Goal: Information Seeking & Learning: Learn about a topic

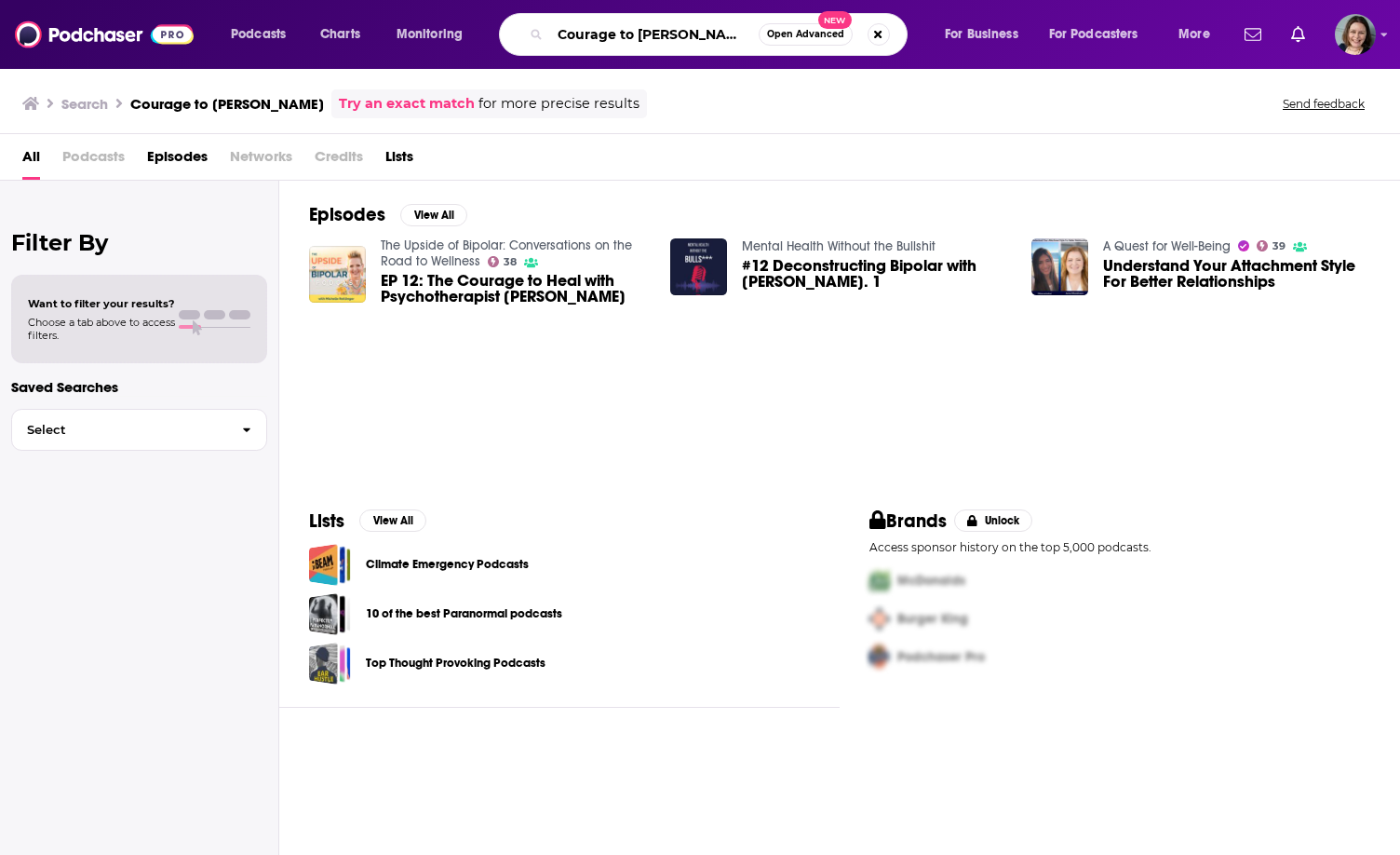
click at [681, 21] on input "Courage to [PERSON_NAME]" at bounding box center [654, 34] width 209 height 30
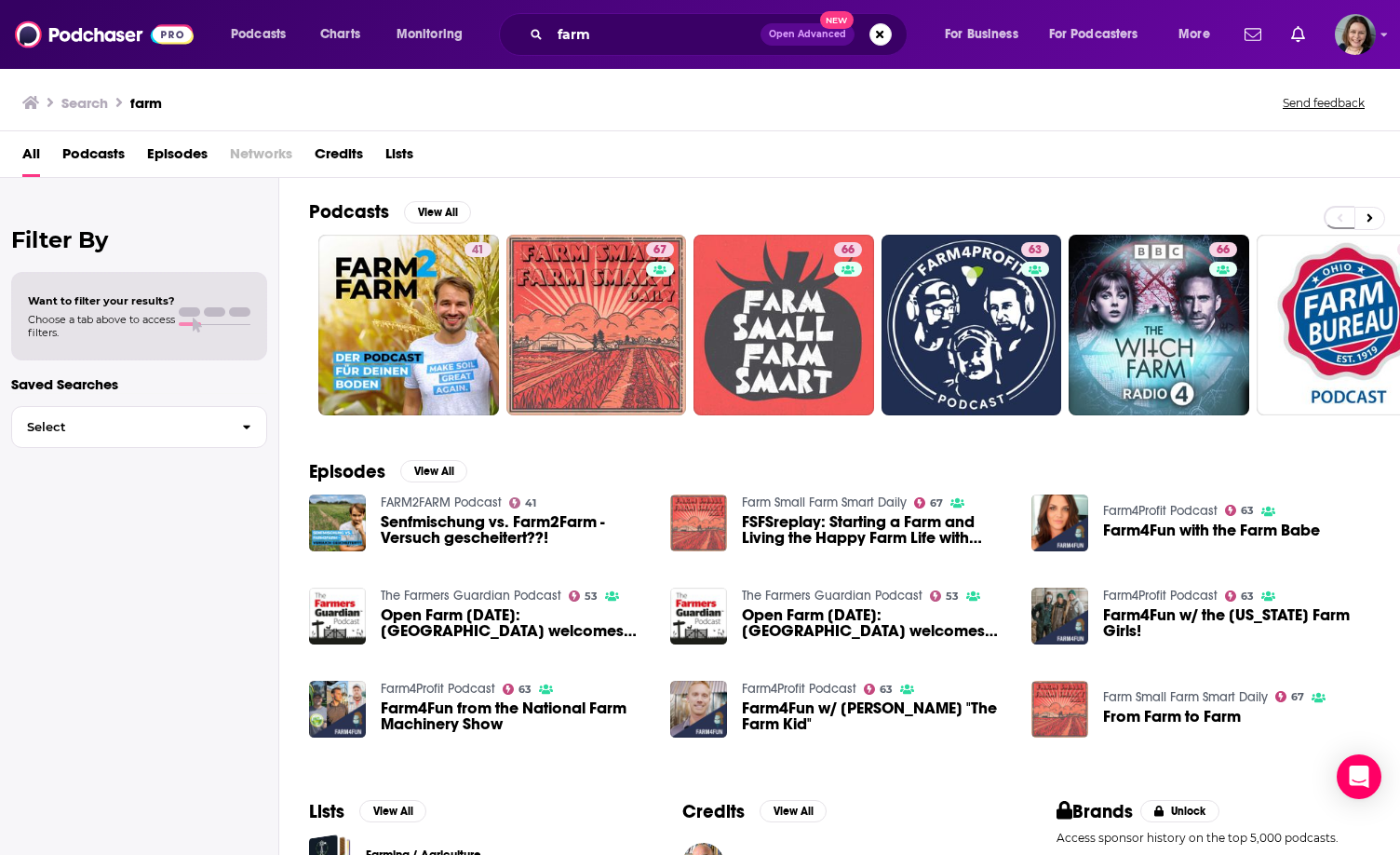
click at [649, 16] on div "farm Open Advanced New" at bounding box center [703, 35] width 408 height 43
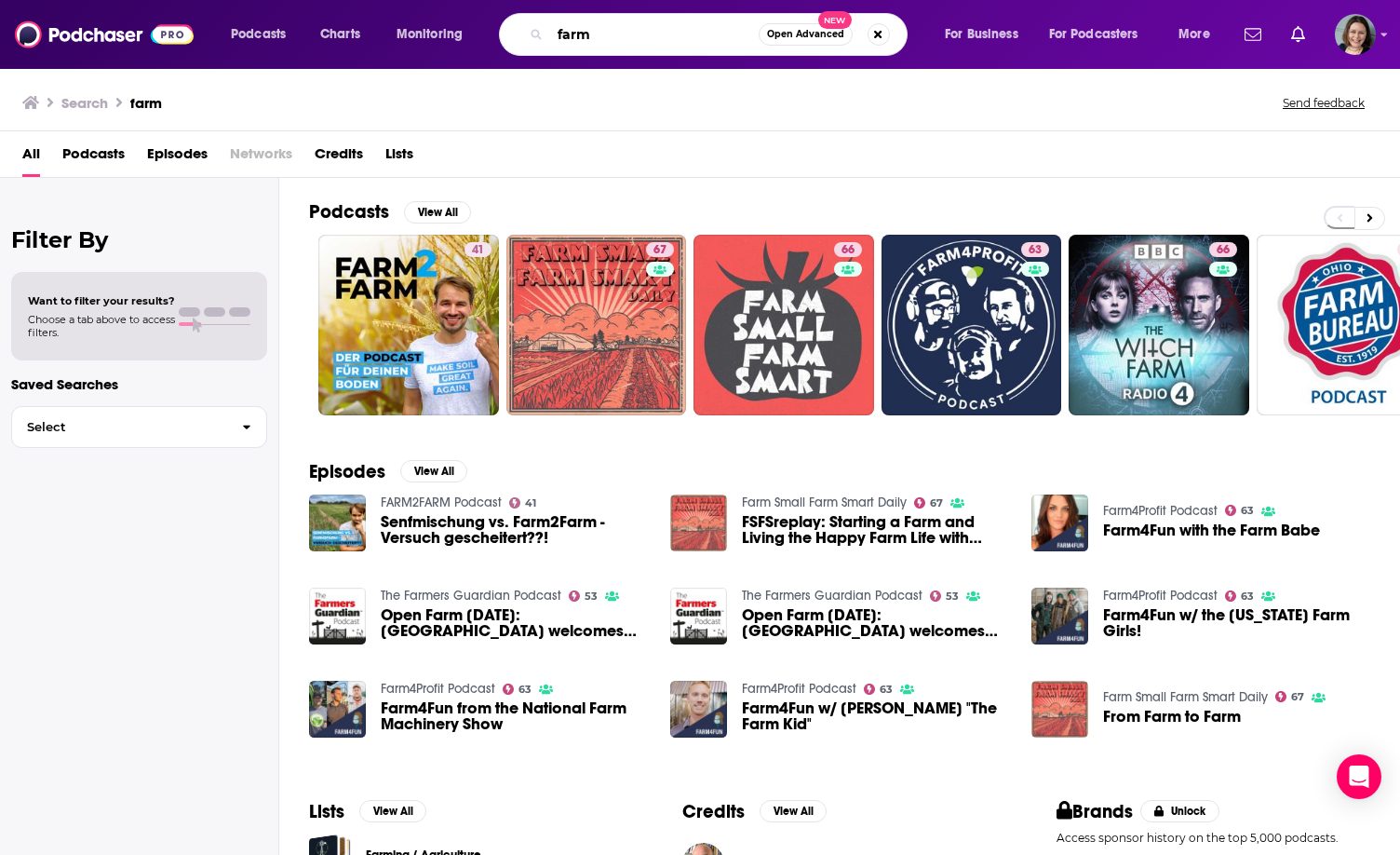
click at [647, 34] on input "farm" at bounding box center [654, 34] width 209 height 30
type input "farm marketing"
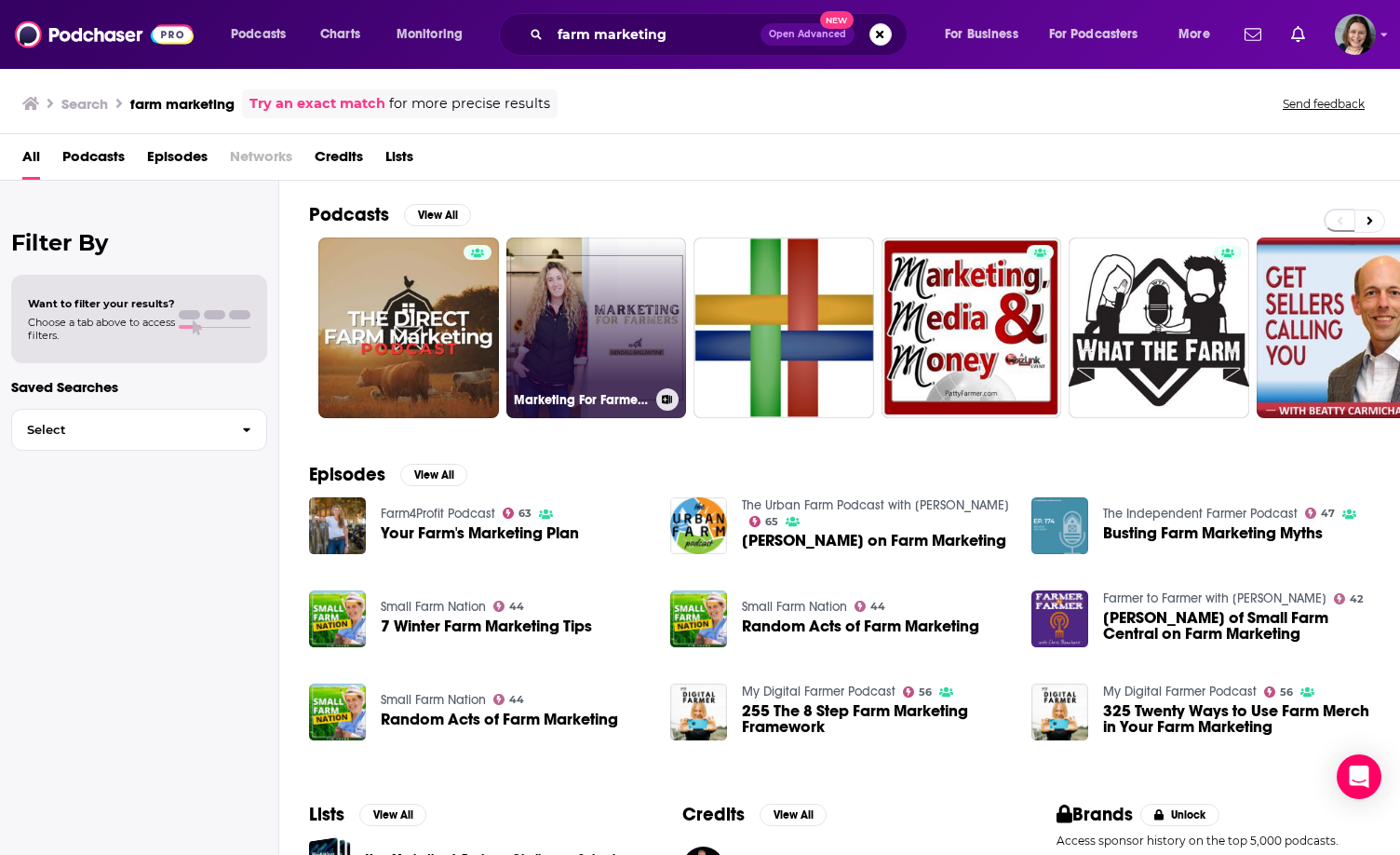
click at [595, 335] on link "Marketing For Farmers with [PERSON_NAME]" at bounding box center [596, 328] width 180 height 180
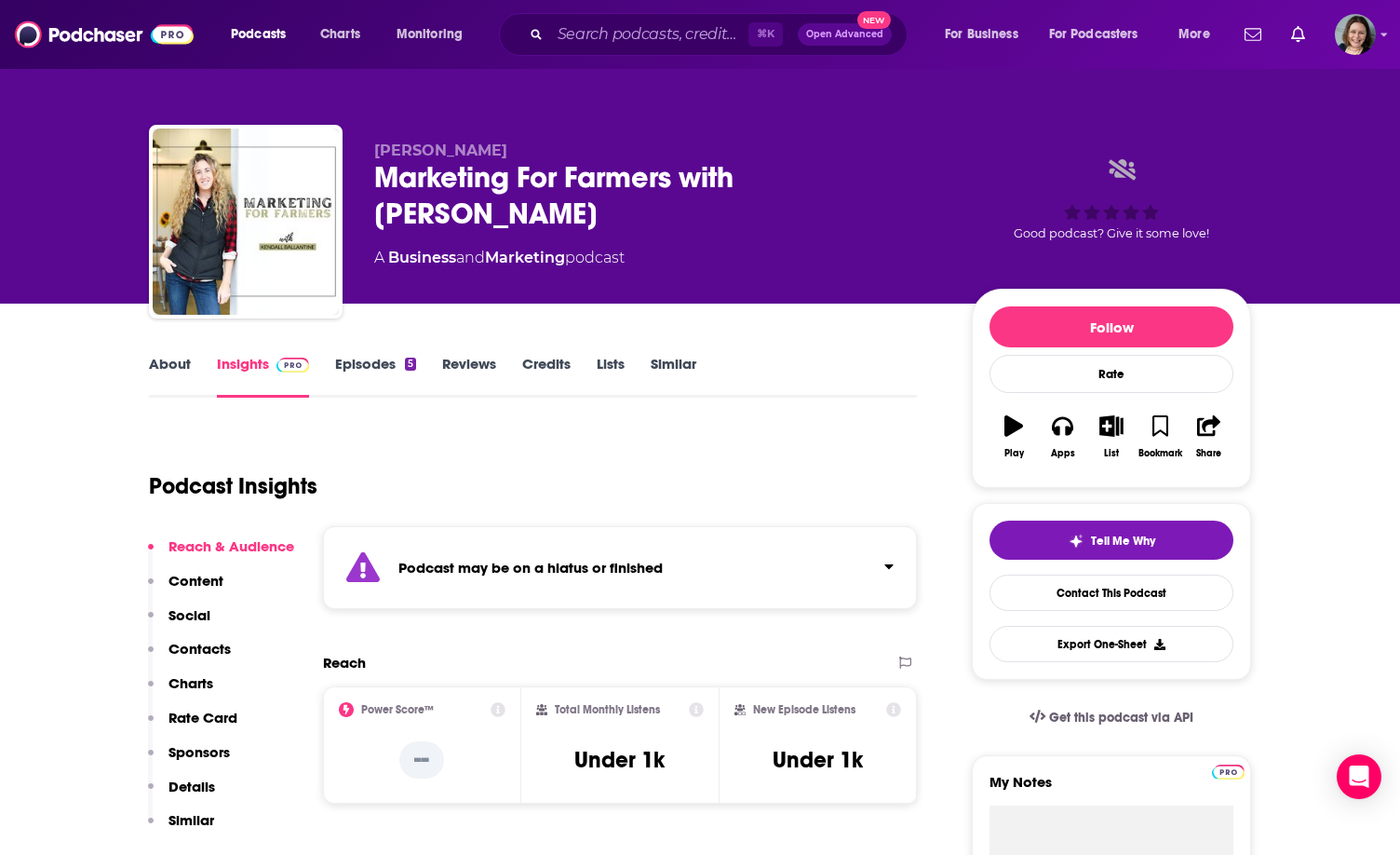
click at [505, 582] on div "Podcast may be on a hiatus or finished" at bounding box center [620, 567] width 594 height 82
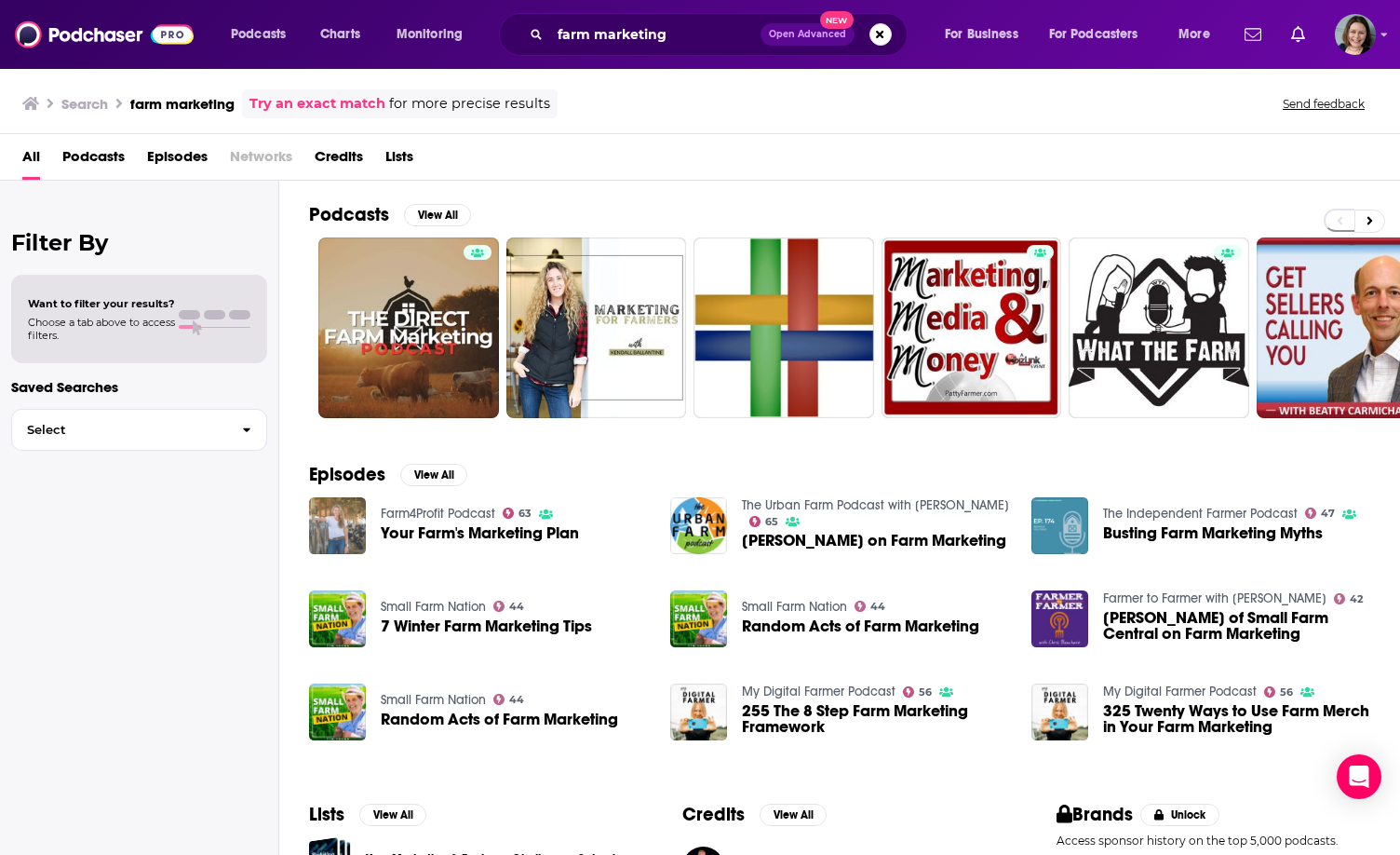
click at [326, 514] on img "Your Farm's Marketing Plan" at bounding box center [337, 525] width 57 height 57
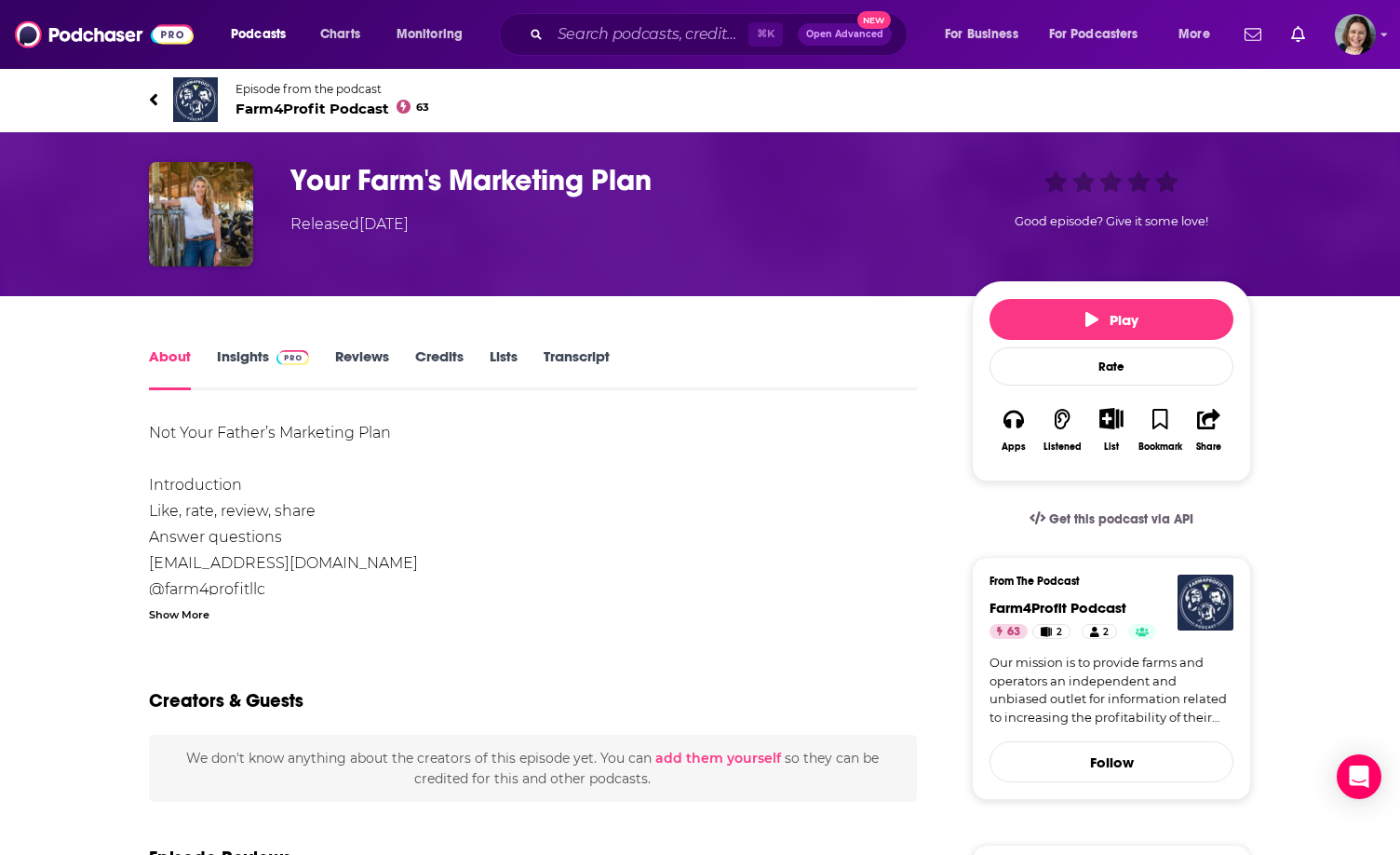
click at [236, 353] on link "Insights" at bounding box center [263, 368] width 92 height 43
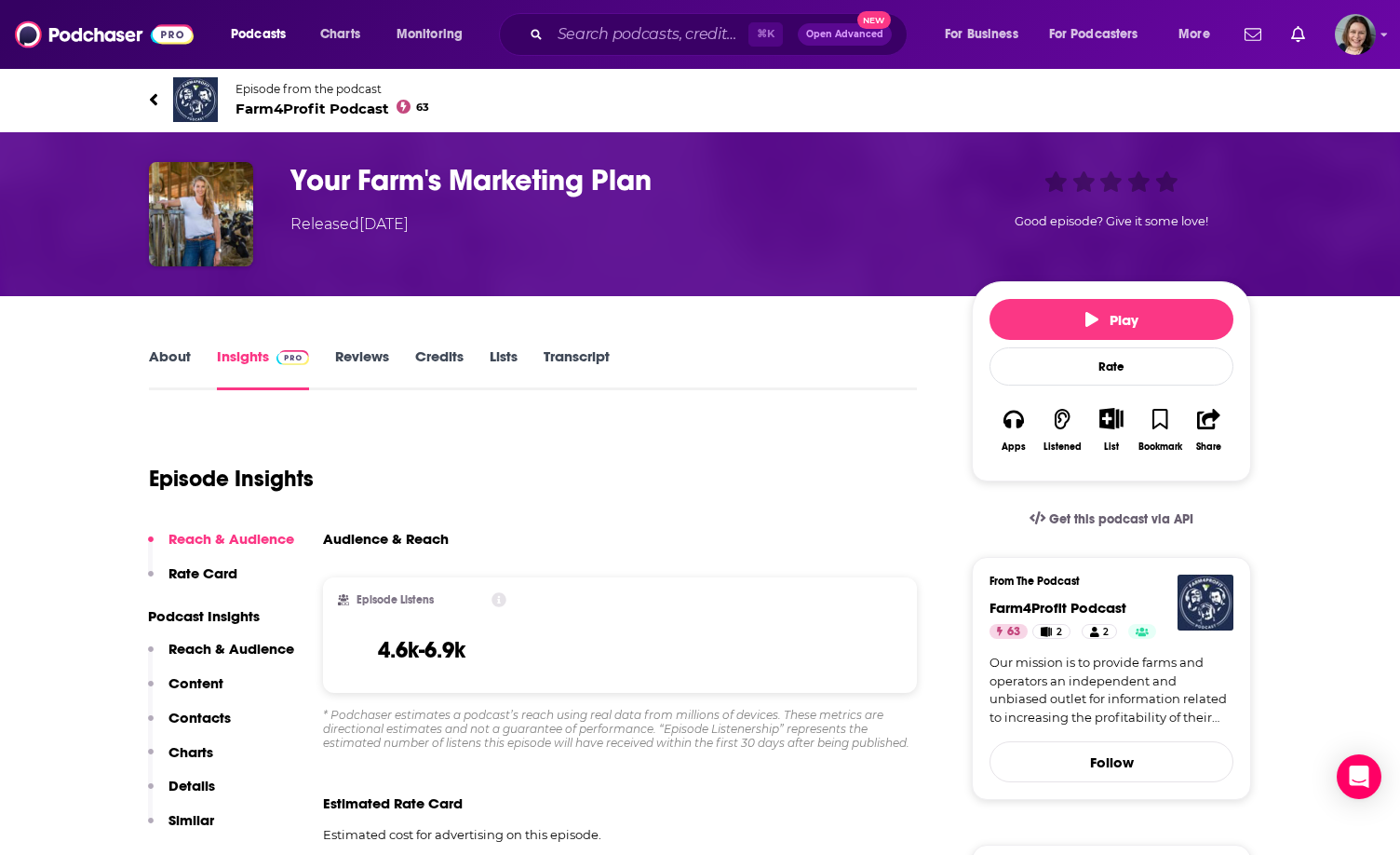
click at [181, 357] on link "About" at bounding box center [170, 368] width 42 height 43
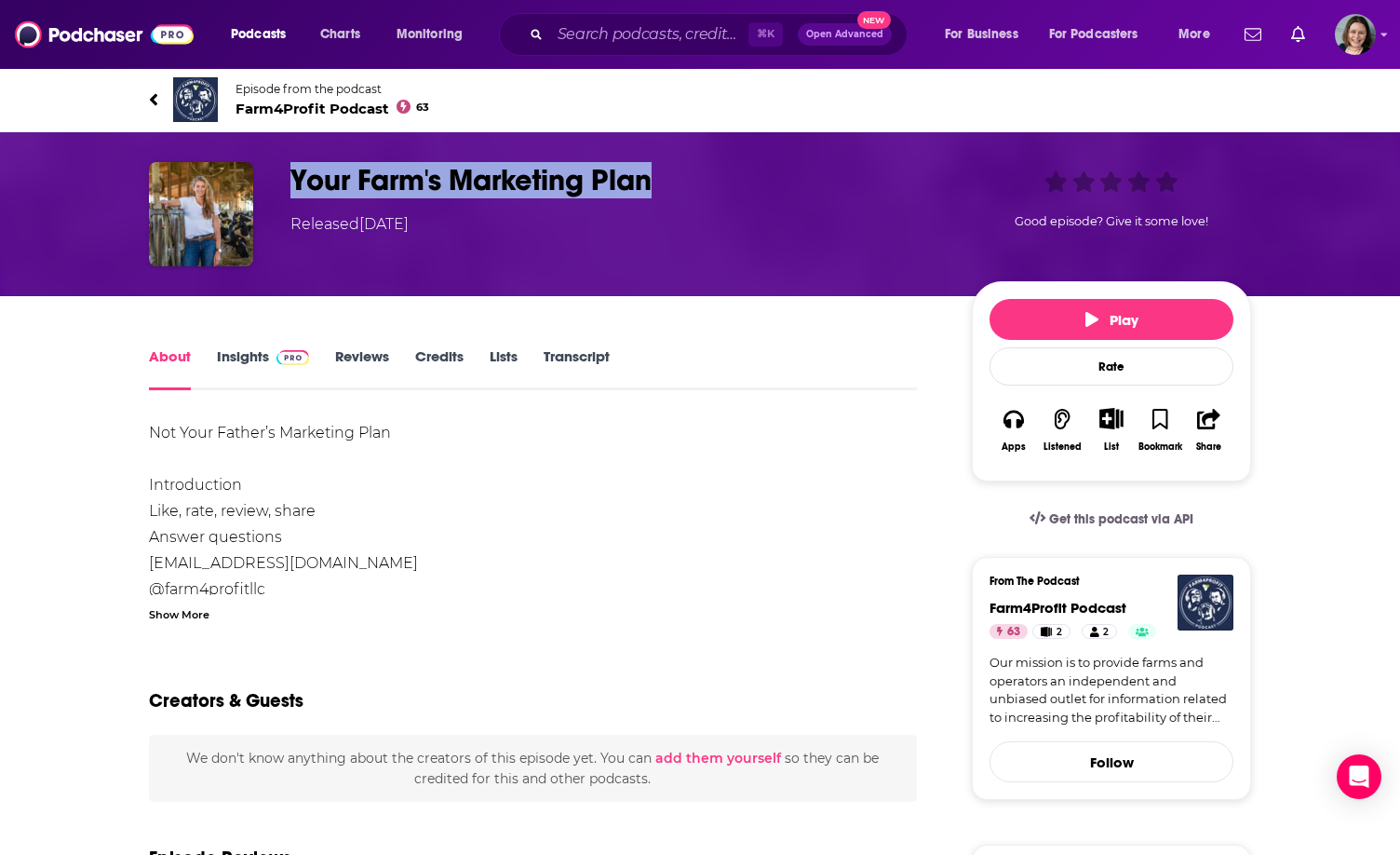
drag, startPoint x: 293, startPoint y: 175, endPoint x: 704, endPoint y: 177, distance: 411.0
click at [704, 177] on div "Your Farm's Marketing Plan Released [DATE] Good episode? Give it some love!" at bounding box center [700, 214] width 1102 height 104
copy h1 "Your Farm's Marketing Plan"
click at [704, 177] on h1 "Your Farm's Marketing Plan" at bounding box center [616, 180] width 652 height 36
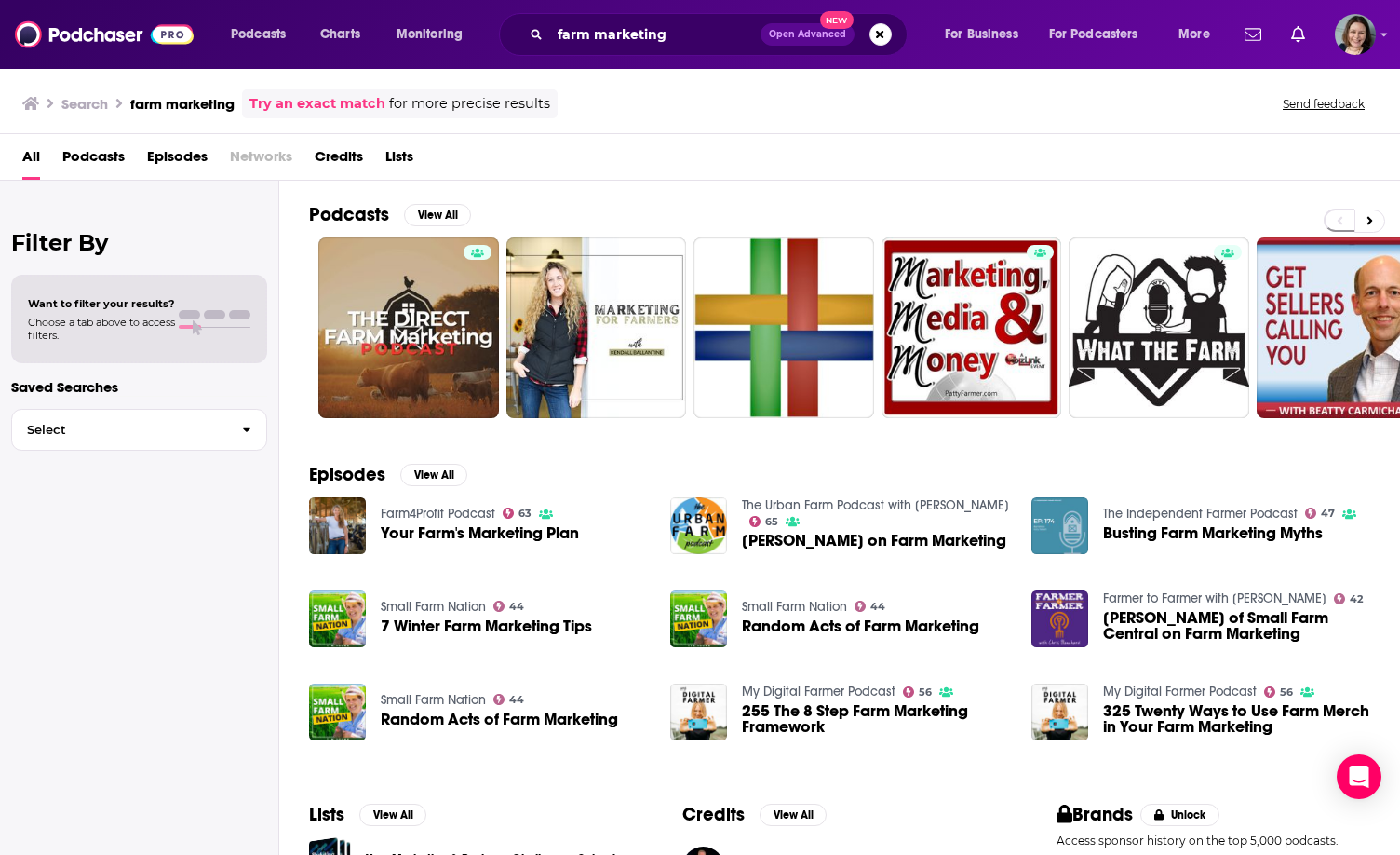
scroll to position [105, 0]
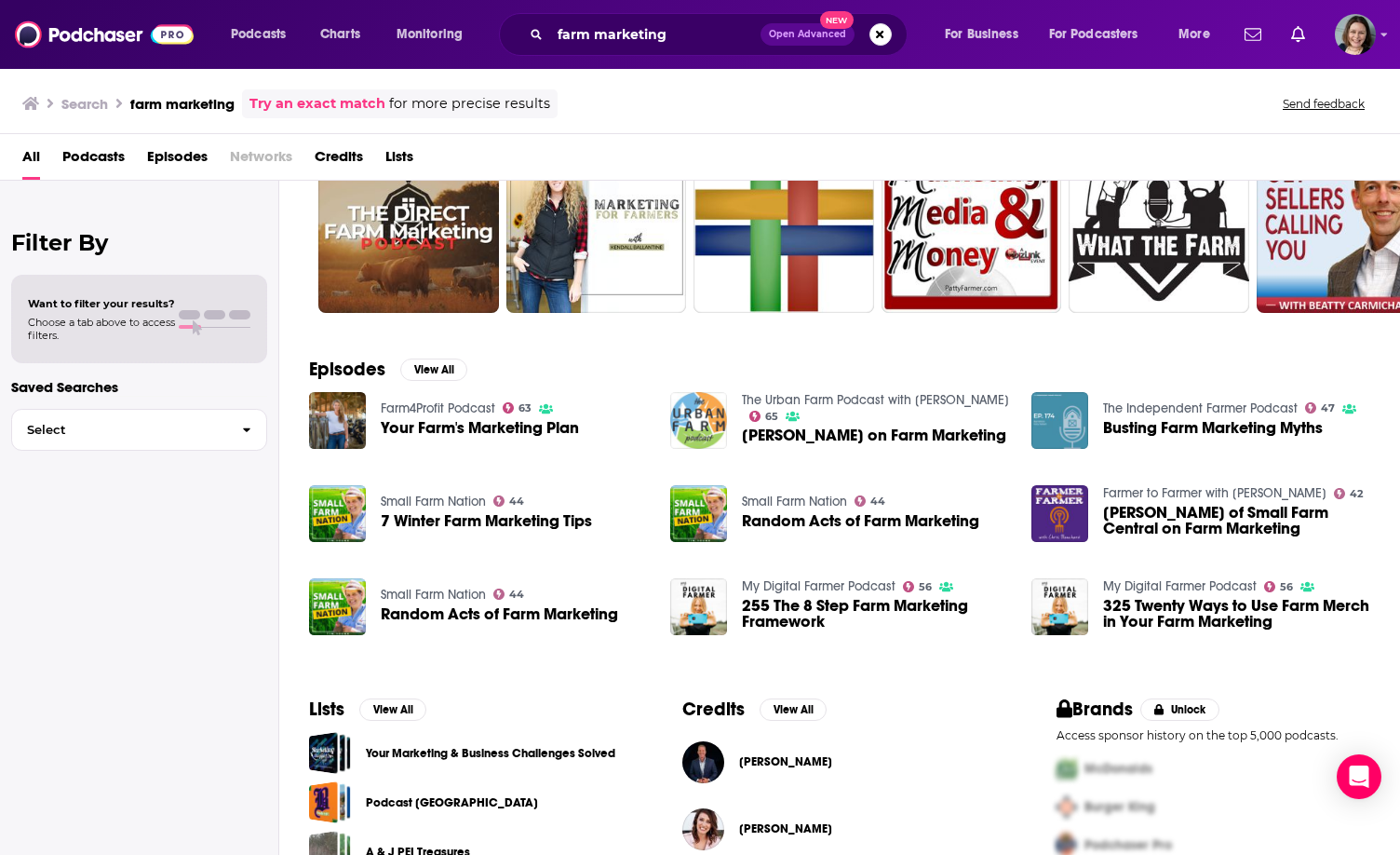
click at [702, 414] on img "Sarah Highlen on Farm Marketing" at bounding box center [698, 420] width 57 height 57
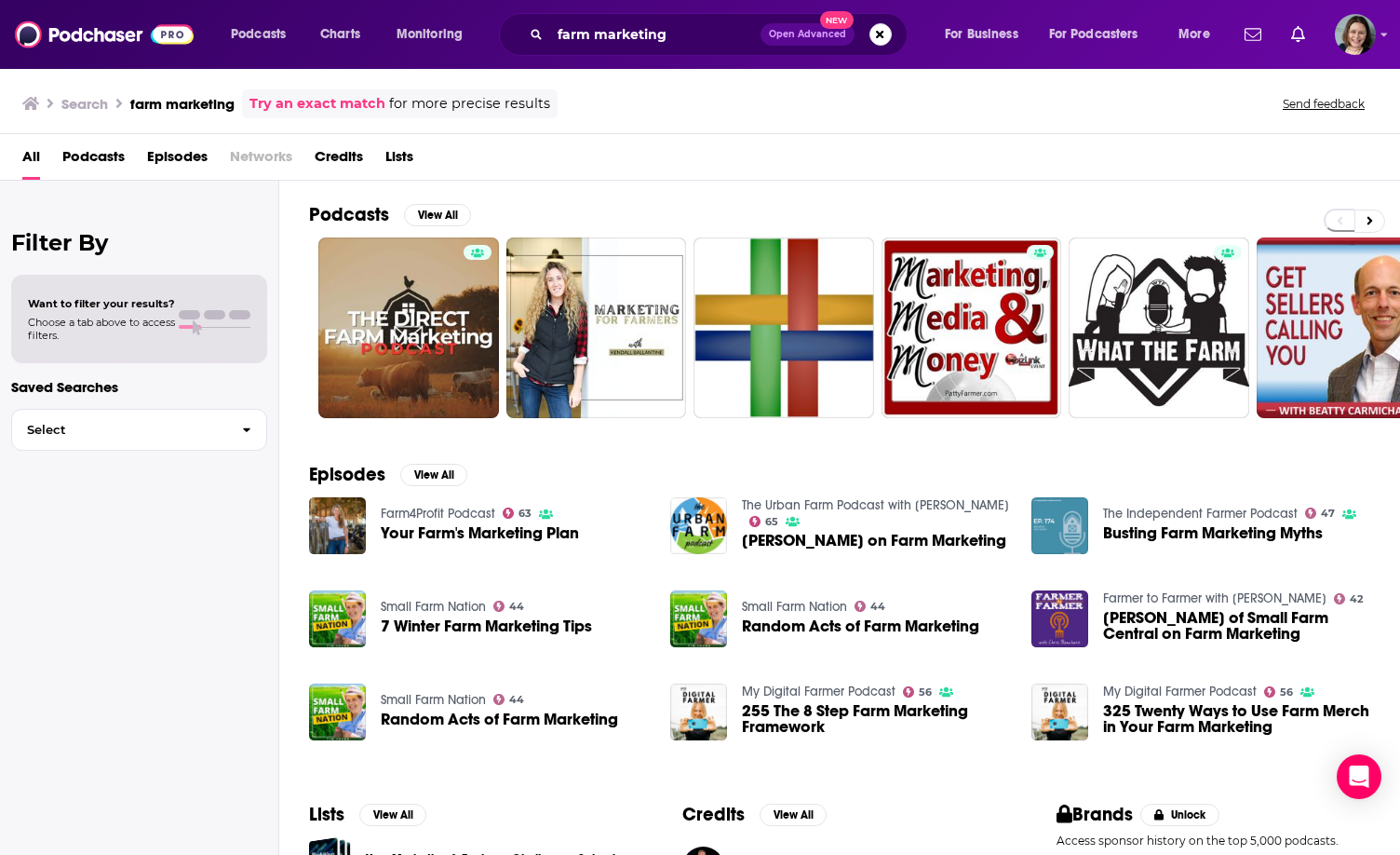
scroll to position [196, 0]
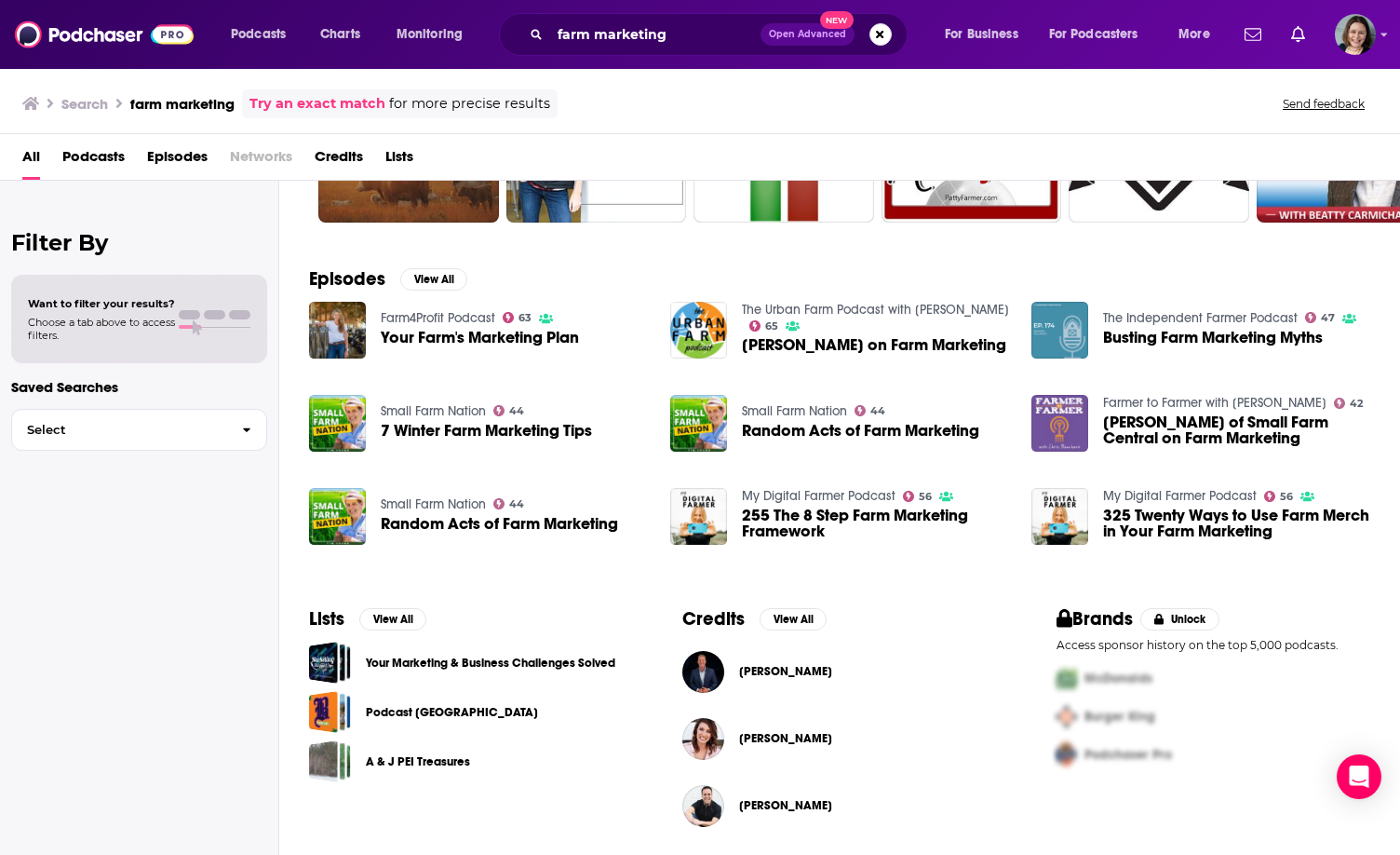
click at [1045, 426] on img "Simon Huntley of Small Farm Central on Farm Marketing" at bounding box center [1059, 423] width 57 height 57
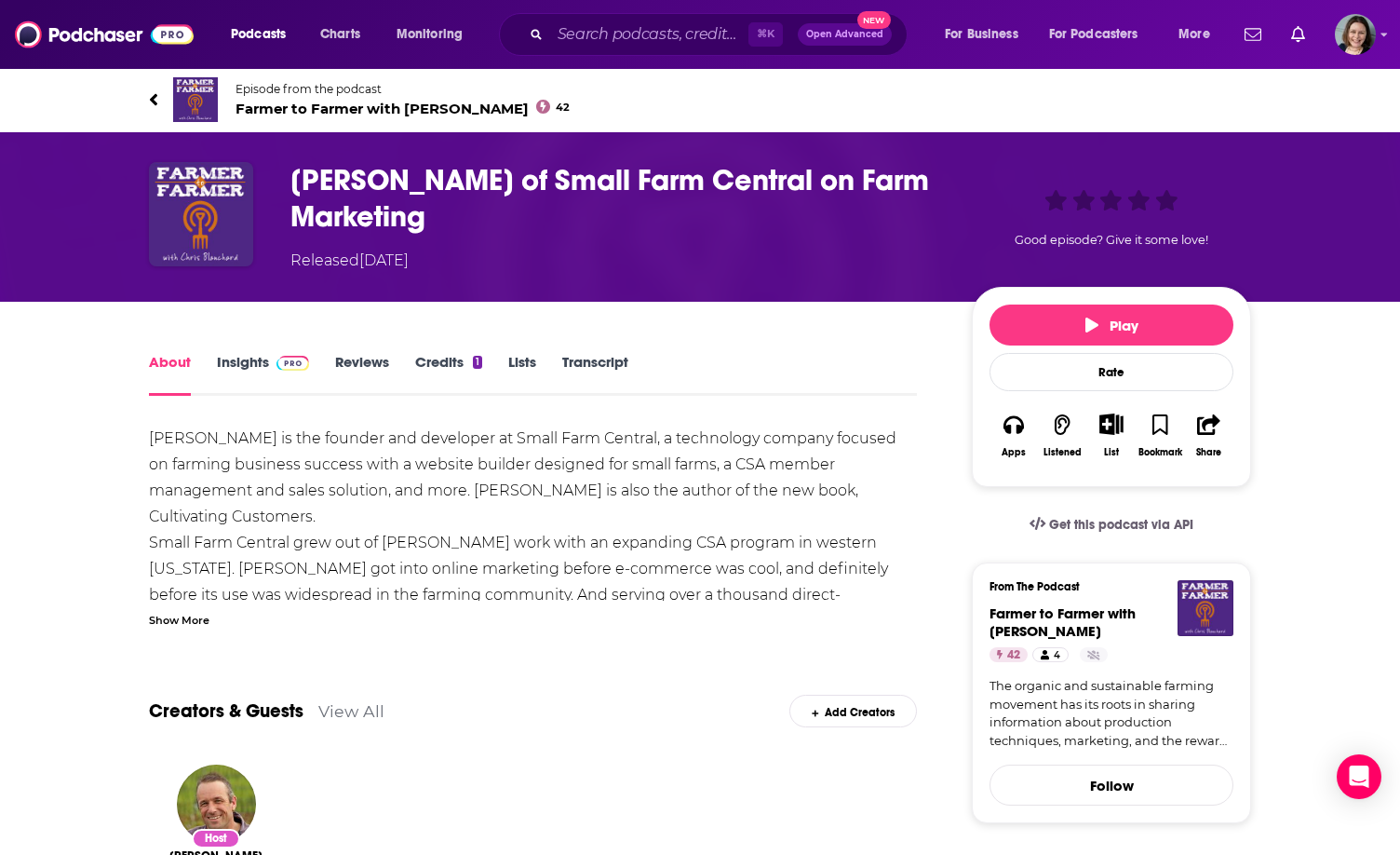
click at [233, 365] on link "Insights" at bounding box center [263, 374] width 92 height 43
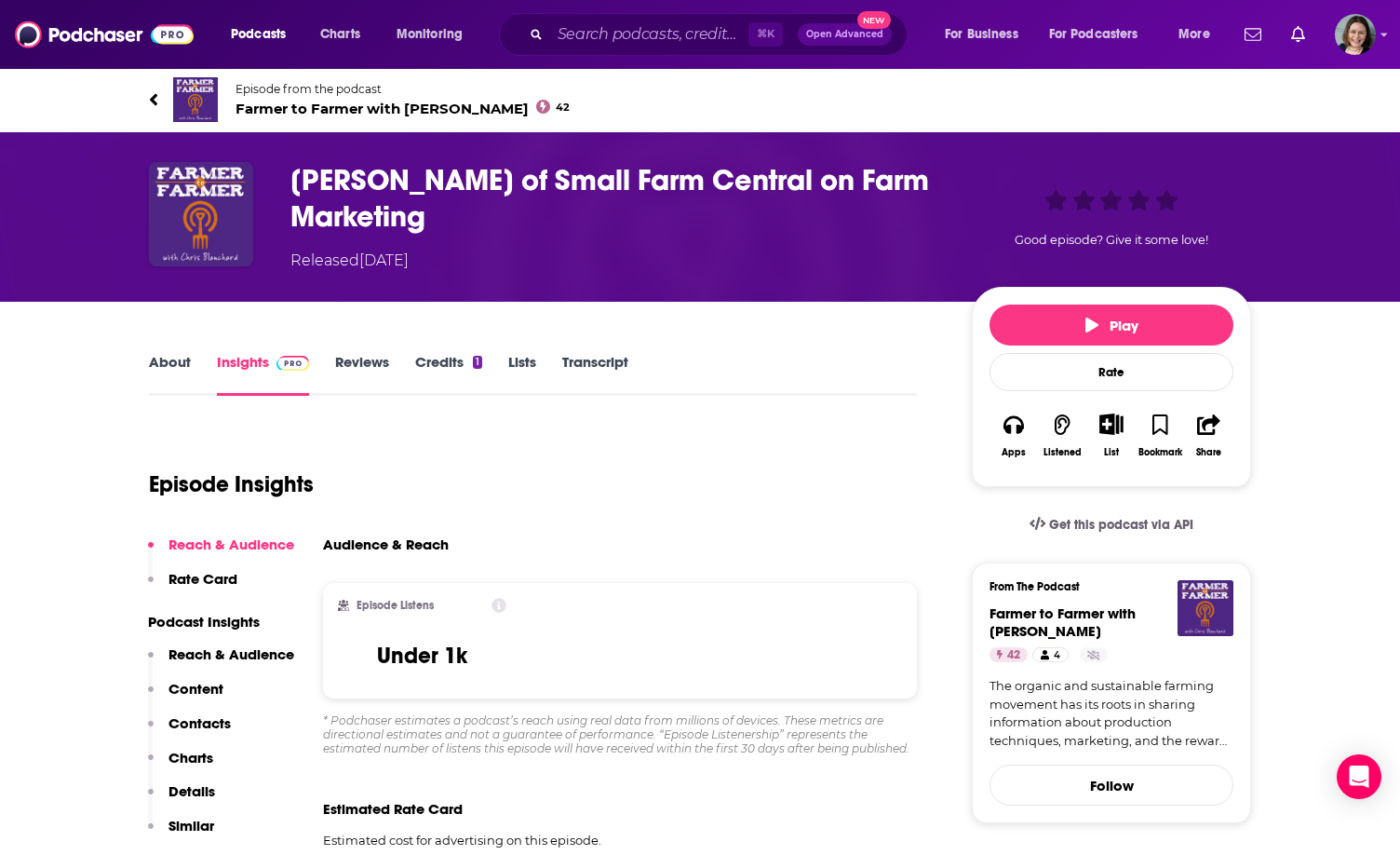
scroll to position [104, 0]
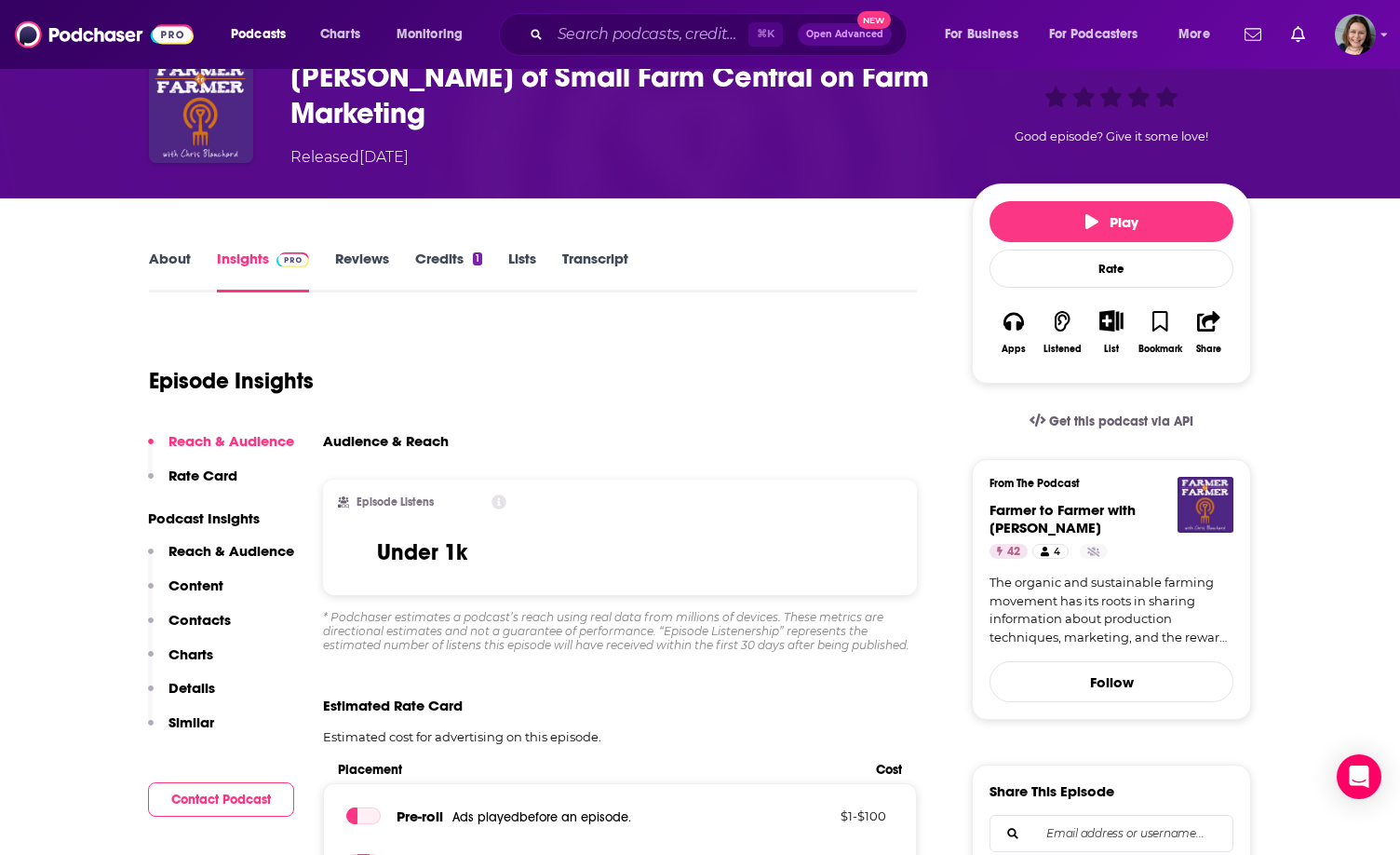
click at [169, 266] on link "About" at bounding box center [170, 270] width 42 height 43
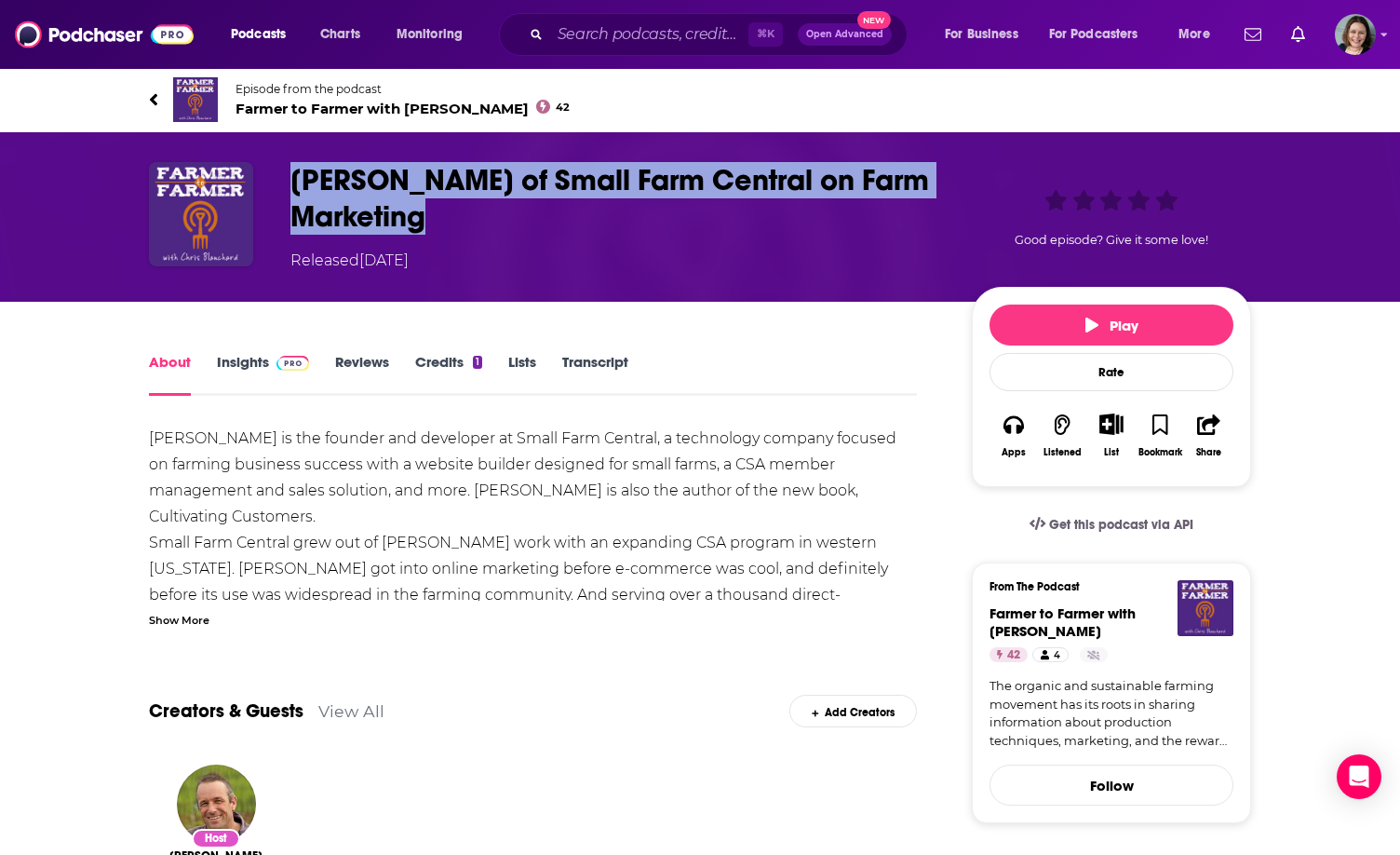
drag, startPoint x: 287, startPoint y: 162, endPoint x: 451, endPoint y: 236, distance: 179.9
click at [451, 236] on div "[PERSON_NAME] of Small Farm Central on Farm Marketing Released [DATE] Good epis…" at bounding box center [700, 217] width 1102 height 110
copy h1 "[PERSON_NAME] of Small Farm Central on Farm Marketing"
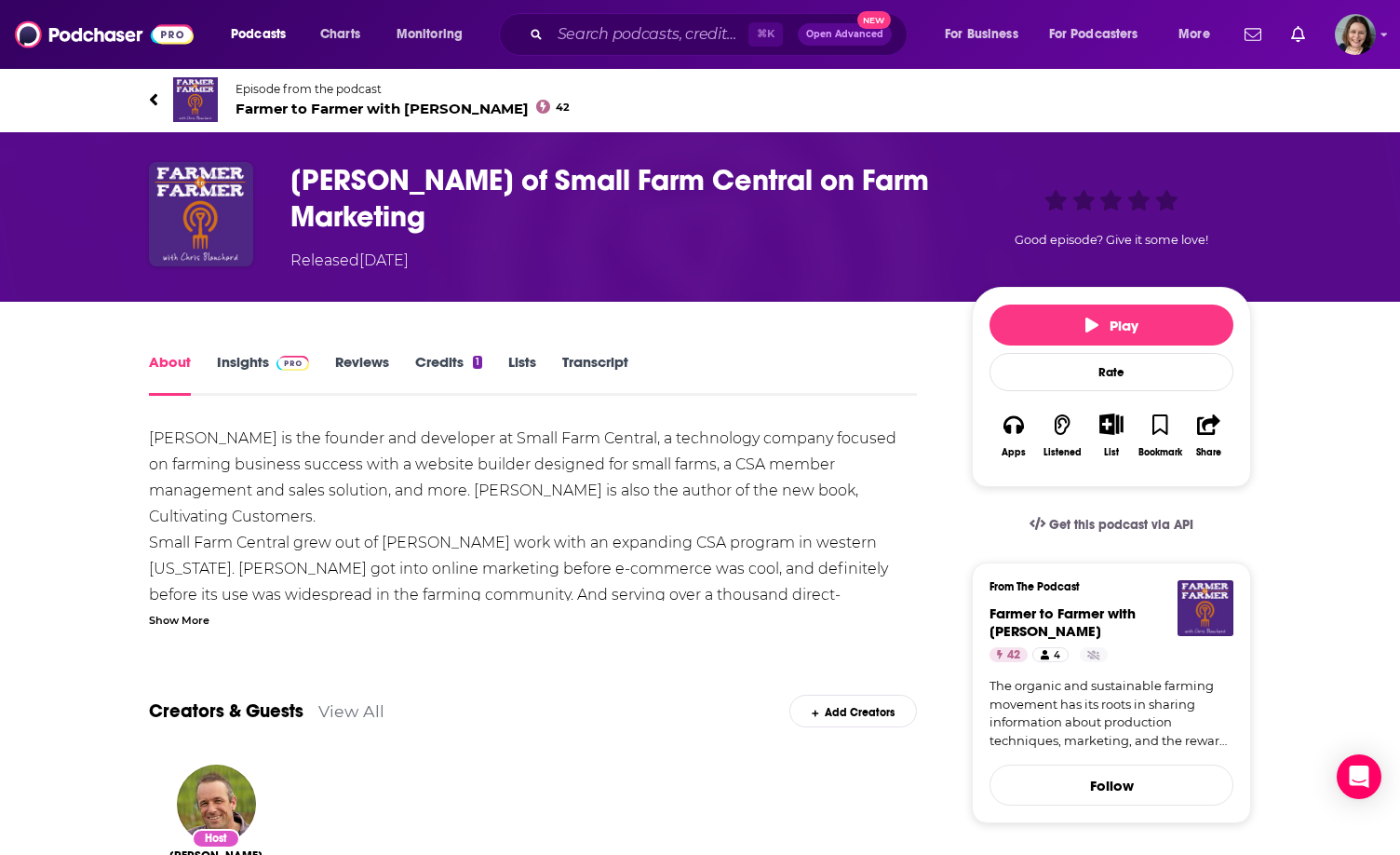
click at [257, 102] on span "Farmer to Farmer with [PERSON_NAME] 42" at bounding box center [402, 108] width 334 height 17
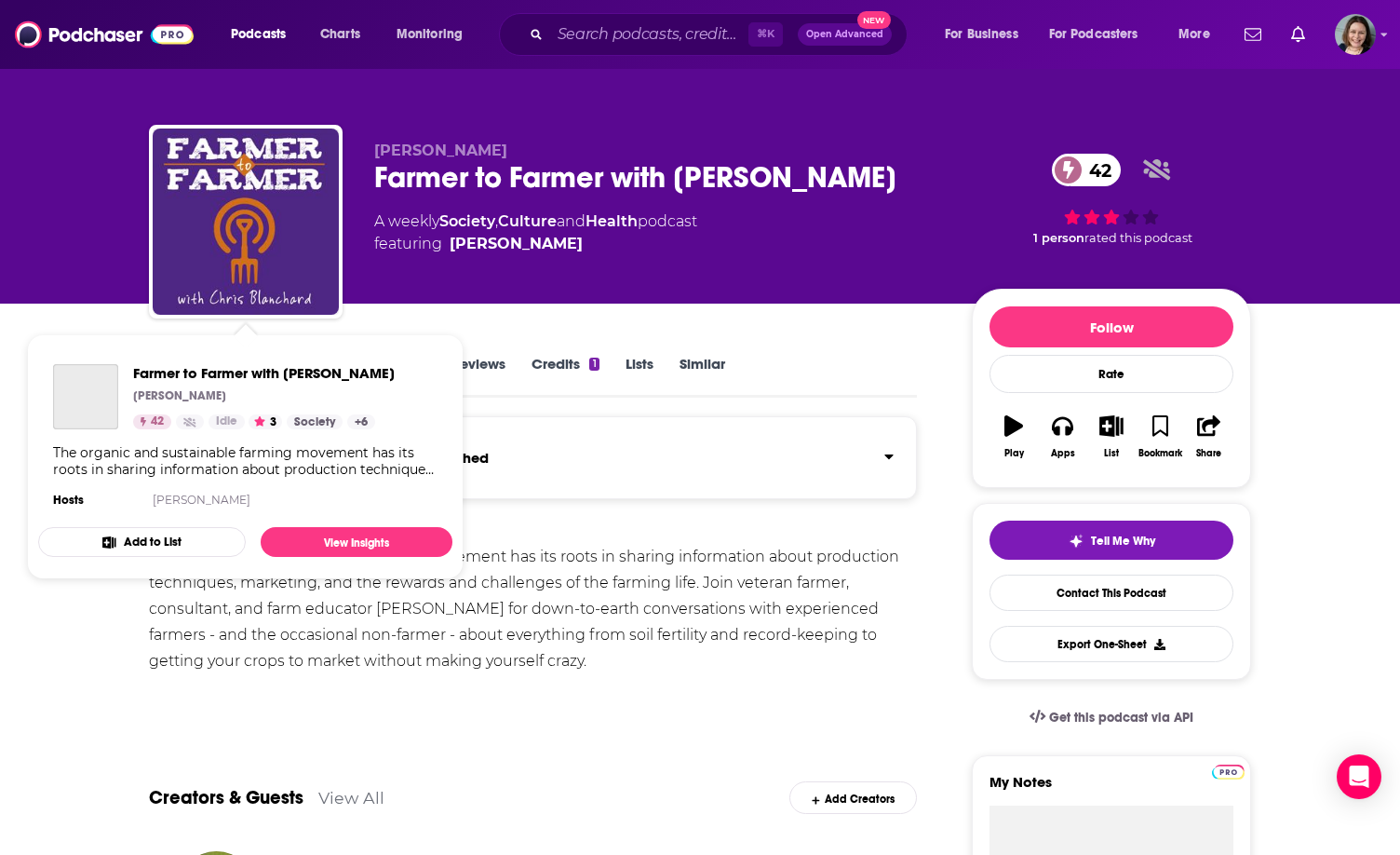
click at [610, 571] on div "The organic and sustainable farming movement has its roots in sharing informati…" at bounding box center [532, 609] width 768 height 130
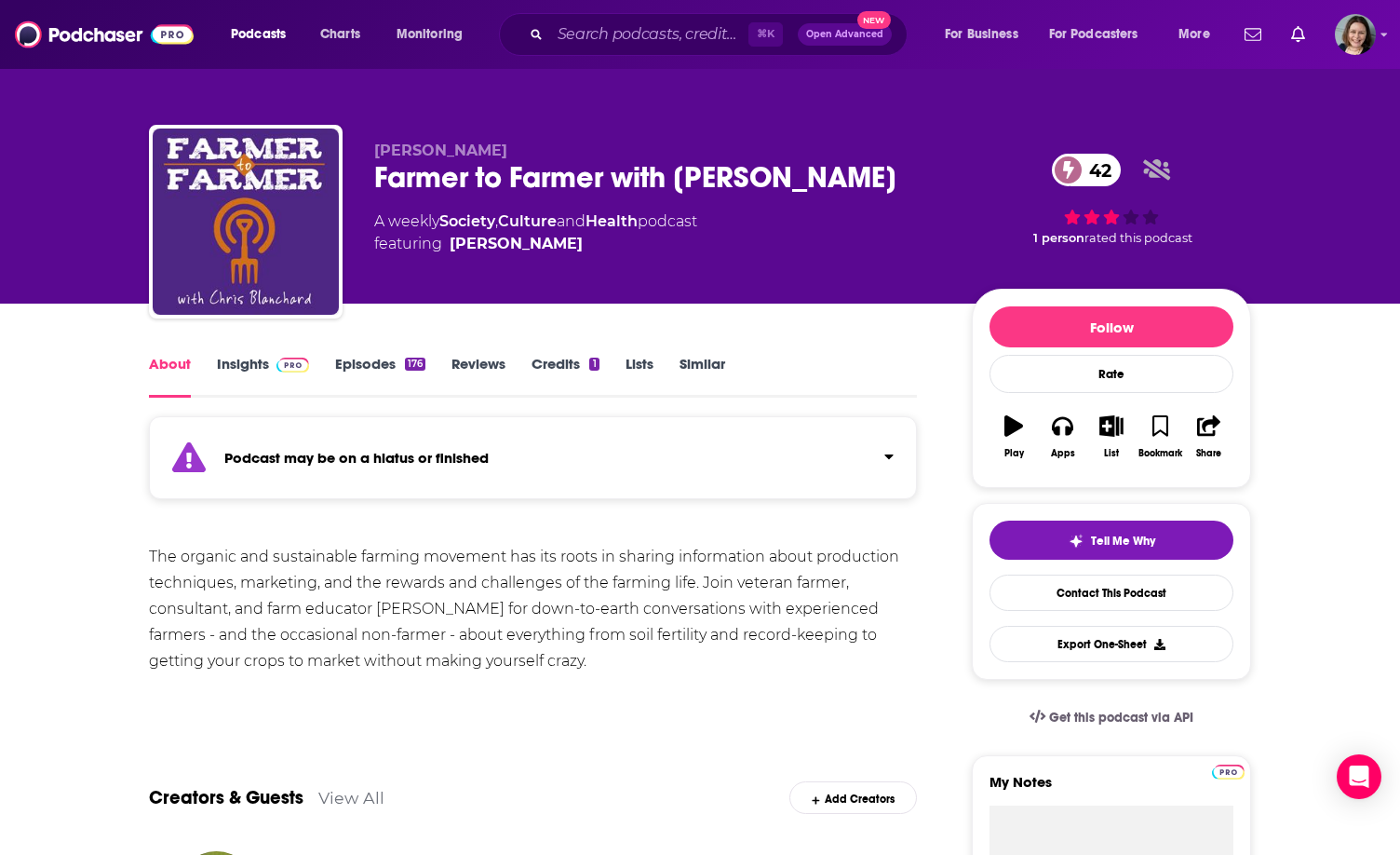
click at [561, 469] on div "Podcast may be on a hiatus or finished" at bounding box center [532, 457] width 768 height 82
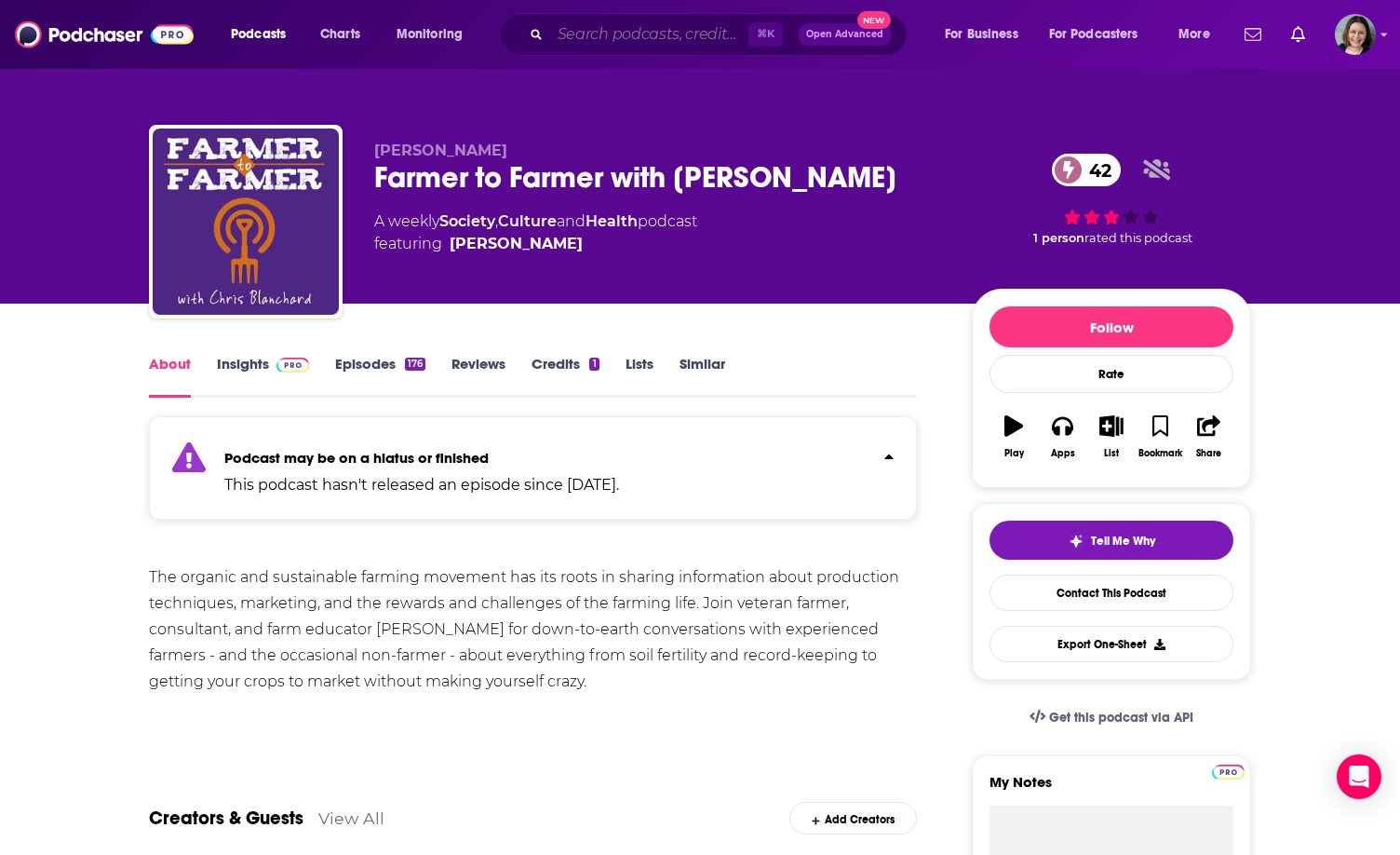
click at [603, 35] on input "Search podcasts, credits, & more..." at bounding box center [649, 34] width 198 height 30
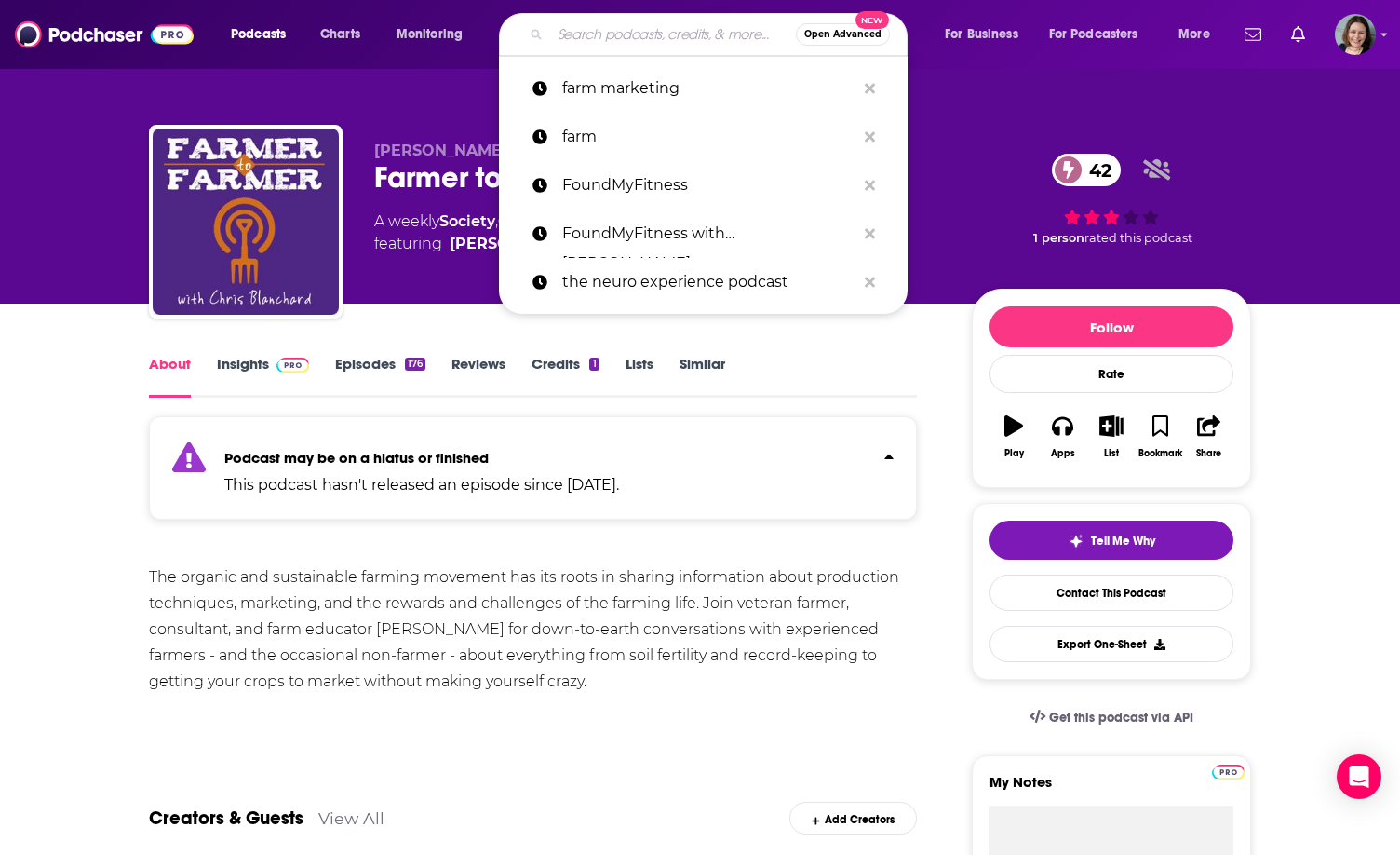
paste input "The Market Gardener Podcast"
type input "The Market Gardener Podcast"
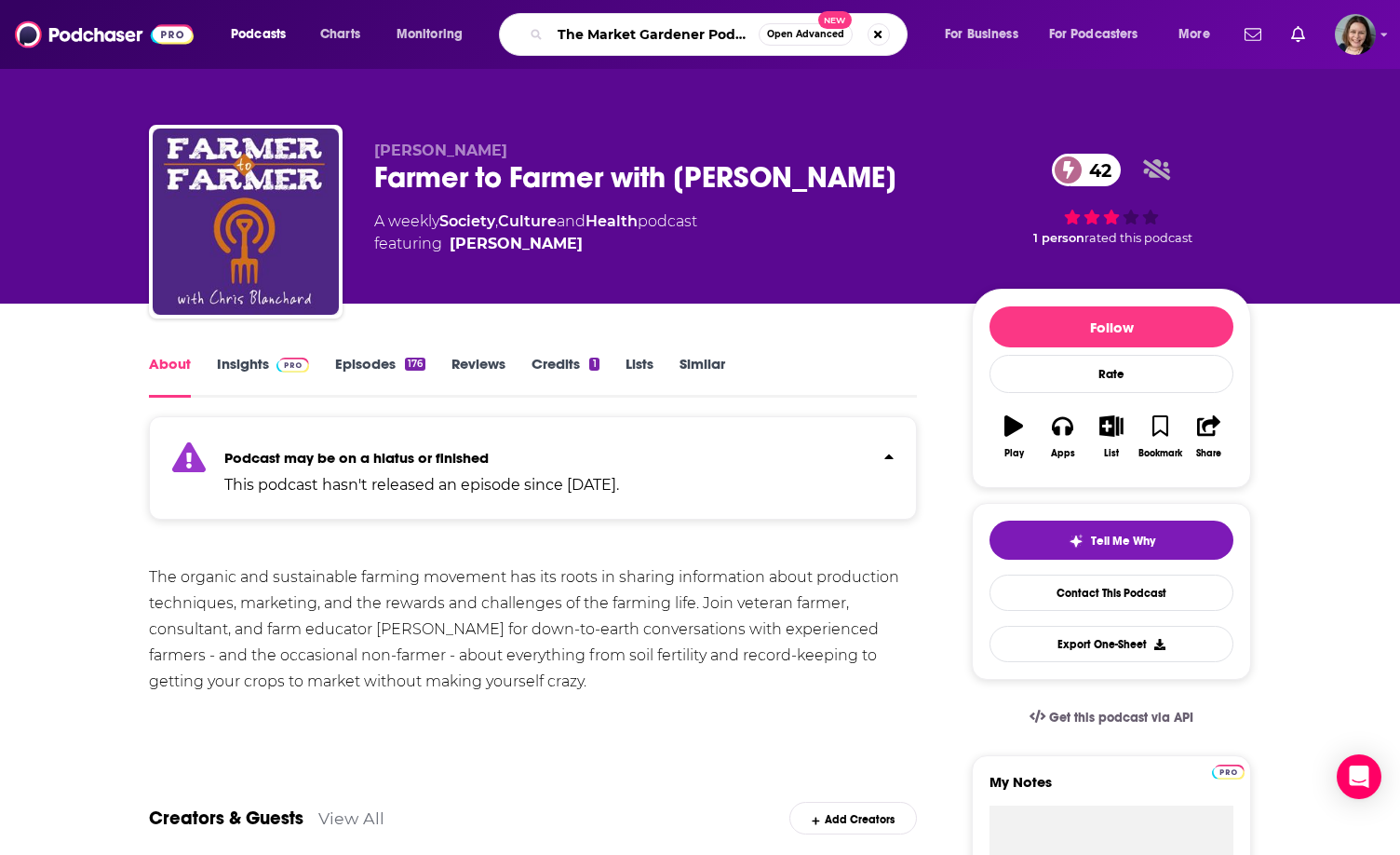
scroll to position [0, 12]
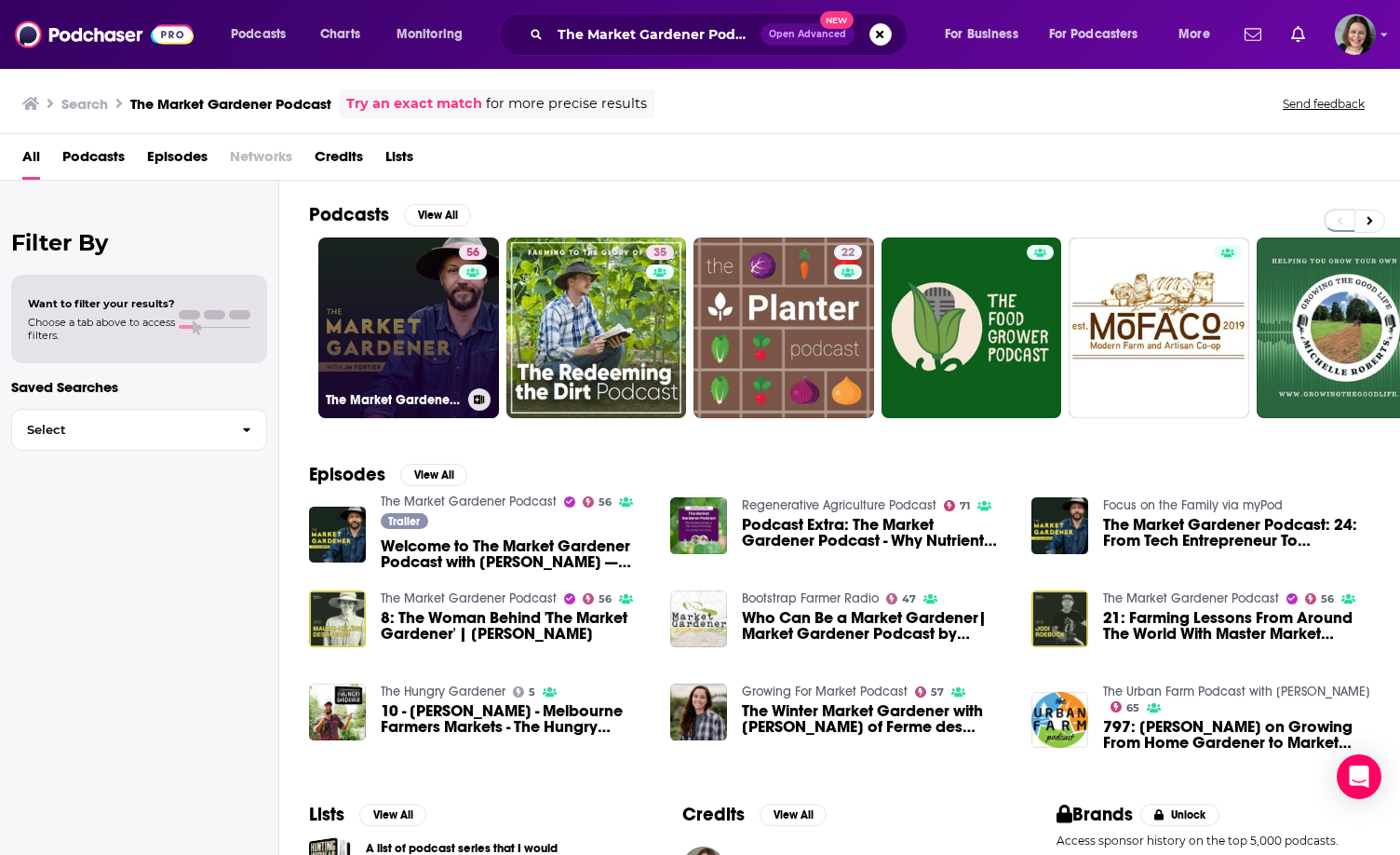
click at [379, 342] on link "56 The Market Gardener Podcast" at bounding box center [408, 328] width 180 height 180
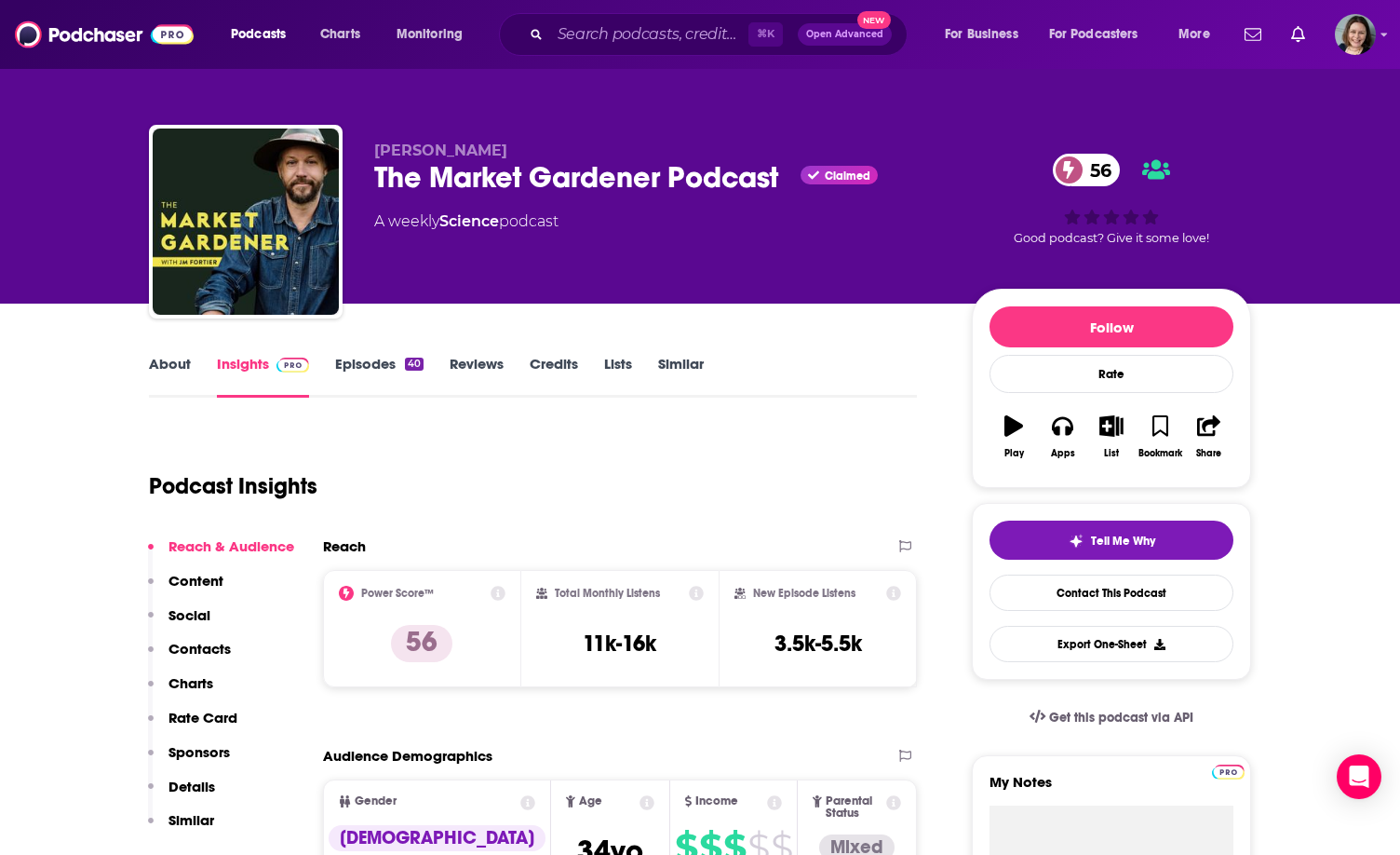
click at [179, 367] on link "About" at bounding box center [170, 376] width 42 height 43
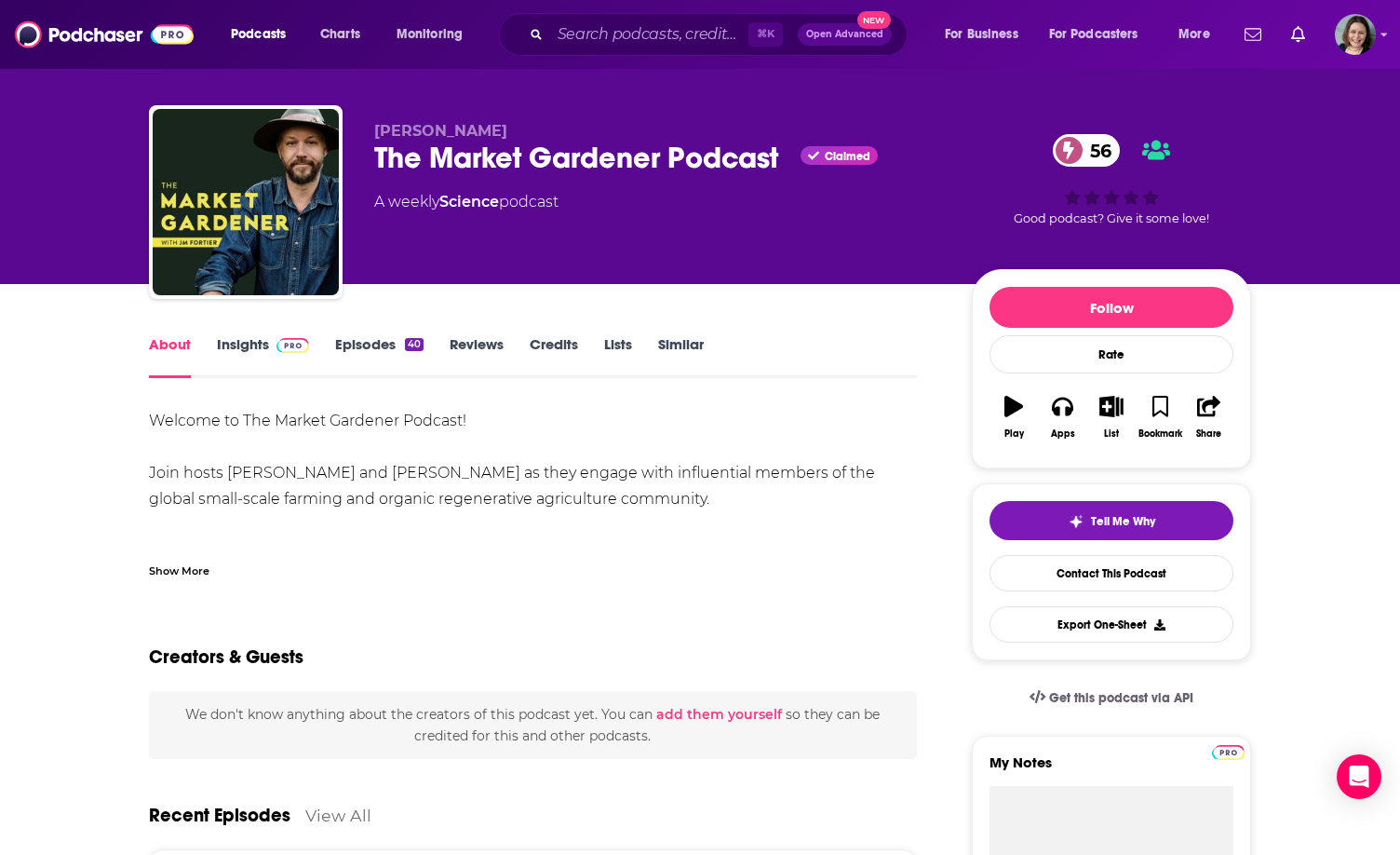
scroll to position [24, 0]
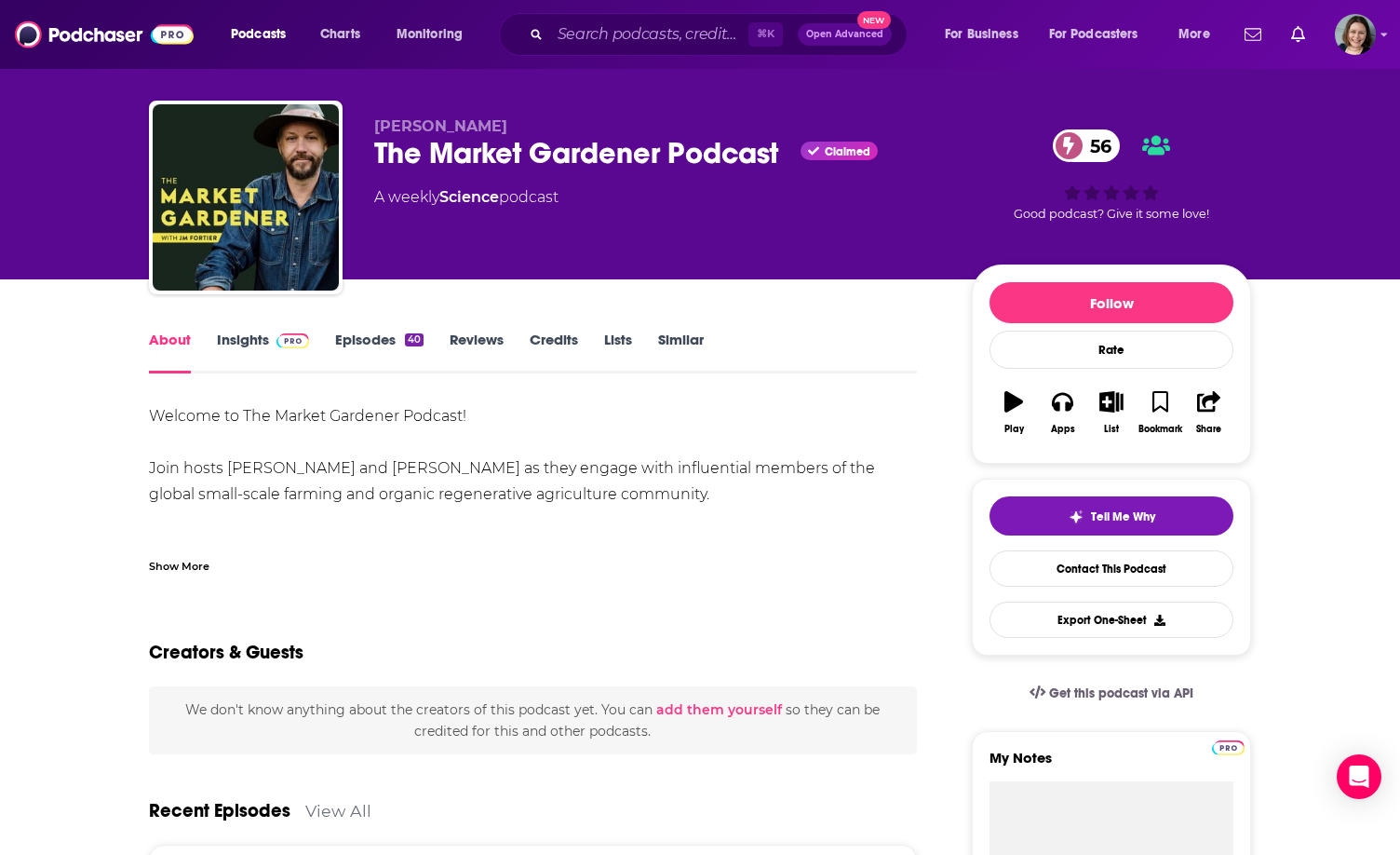
click at [178, 553] on div "Show More" at bounding box center [532, 558] width 768 height 32
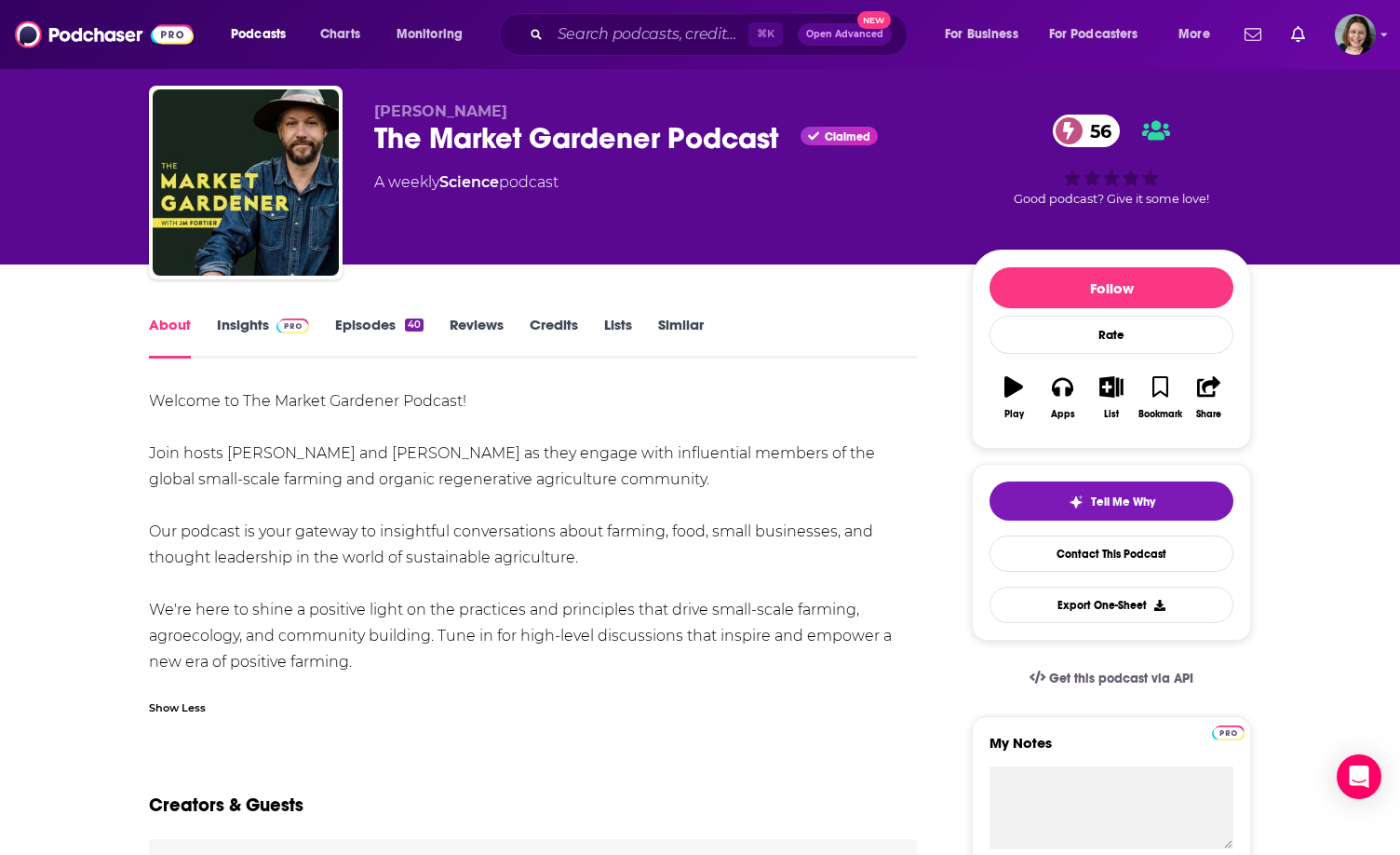
scroll to position [41, 0]
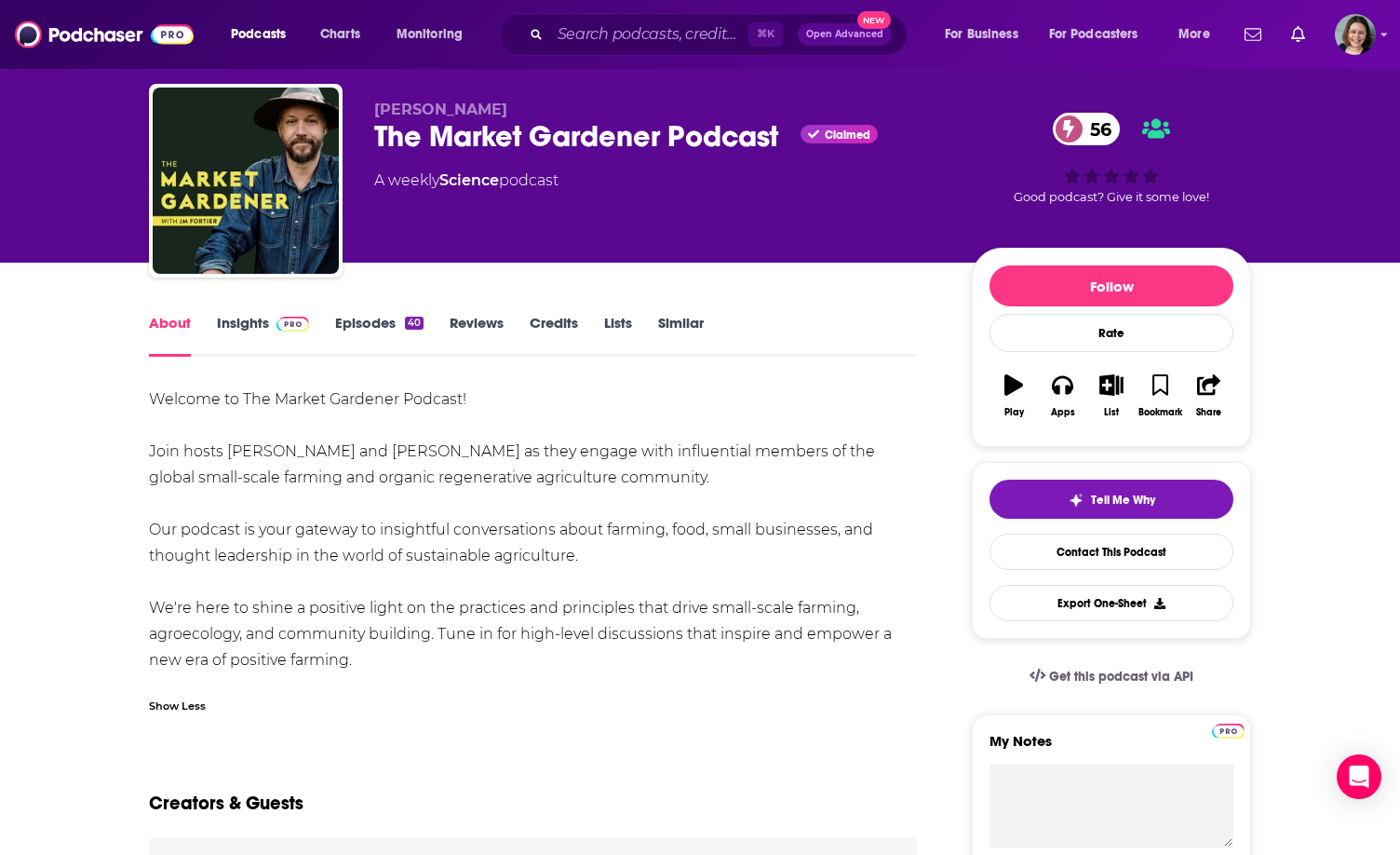
click at [247, 322] on link "Insights" at bounding box center [263, 335] width 92 height 43
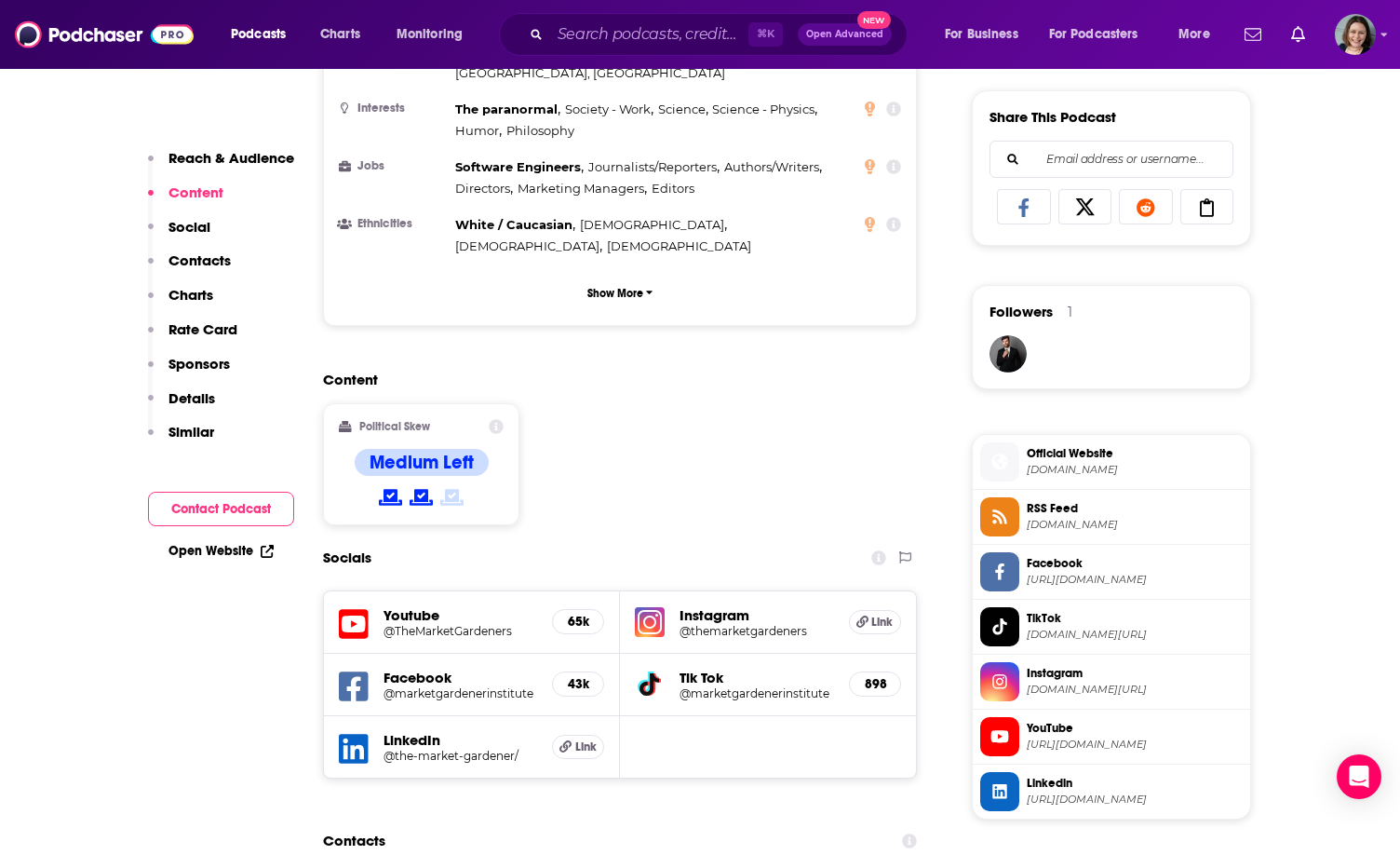
scroll to position [1162, 0]
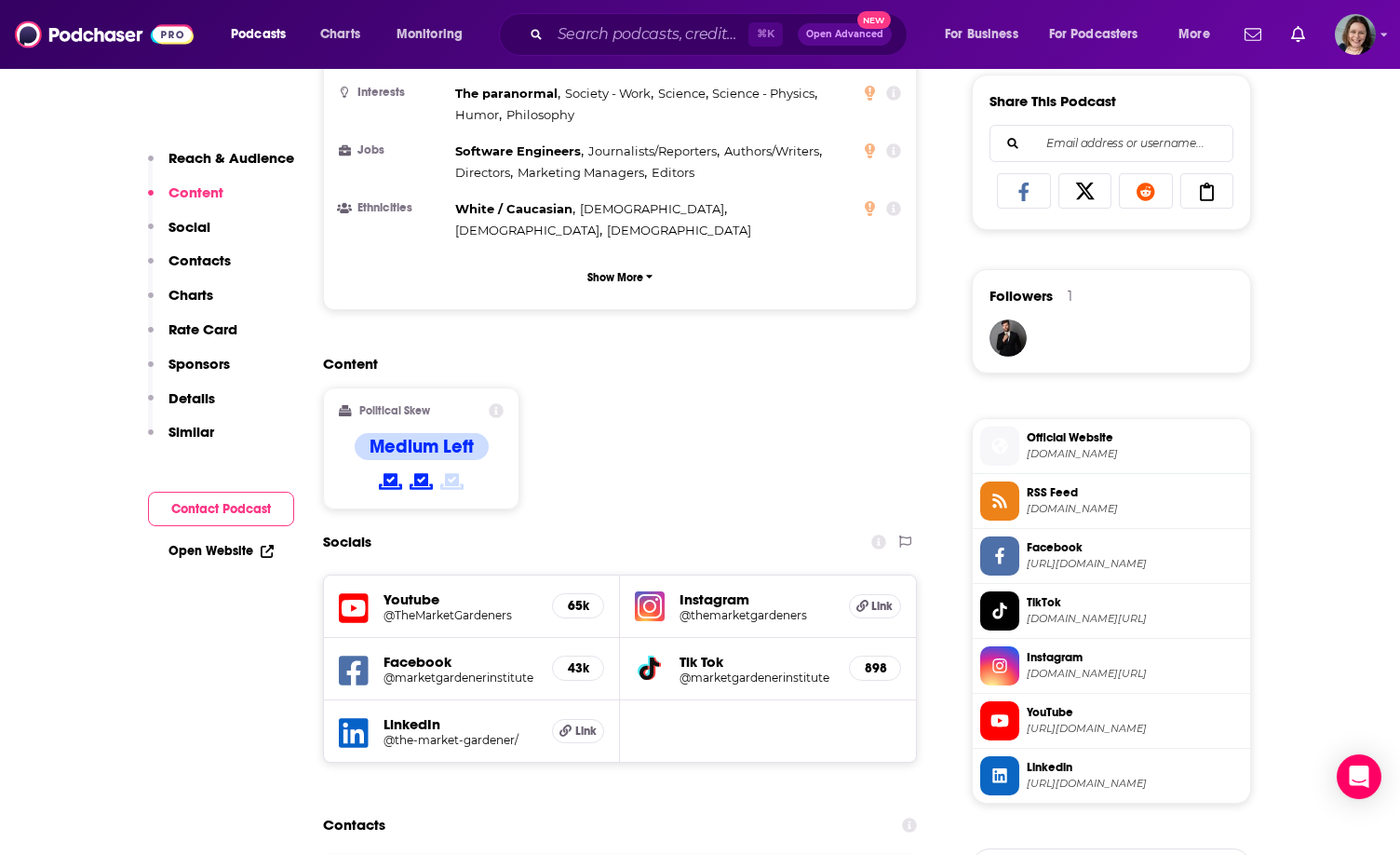
click at [699, 590] on h5 "Instagram" at bounding box center [756, 599] width 154 height 17
click at [647, 591] on img at bounding box center [650, 606] width 30 height 30
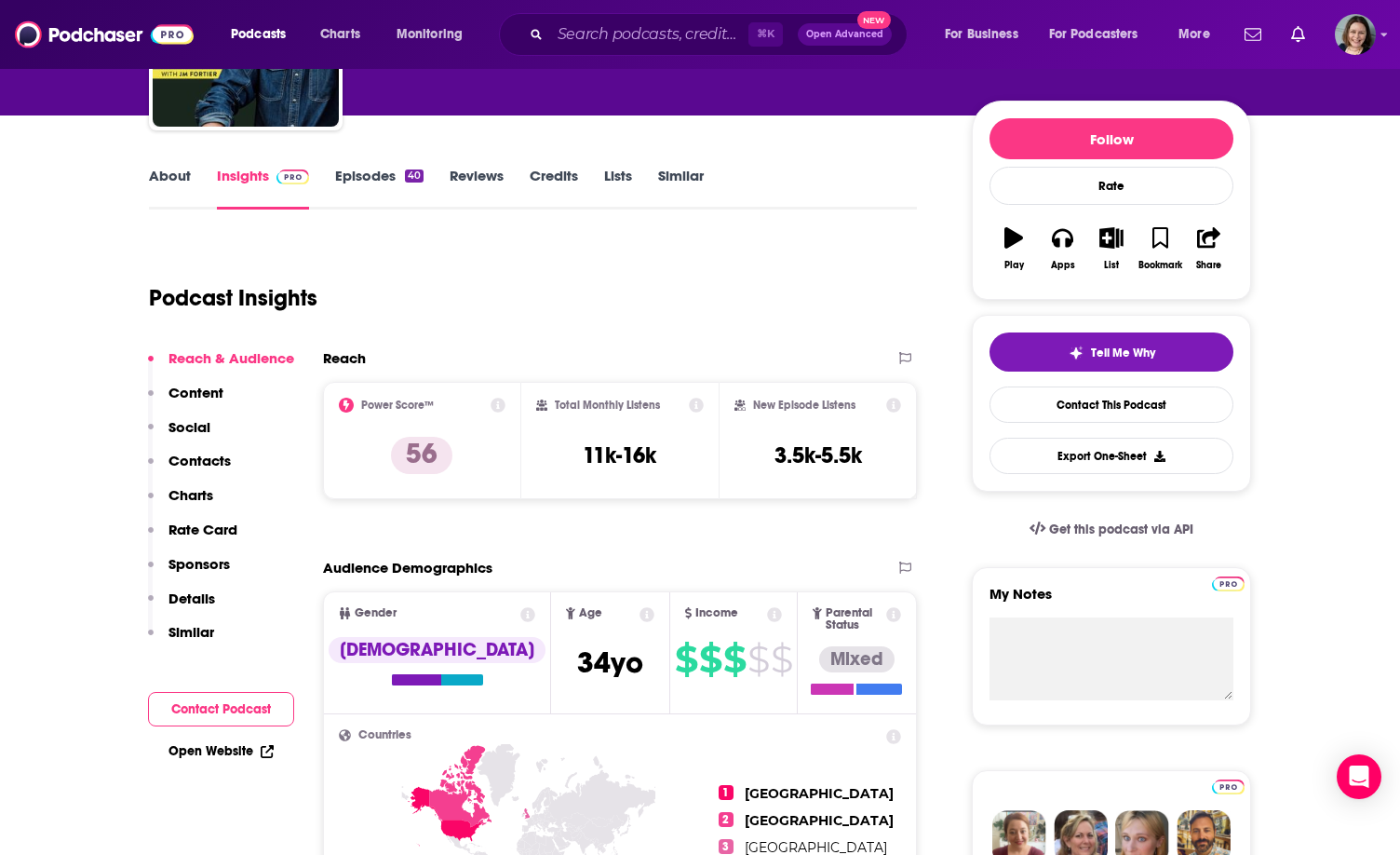
scroll to position [0, 0]
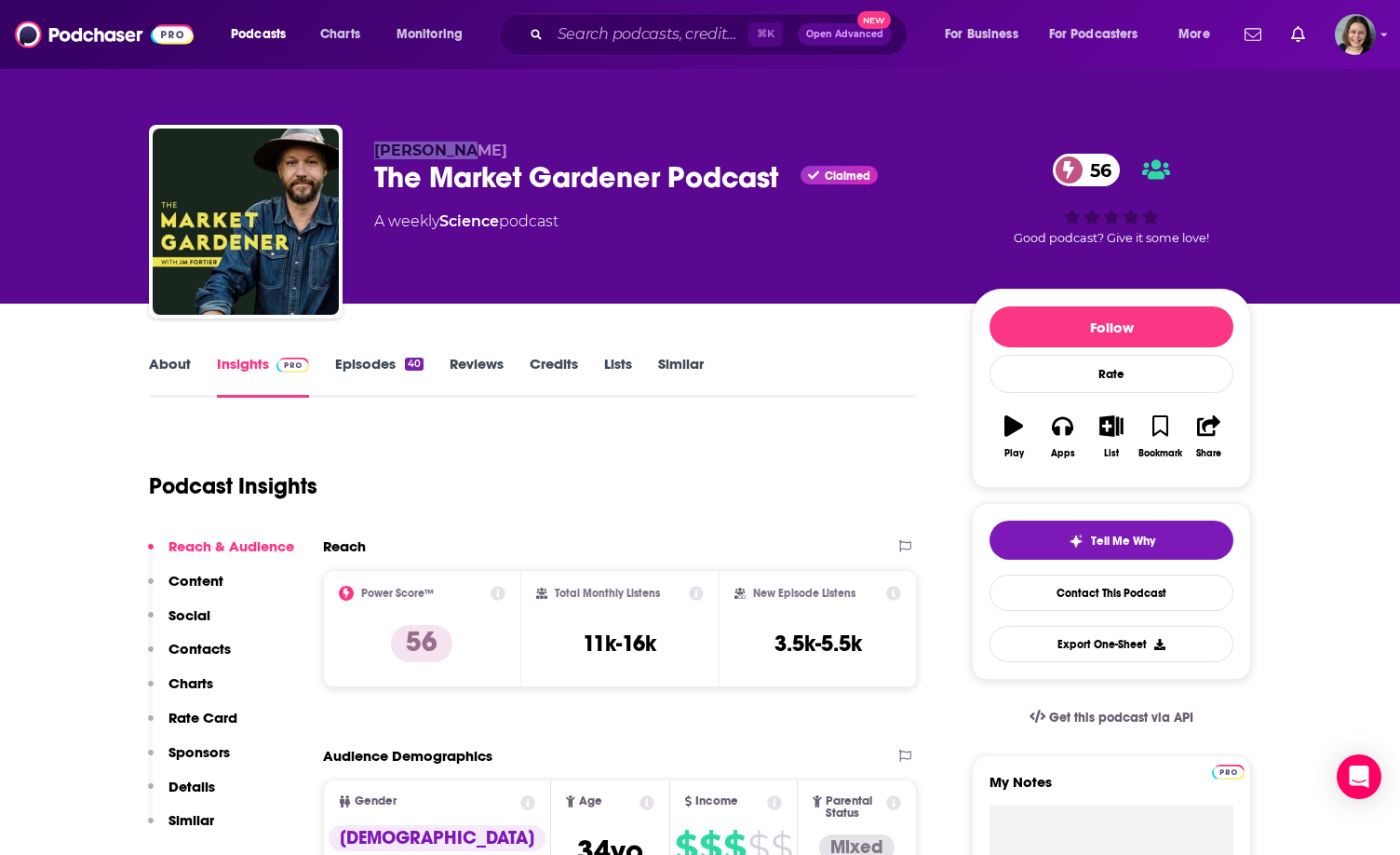
drag, startPoint x: 372, startPoint y: 154, endPoint x: 468, endPoint y: 146, distance: 96.3
click at [468, 146] on div "[PERSON_NAME] The Market Gardener Podcast Claimed 56 A weekly Science podcast 5…" at bounding box center [700, 225] width 1102 height 201
copy span "[PERSON_NAME]"
click at [168, 371] on link "About" at bounding box center [170, 376] width 42 height 43
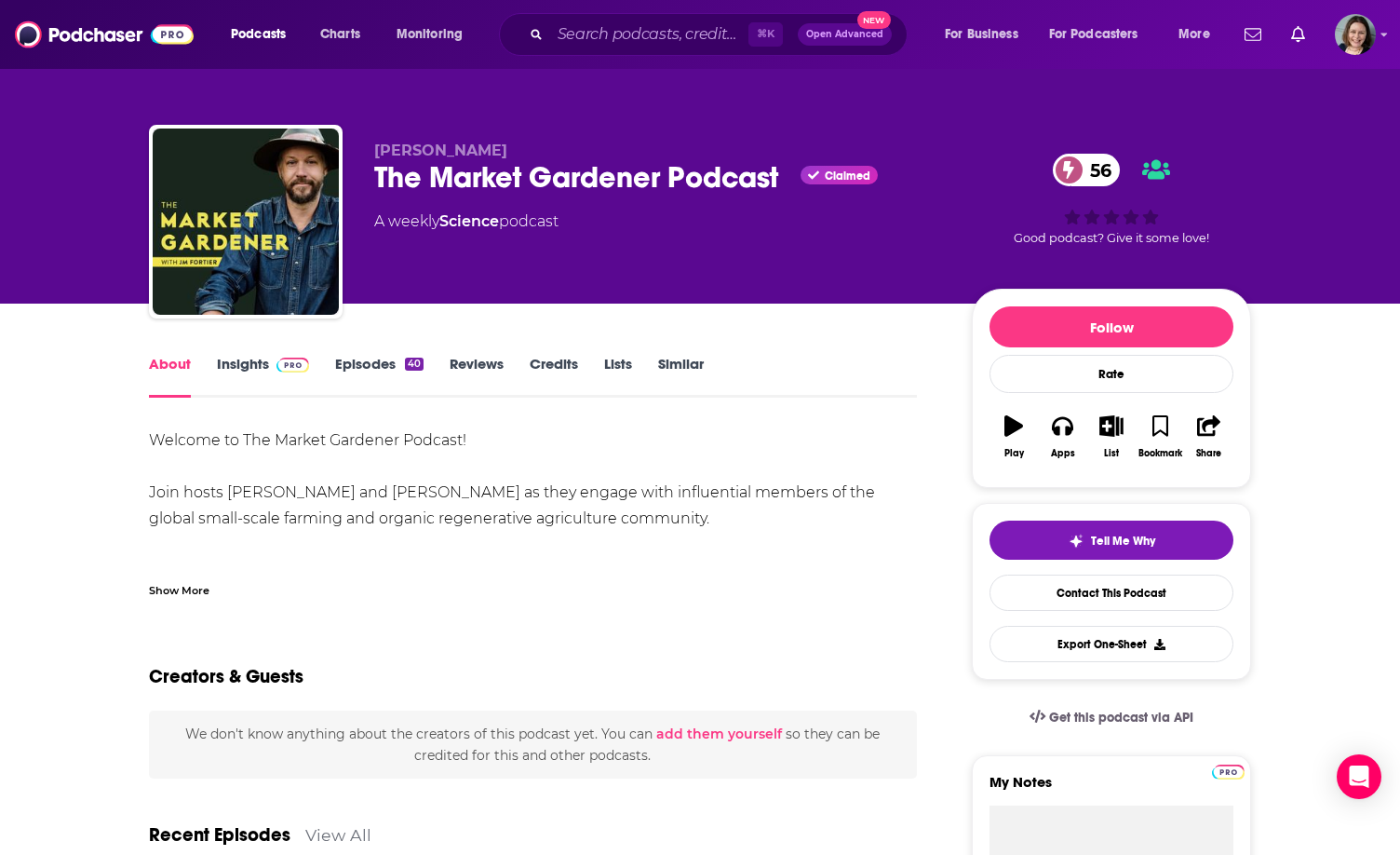
click at [362, 497] on div "Welcome to The Market Gardener Podcast! [PERSON_NAME] hosts [PERSON_NAME] and […" at bounding box center [532, 570] width 768 height 287
click at [197, 592] on div "Show More" at bounding box center [178, 589] width 60 height 17
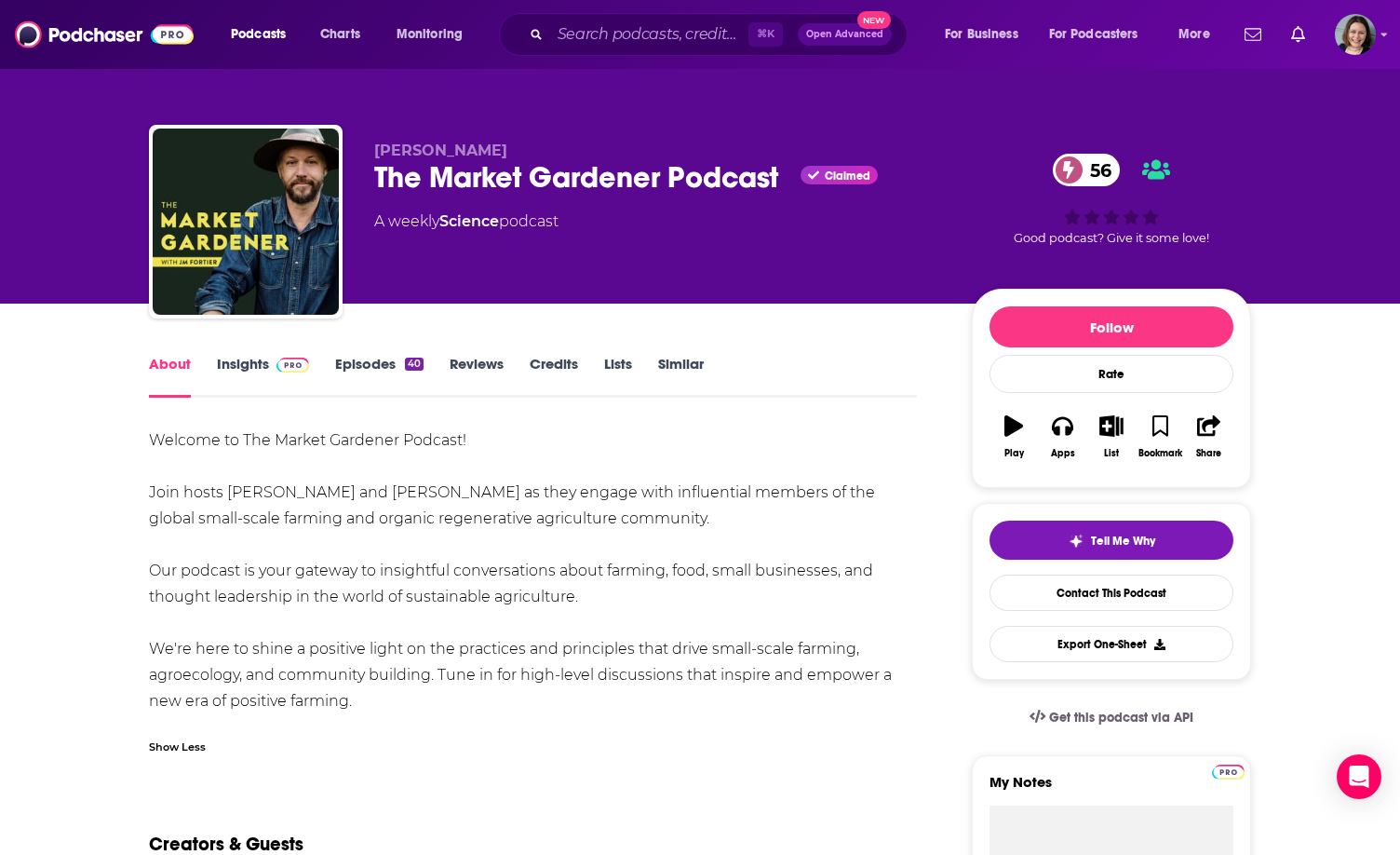
click at [172, 449] on div "Welcome to The Market Gardener Podcast! [PERSON_NAME] hosts [PERSON_NAME] and […" at bounding box center [532, 570] width 768 height 287
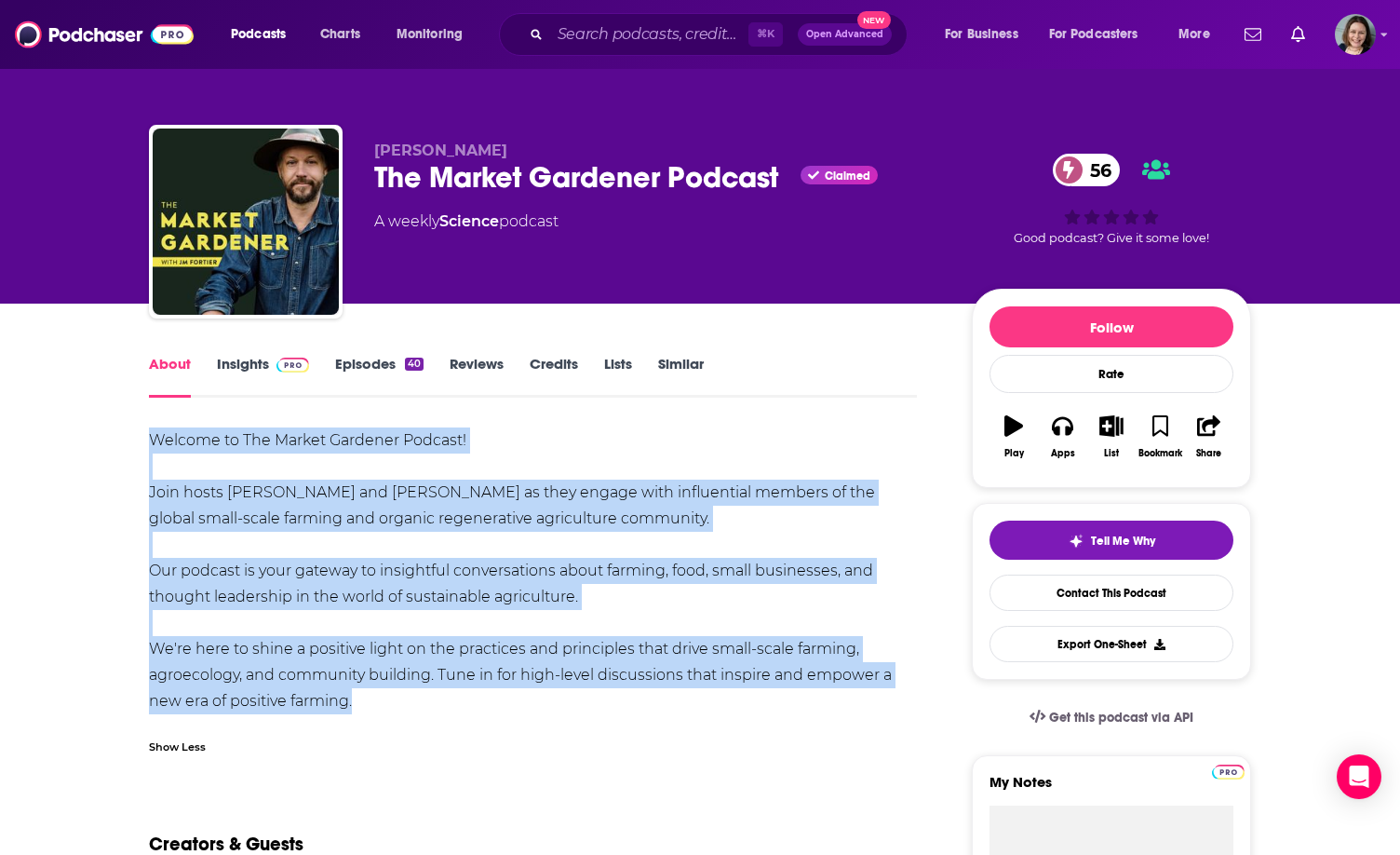
drag, startPoint x: 172, startPoint y: 449, endPoint x: 360, endPoint y: 701, distance: 314.4
click at [360, 701] on div "Welcome to The Market Gardener Podcast! [PERSON_NAME] hosts [PERSON_NAME] and […" at bounding box center [532, 570] width 768 height 287
copy div "Welcome to The Market Gardener Podcast! [PERSON_NAME] hosts [PERSON_NAME] and […"
click at [360, 701] on div "Welcome to The Market Gardener Podcast! [PERSON_NAME] hosts [PERSON_NAME] and […" at bounding box center [532, 570] width 768 height 287
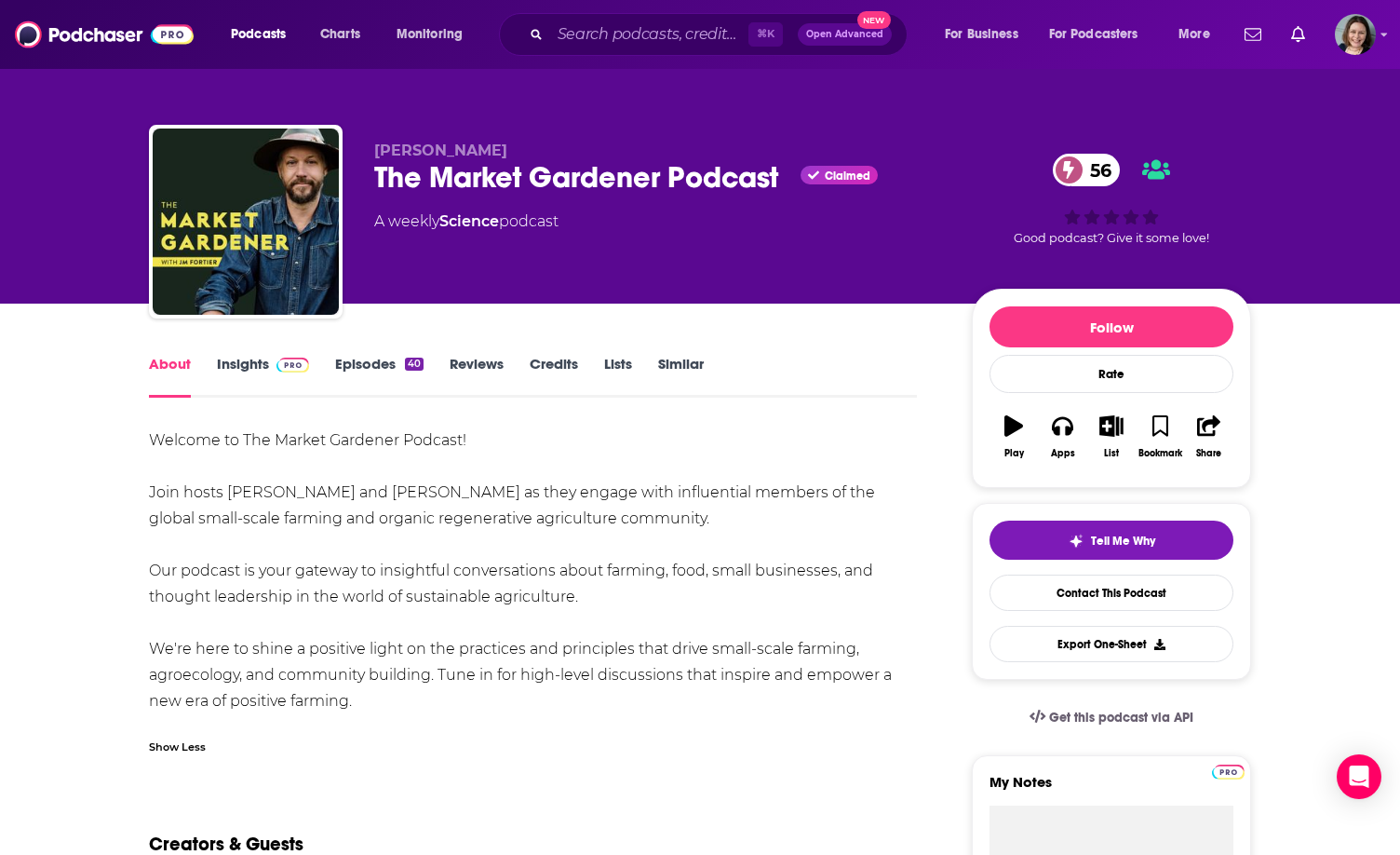
click at [236, 362] on link "Insights" at bounding box center [263, 376] width 92 height 43
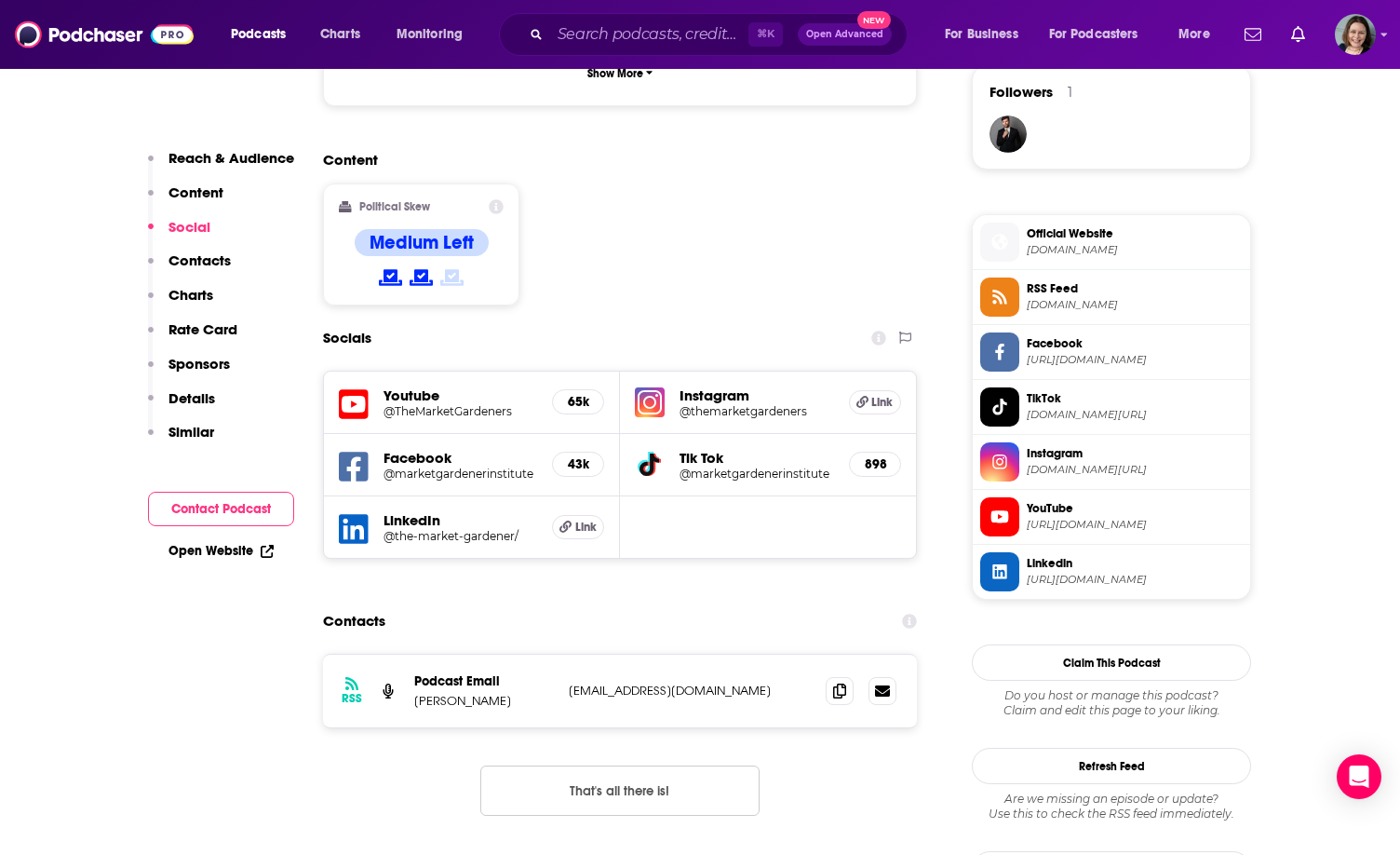
scroll to position [1372, 0]
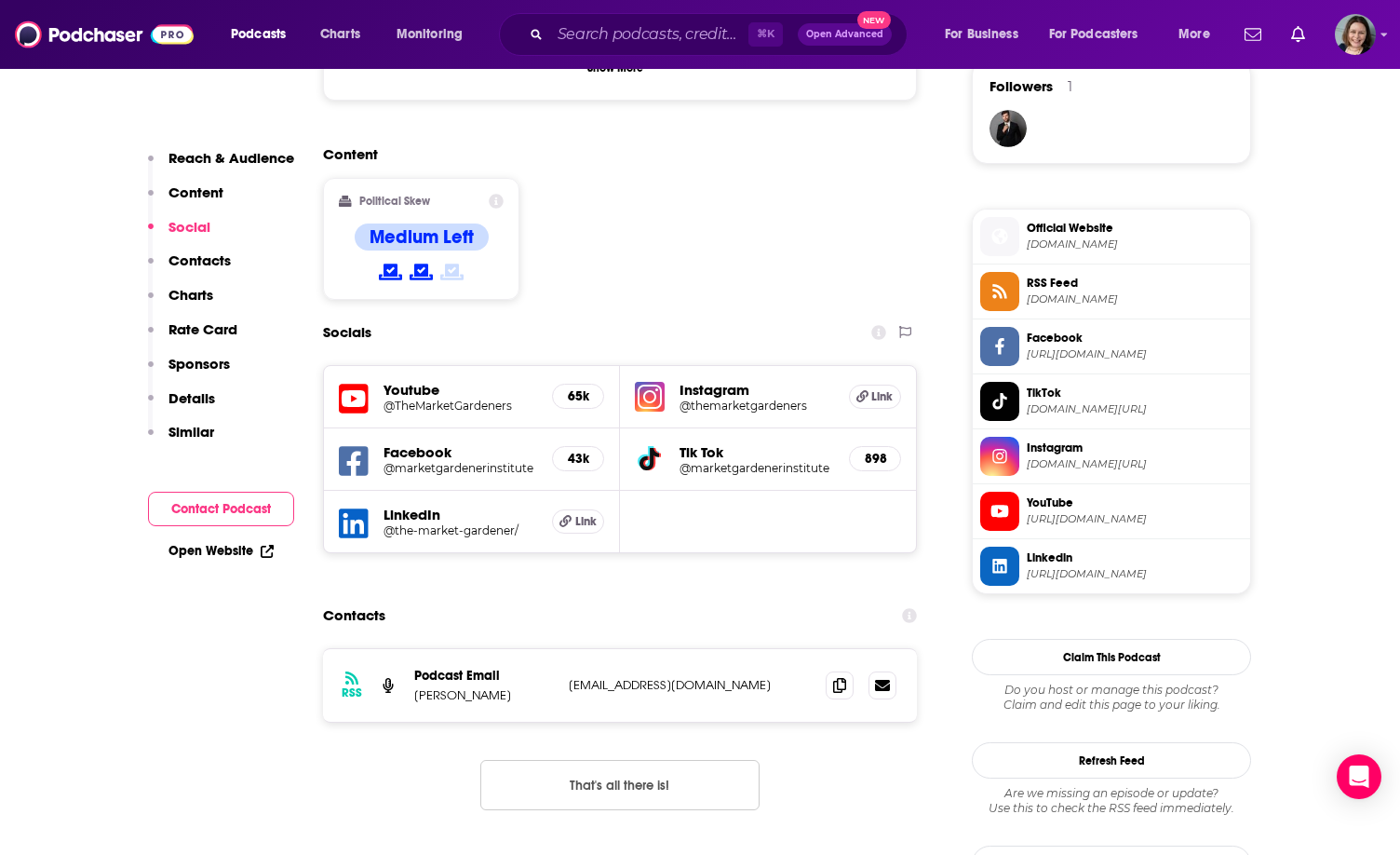
drag, startPoint x: 552, startPoint y: 617, endPoint x: 795, endPoint y: 617, distance: 243.0
click at [0, 0] on div "Podcast Email [PERSON_NAME] [EMAIL_ADDRESS][DOMAIN_NAME] [EMAIL_ADDRESS][DOMAIN…" at bounding box center [0, 0] width 0 height 0
copy div "[EMAIL_ADDRESS][DOMAIN_NAME]"
click at [795, 677] on p "[EMAIL_ADDRESS][DOMAIN_NAME]" at bounding box center [690, 684] width 242 height 16
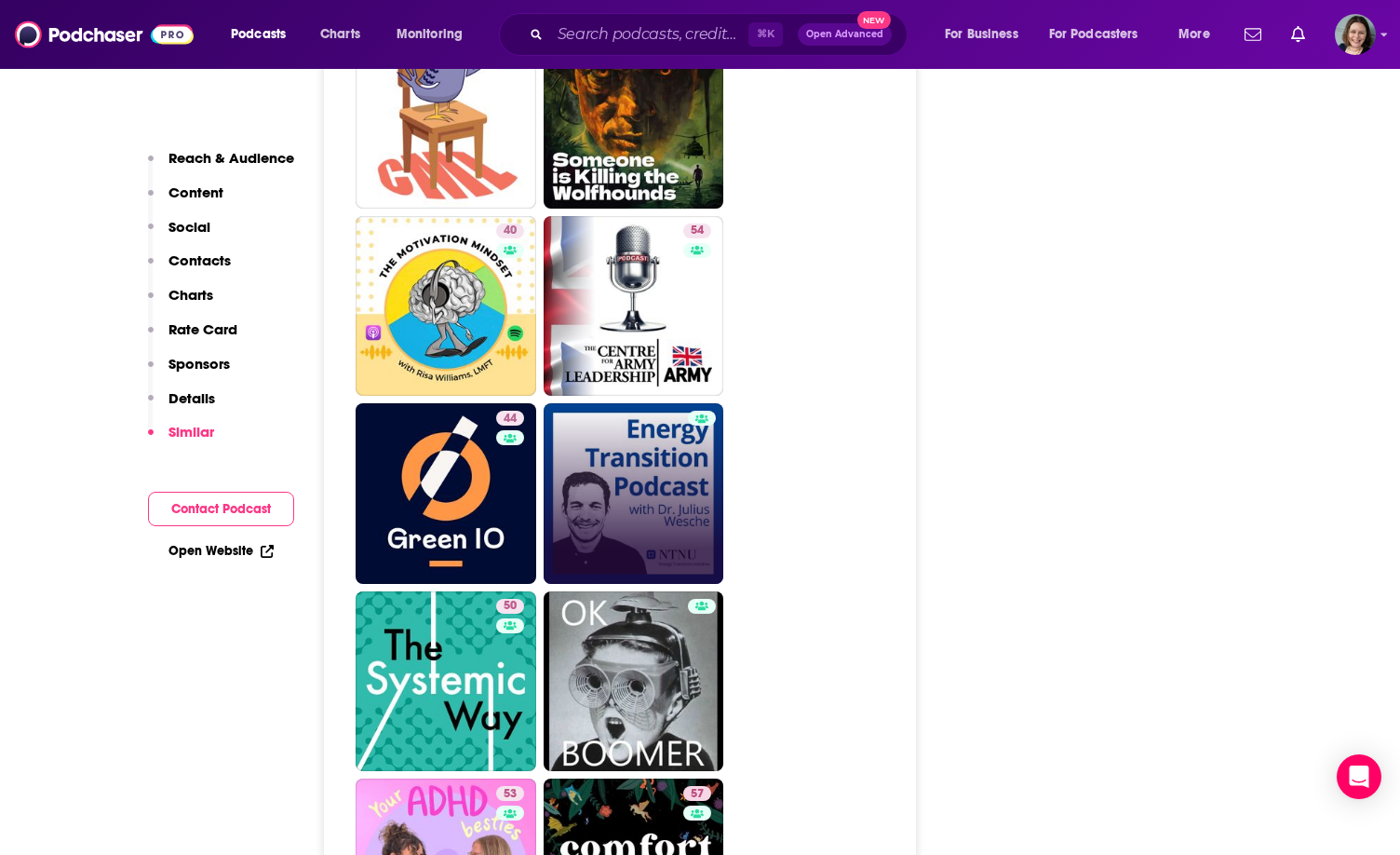
scroll to position [3735, 0]
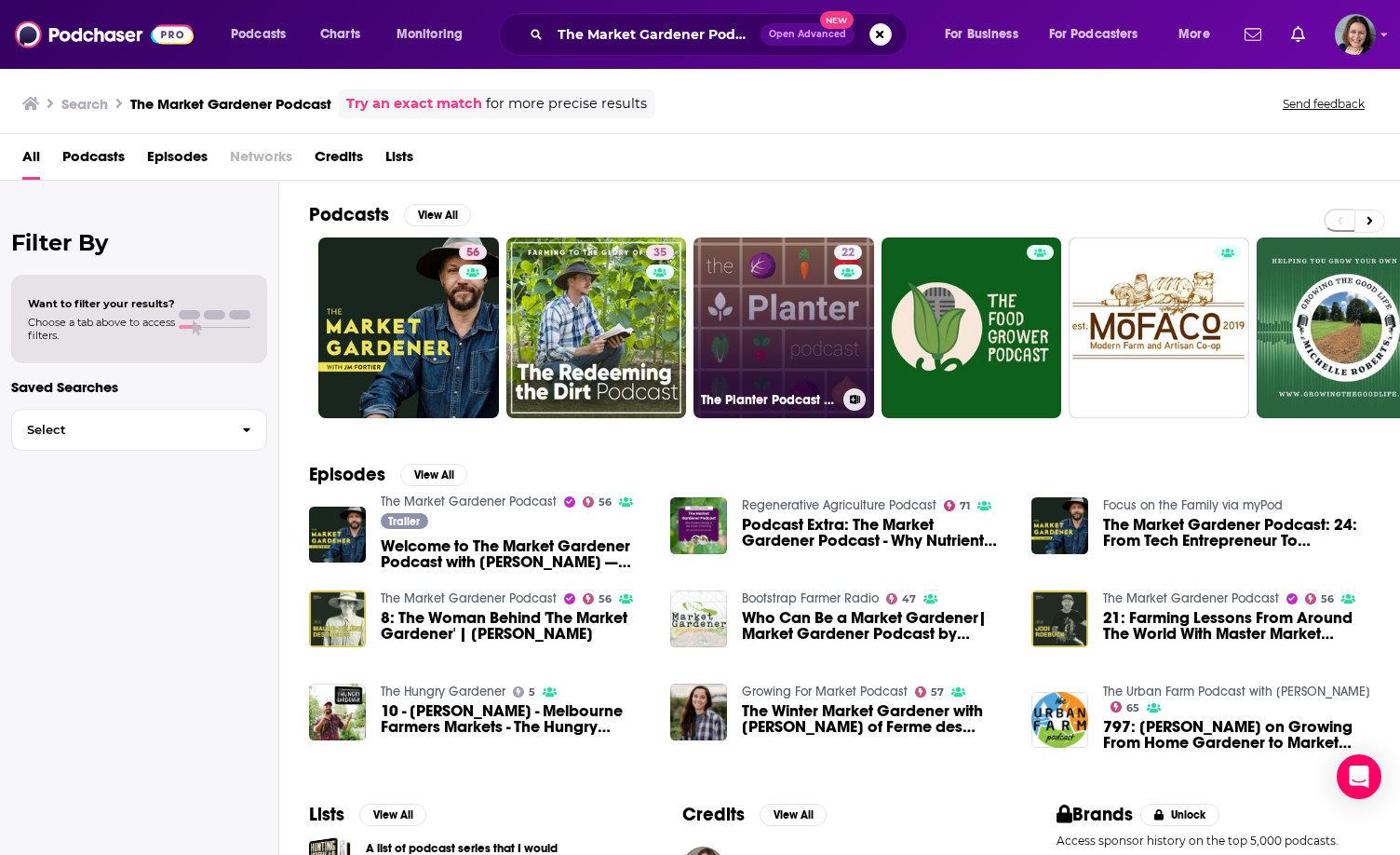
click at [788, 323] on link "22 The Planter Podcast - Gardening Made Easier" at bounding box center [784, 328] width 180 height 180
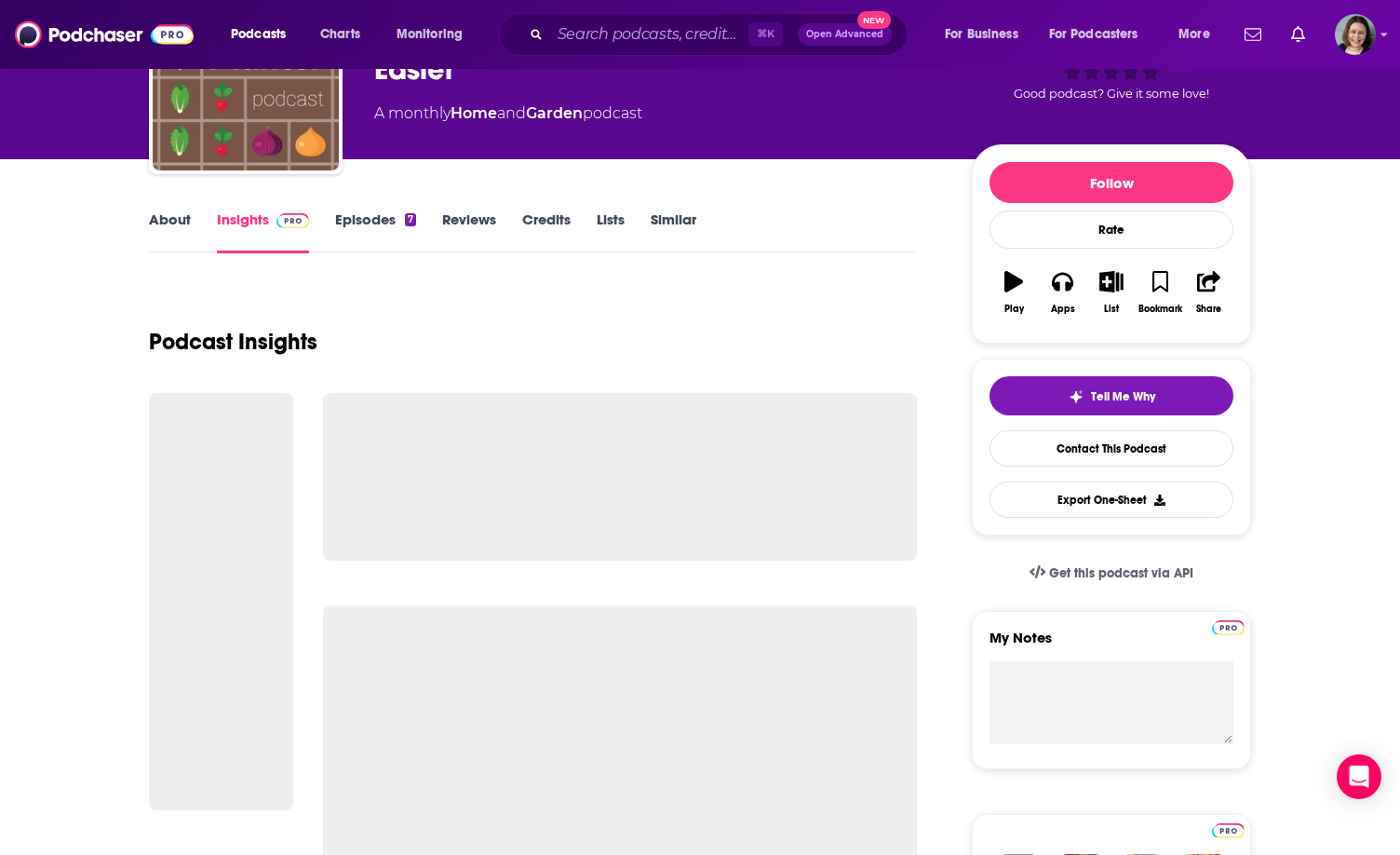
scroll to position [154, 0]
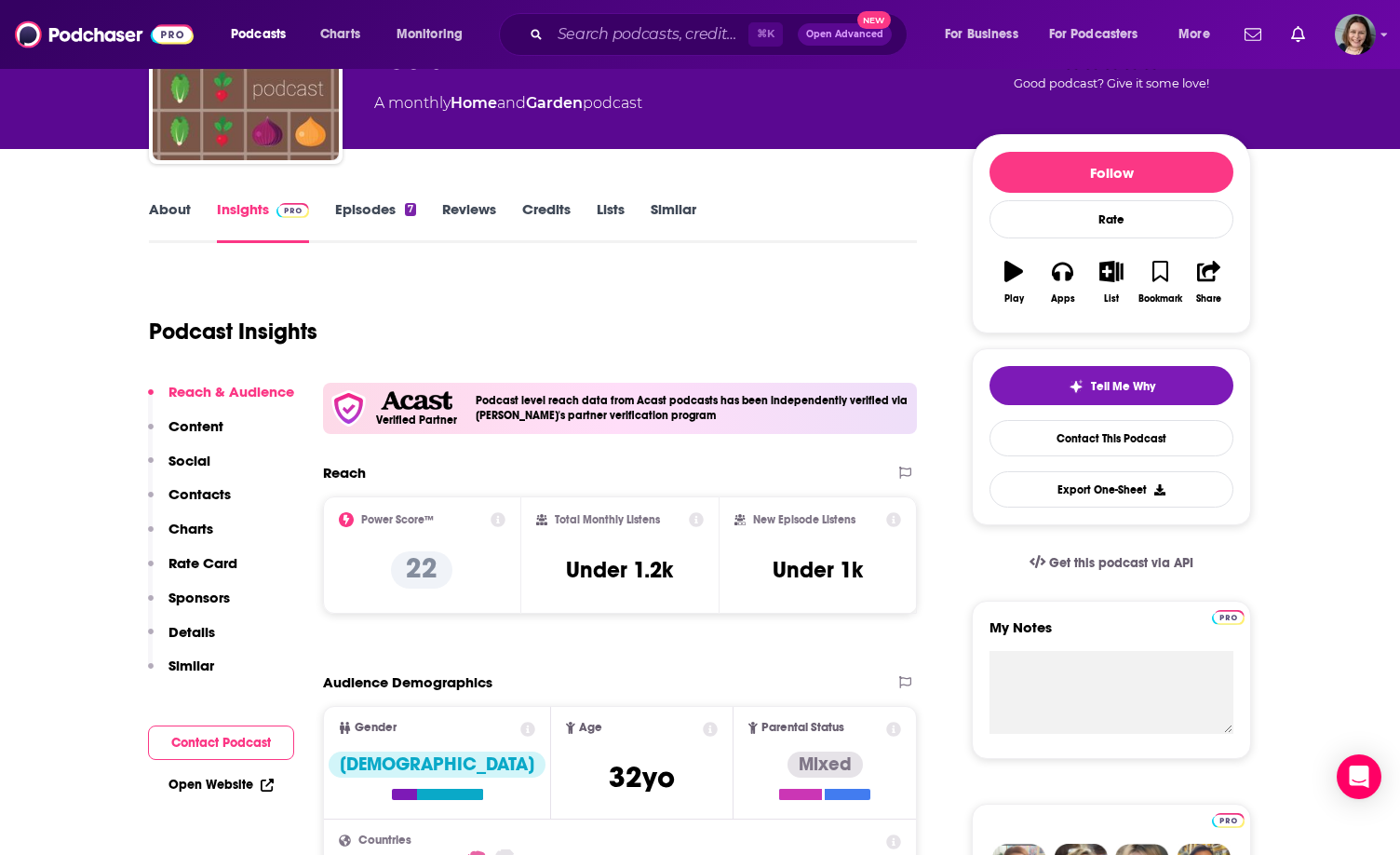
click at [183, 204] on link "About" at bounding box center [170, 221] width 42 height 43
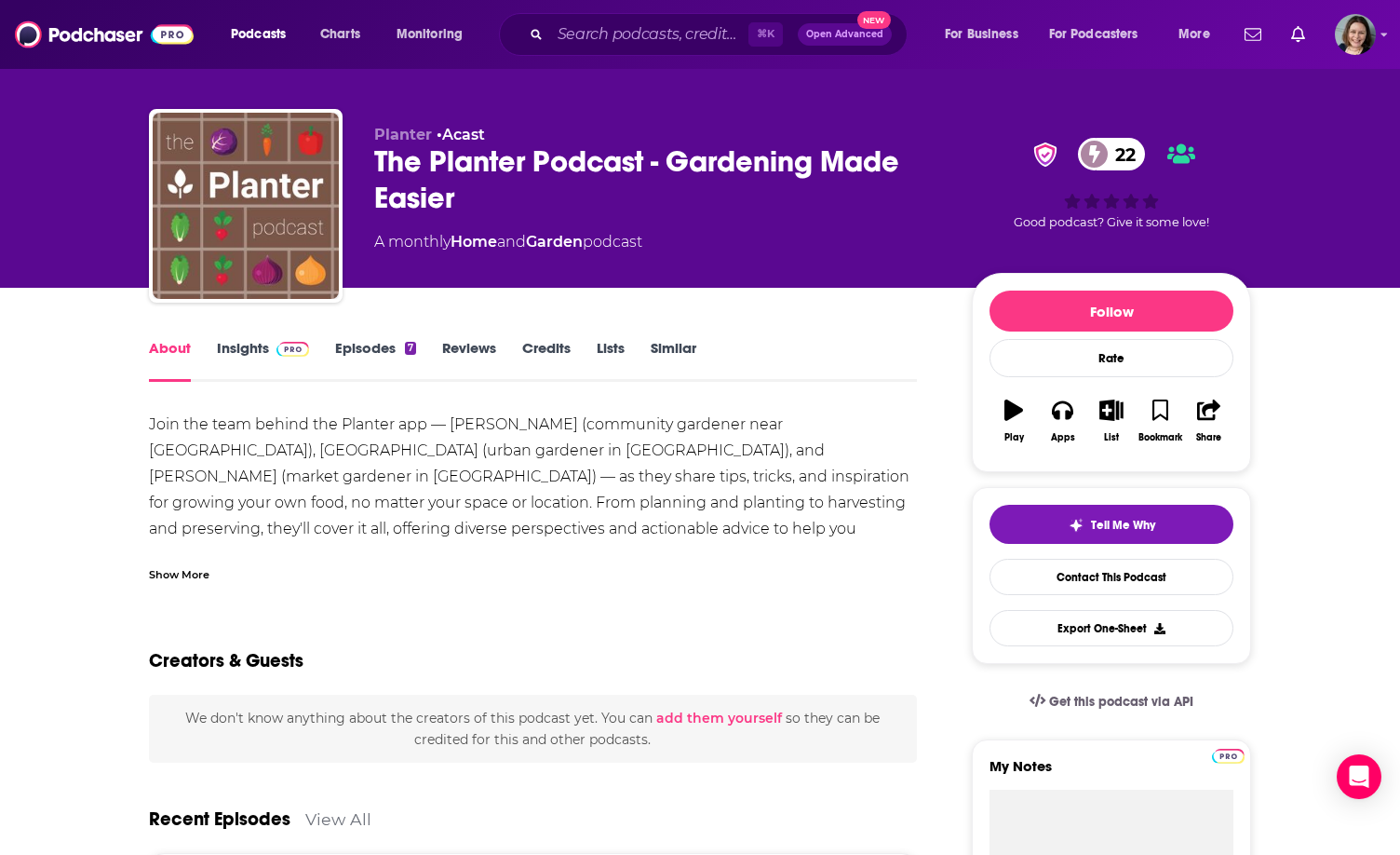
scroll to position [16, 0]
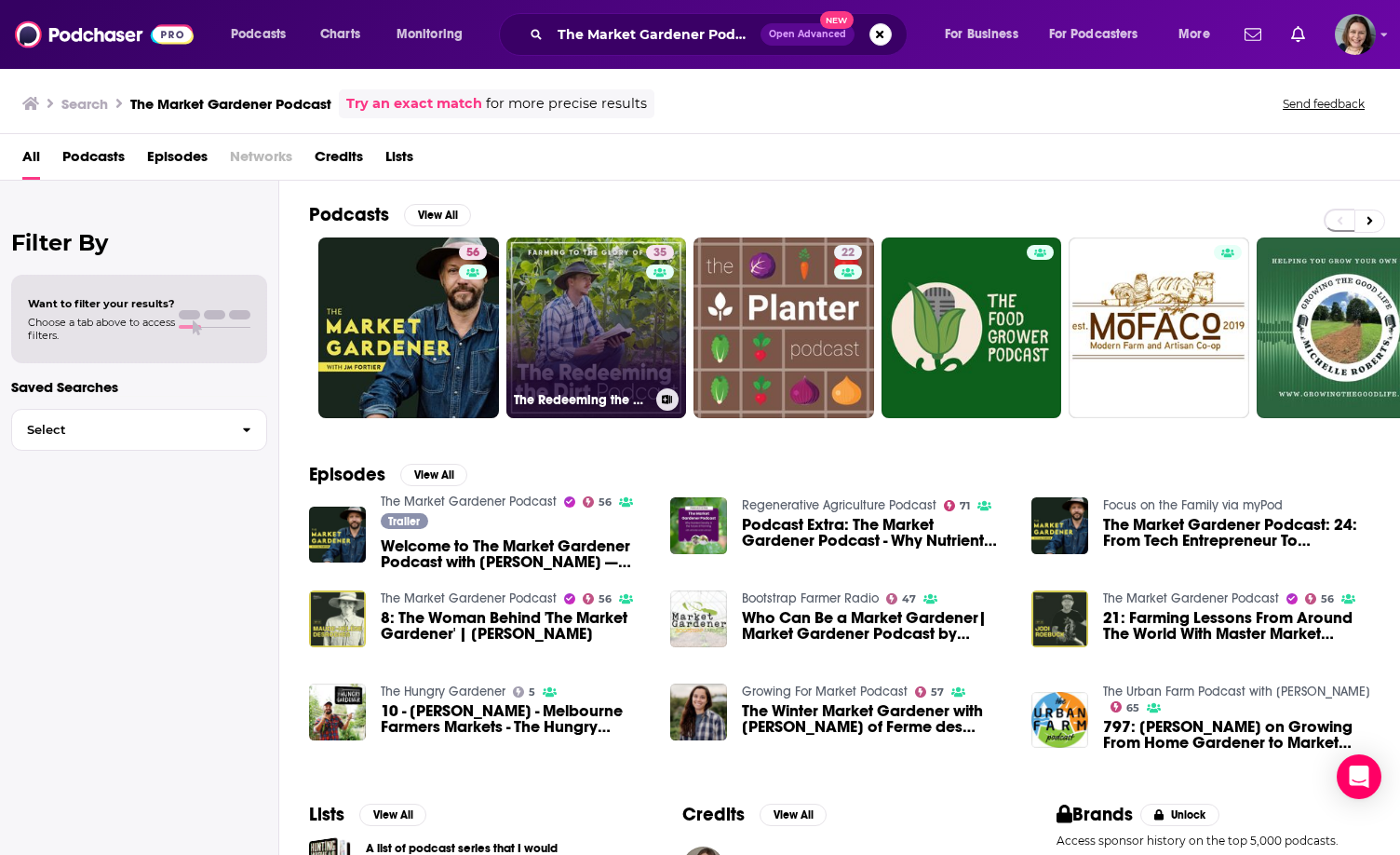
click at [569, 340] on link "35 The Redeeming the Dirt Podcast" at bounding box center [596, 328] width 180 height 180
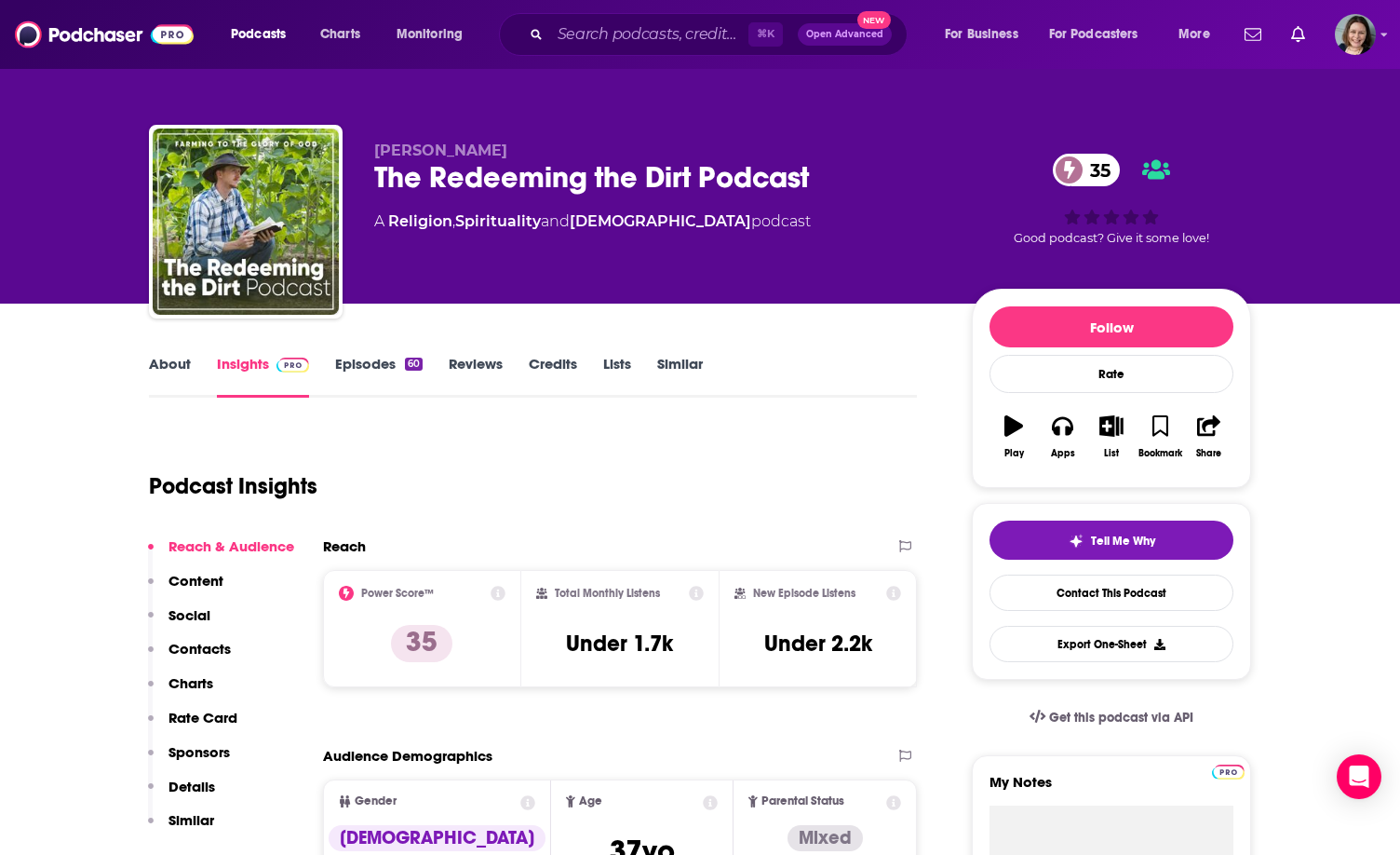
click at [172, 359] on link "About" at bounding box center [170, 376] width 42 height 43
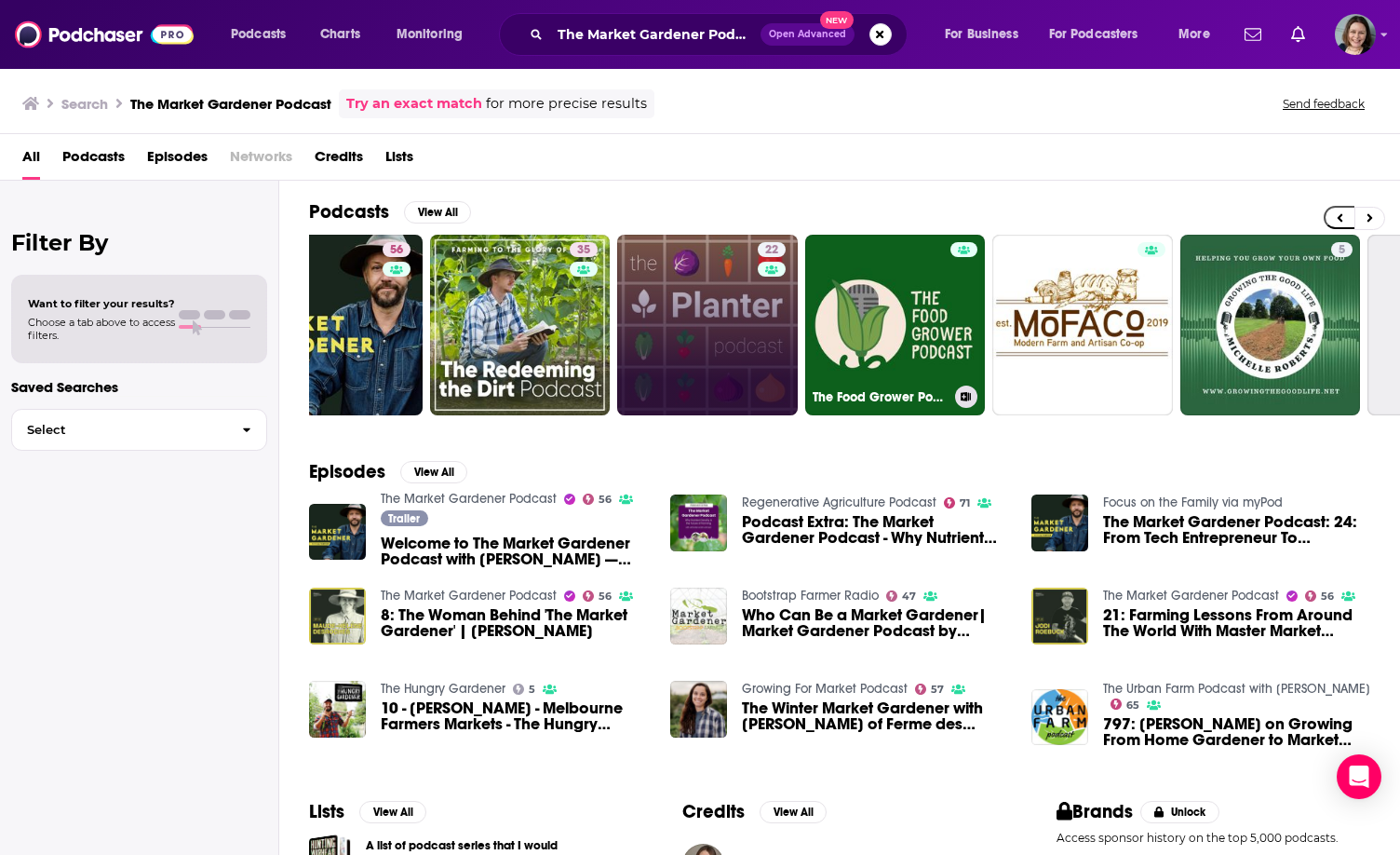
scroll to position [0, 78]
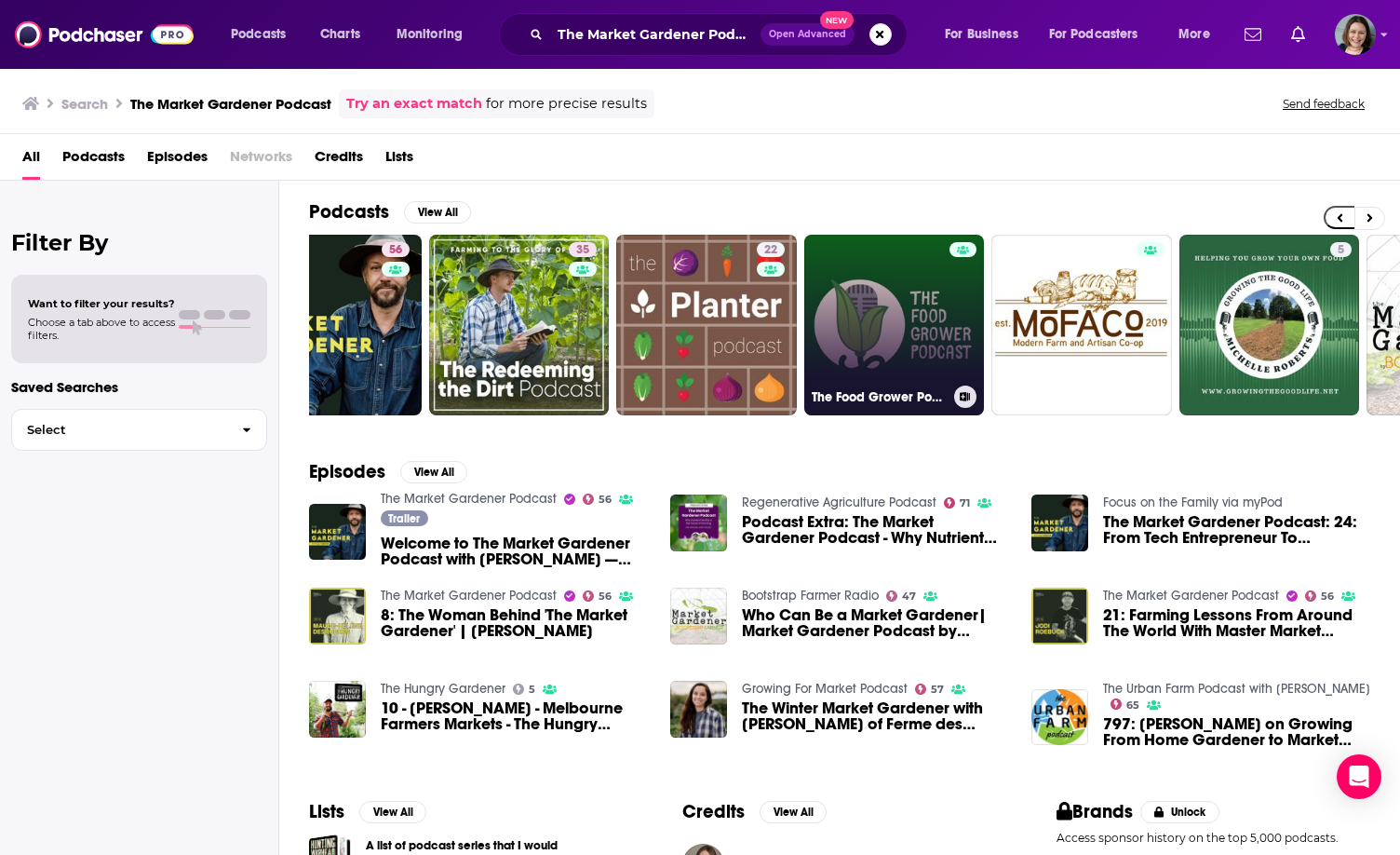
click at [871, 336] on link "The Food Grower Podcast" at bounding box center [894, 325] width 180 height 180
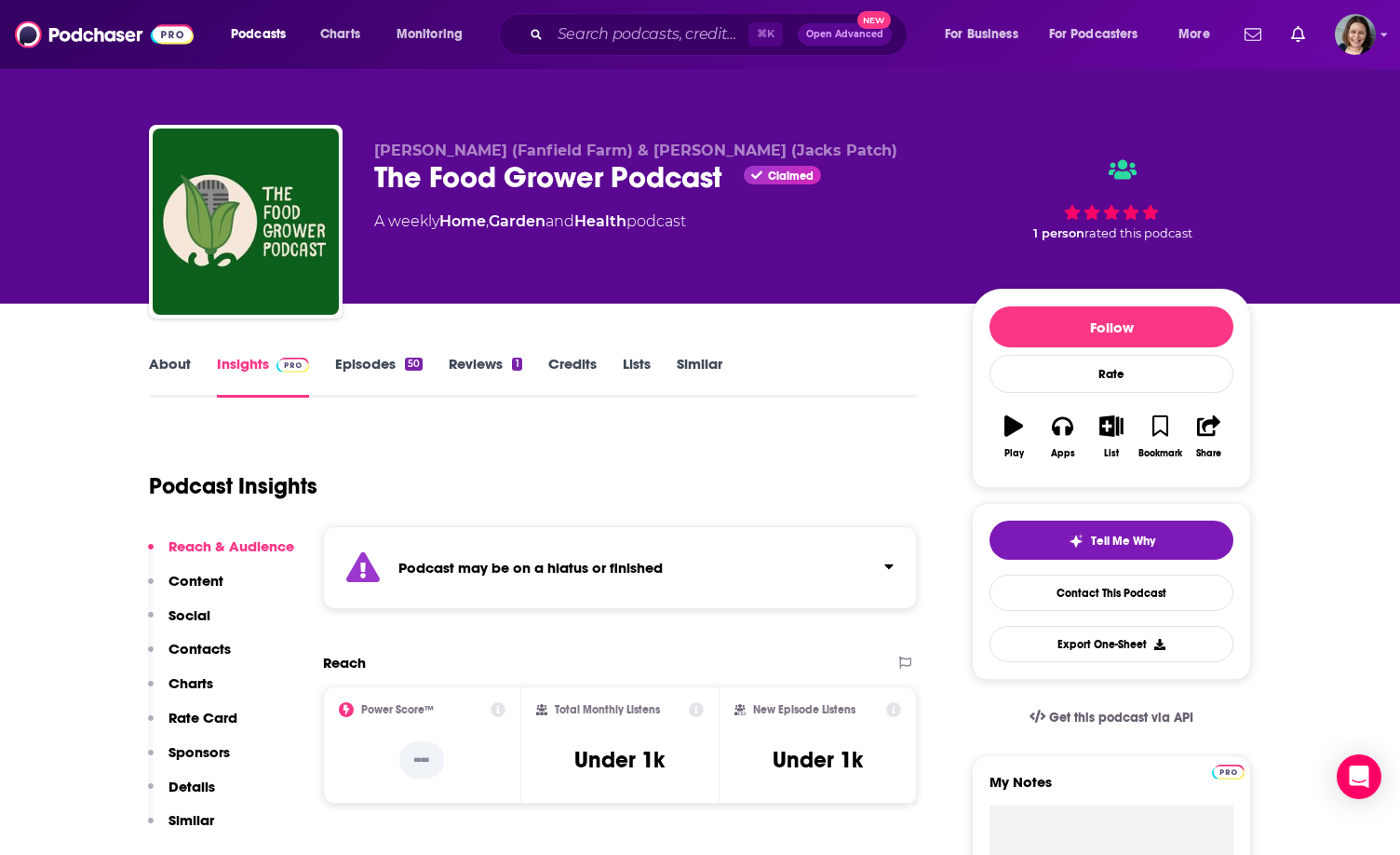
click at [834, 527] on div "Podcast may be on a hiatus or finished" at bounding box center [620, 567] width 594 height 82
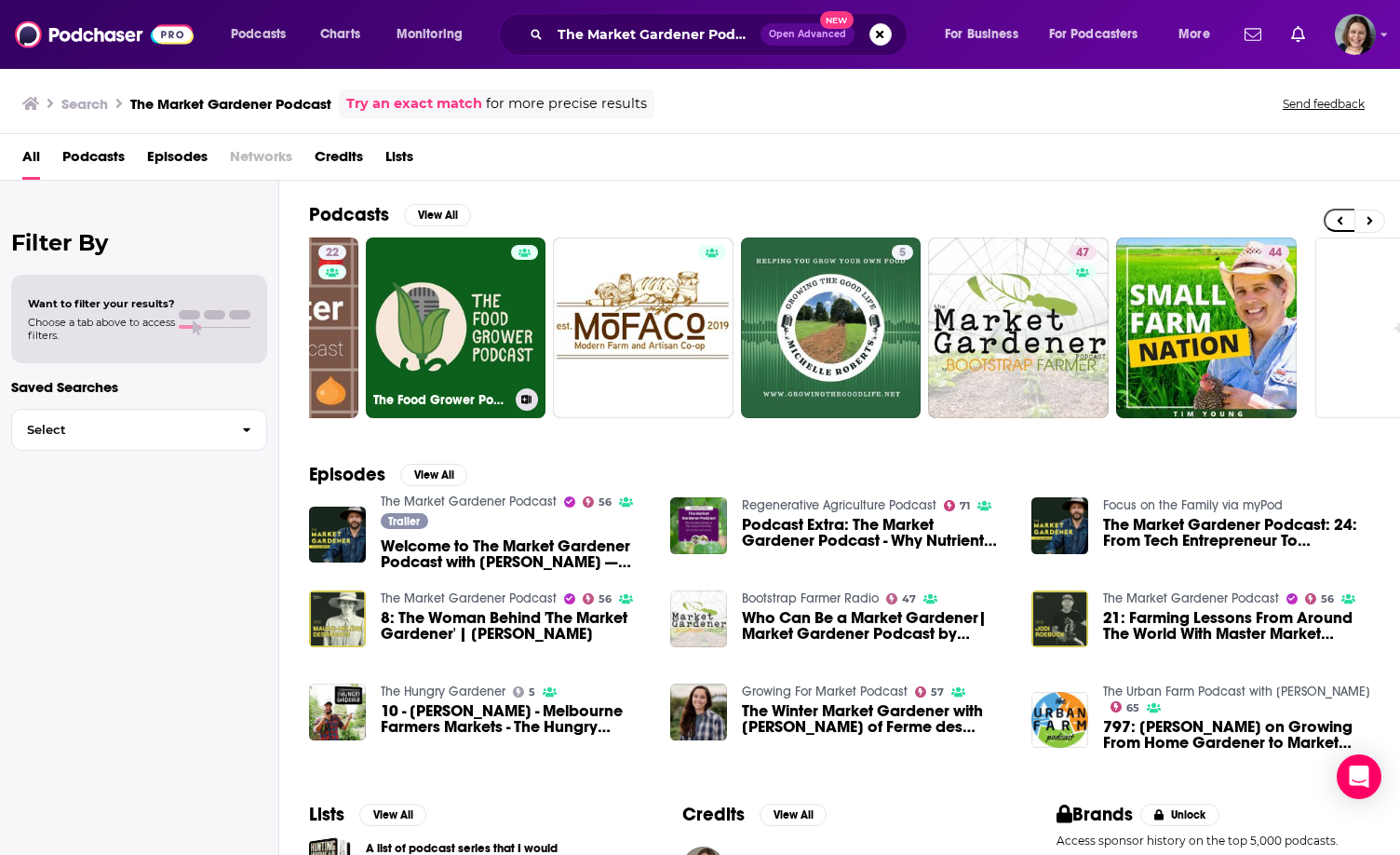
scroll to position [0, 518]
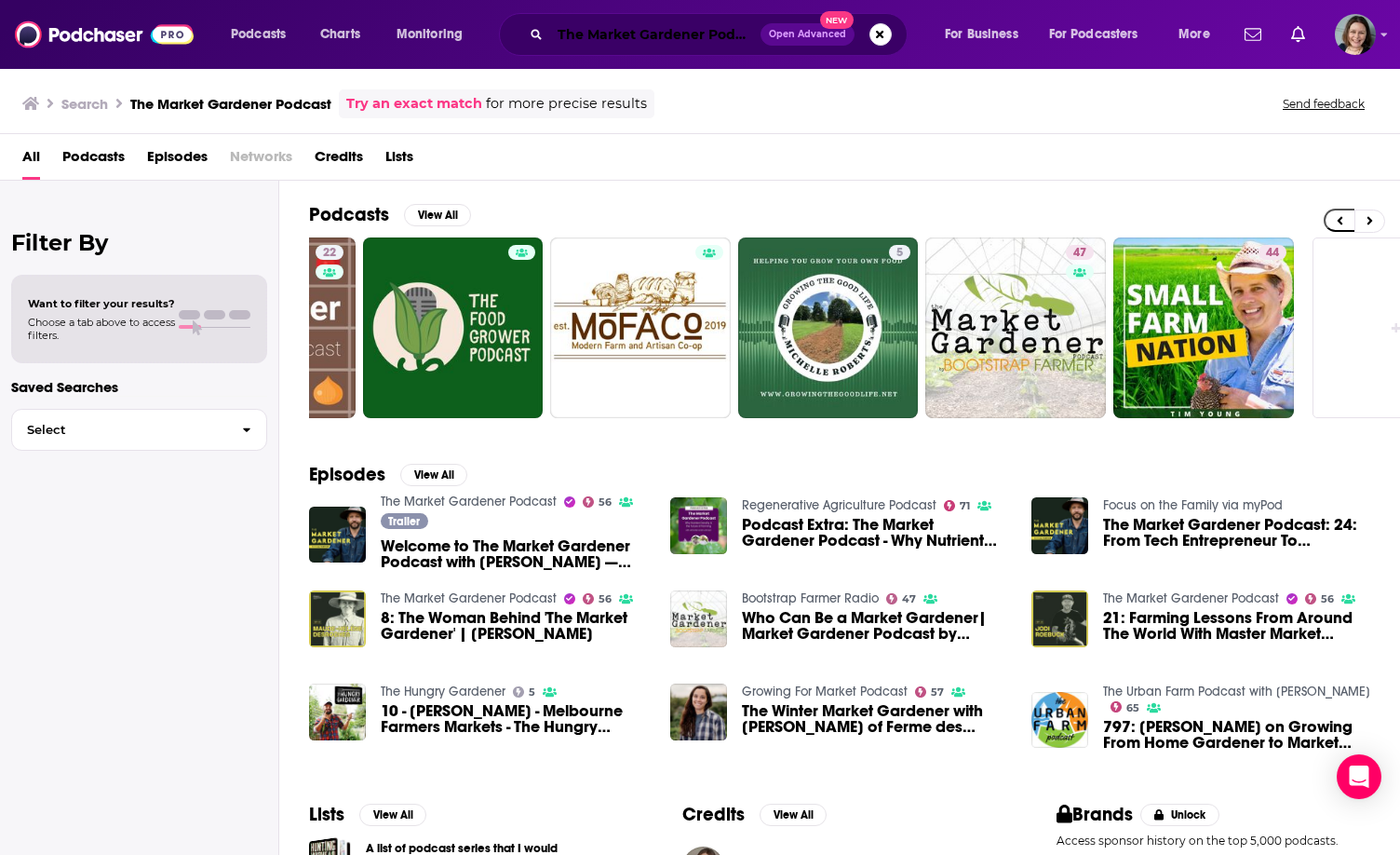
click at [564, 37] on input "The Market Gardener Podcast" at bounding box center [655, 34] width 211 height 30
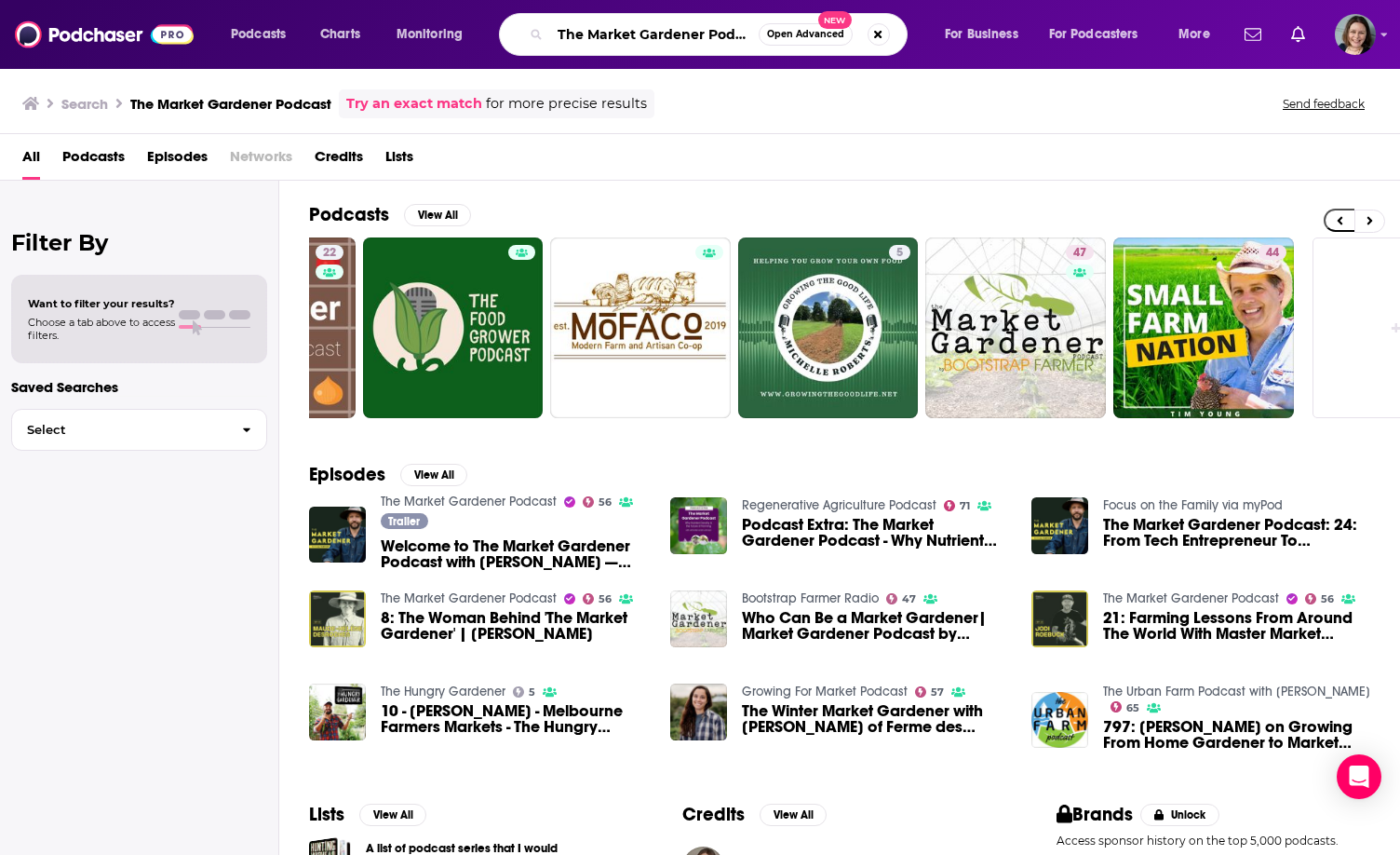
click at [564, 37] on input "The Market Gardener Podcast" at bounding box center [654, 34] width 209 height 30
click at [670, 25] on input "how to Market Gardener Podcast" at bounding box center [654, 34] width 209 height 30
click at [670, 32] on input "how to Market Gardener Podcast" at bounding box center [654, 34] width 209 height 30
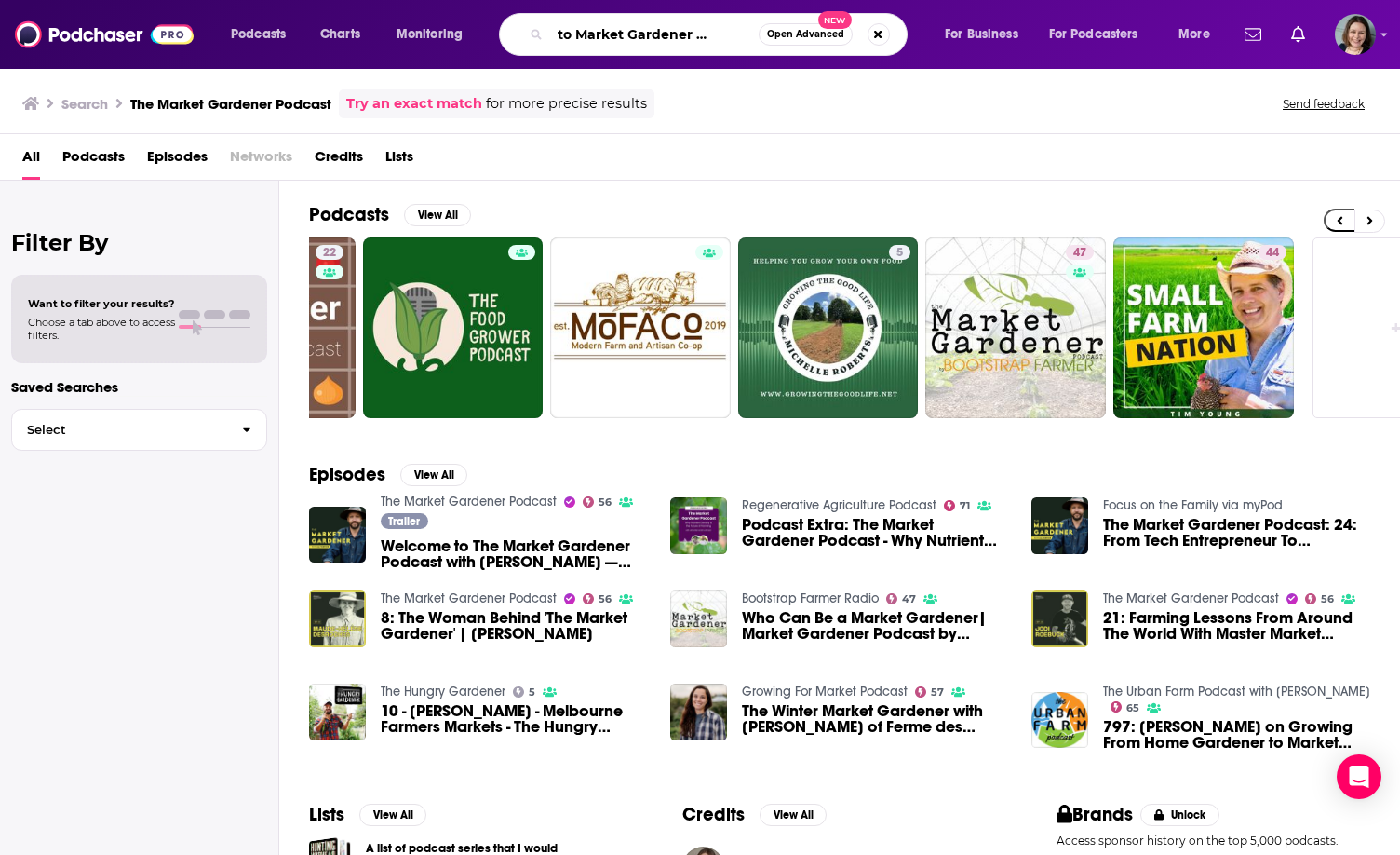
drag, startPoint x: 670, startPoint y: 32, endPoint x: 791, endPoint y: 29, distance: 121.0
click at [791, 30] on div "how to Market Gardener Podcast Open Advanced New" at bounding box center [703, 35] width 408 height 43
type input "how to Market farms"
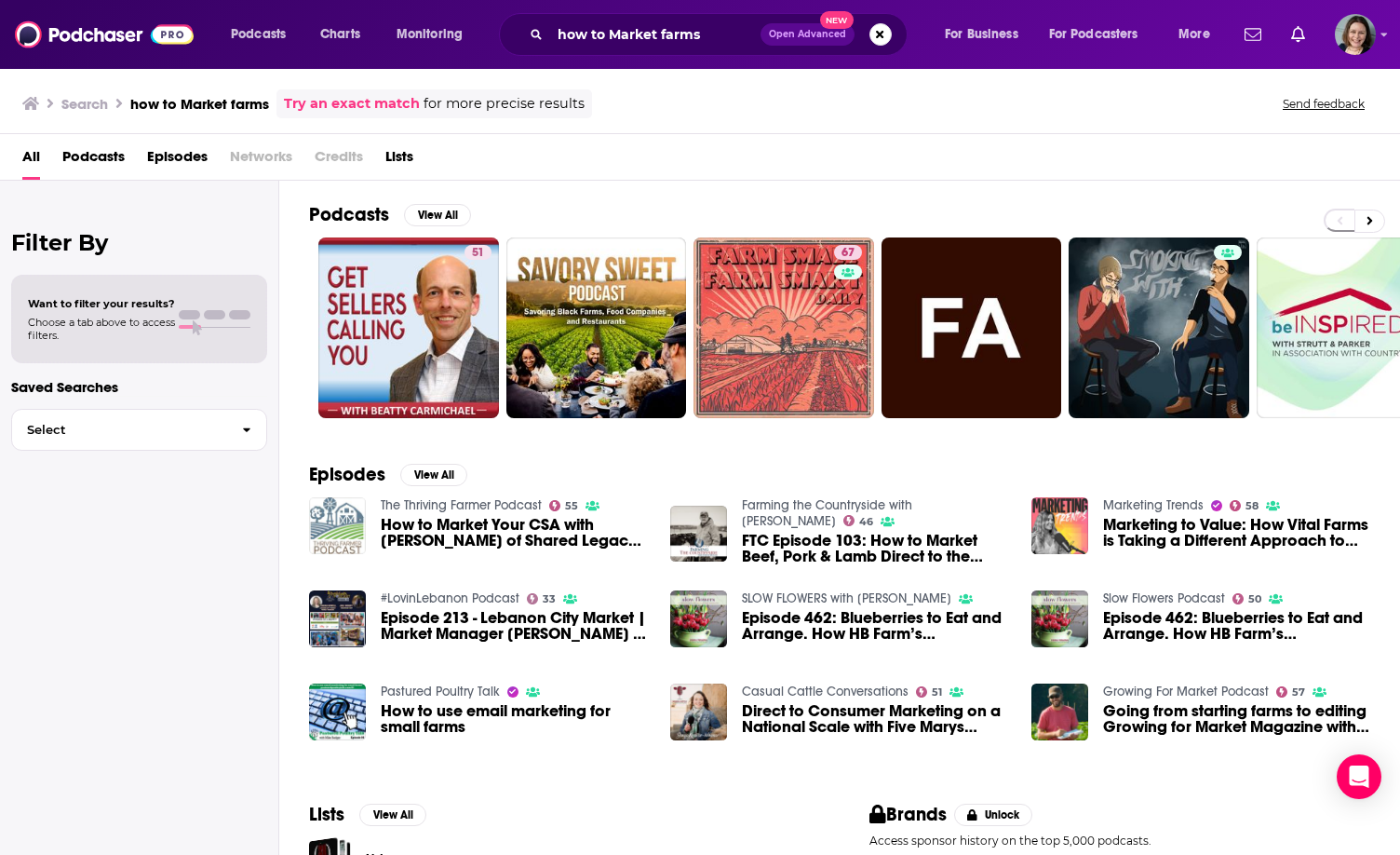
click at [330, 544] on img "How to Market Your CSA with Corinna Bench of Shared Legacy Farms" at bounding box center [337, 525] width 57 height 57
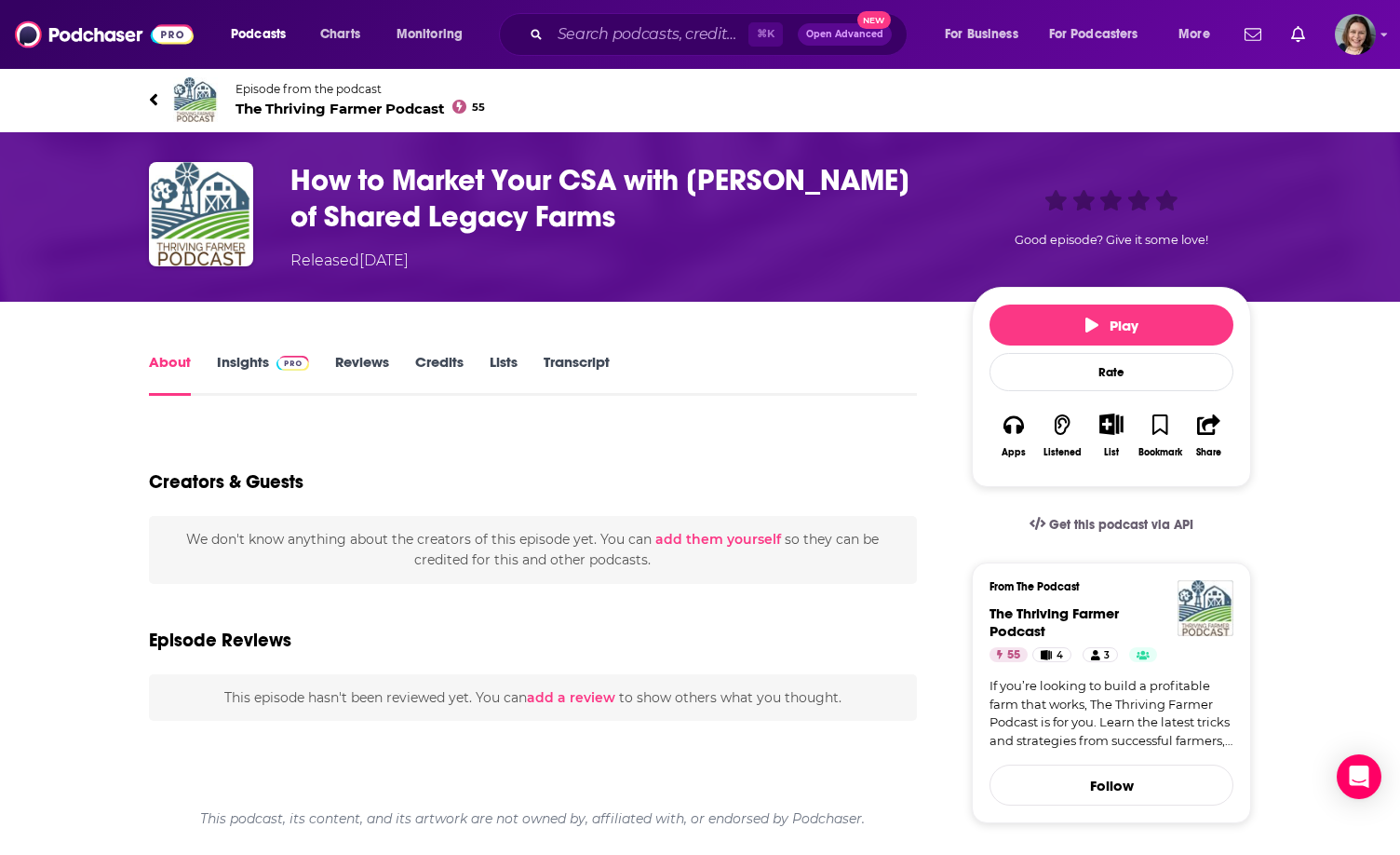
click at [228, 104] on link "Episode from the podcast The Thriving Farmer Podcast 55" at bounding box center [424, 100] width 551 height 45
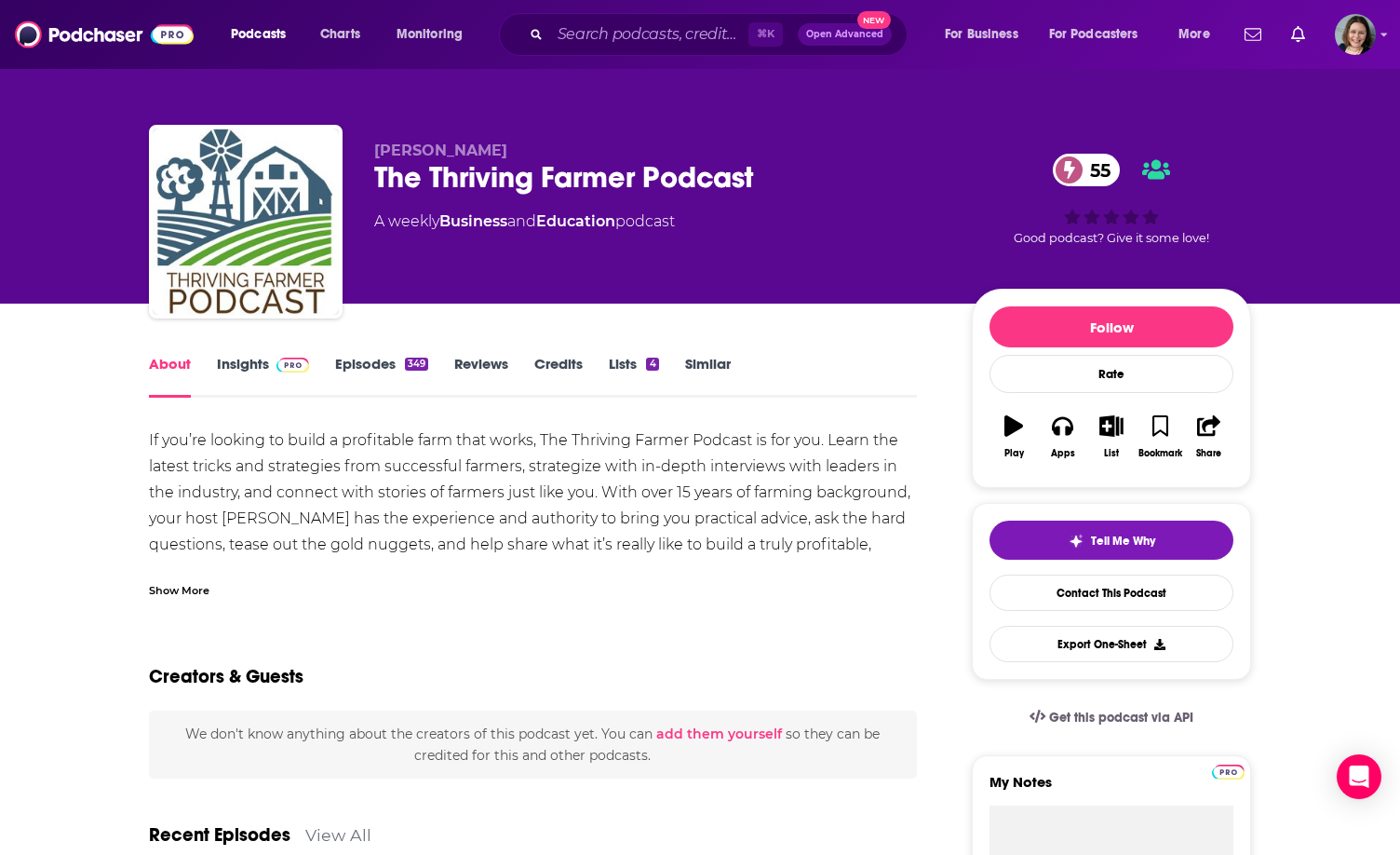
click at [398, 174] on div "The Thriving Farmer Podcast 55" at bounding box center [658, 177] width 568 height 36
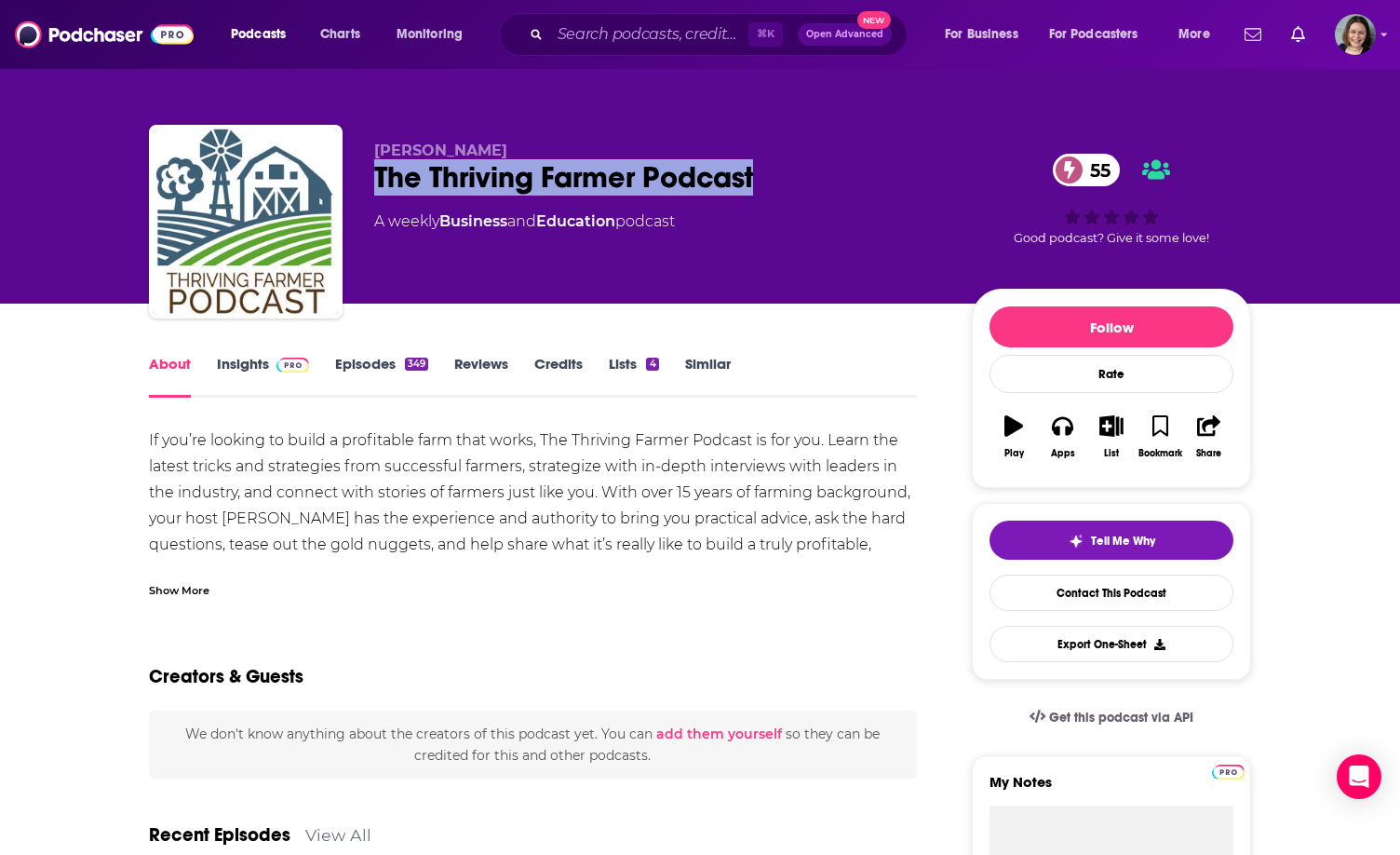
drag, startPoint x: 398, startPoint y: 174, endPoint x: 694, endPoint y: 183, distance: 296.1
click at [694, 183] on div "The Thriving Farmer Podcast 55" at bounding box center [658, 177] width 568 height 36
copy h1 "The Thriving Farmer Podcast"
click at [252, 362] on link "Insights" at bounding box center [263, 376] width 92 height 43
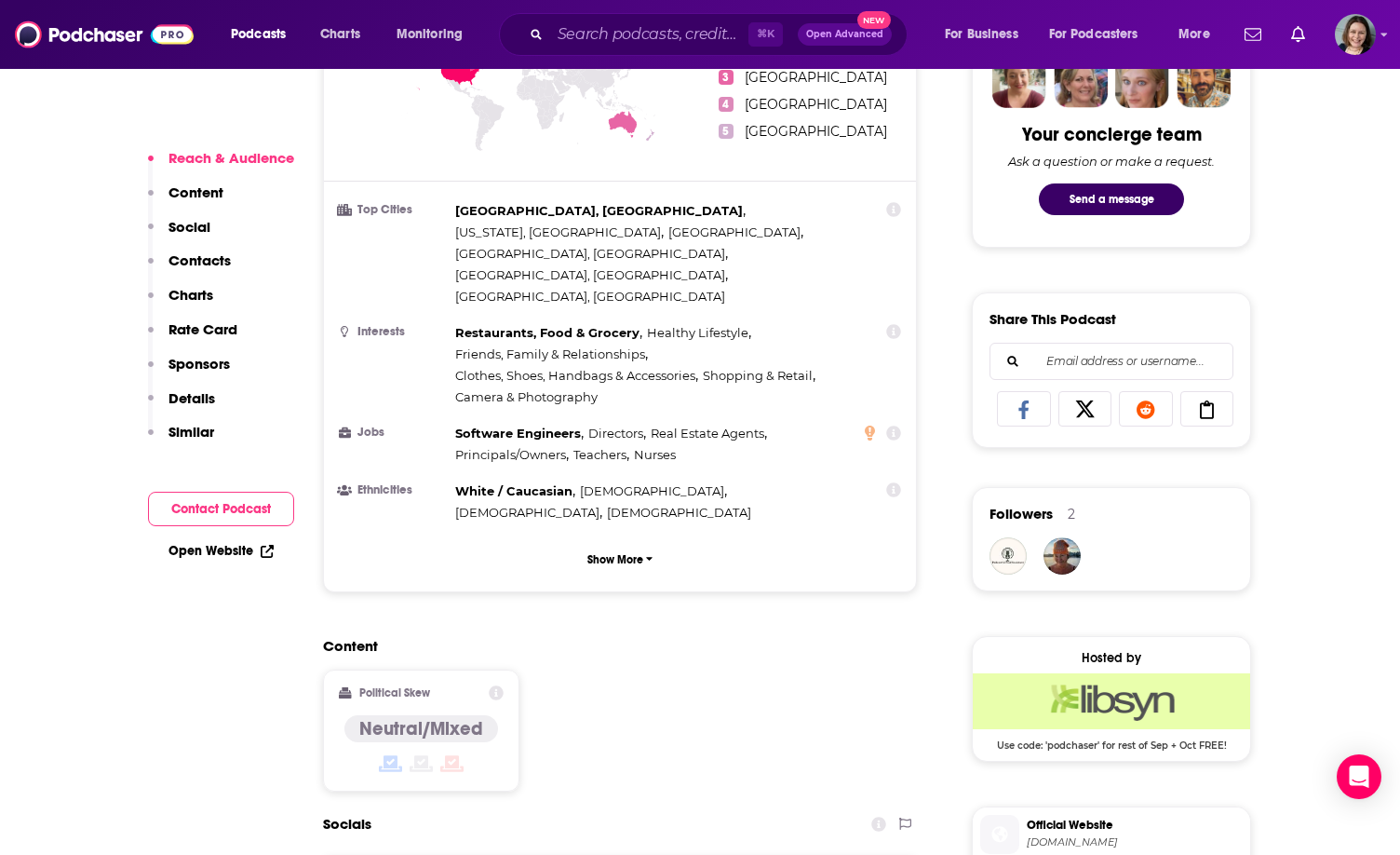
scroll to position [1101, 0]
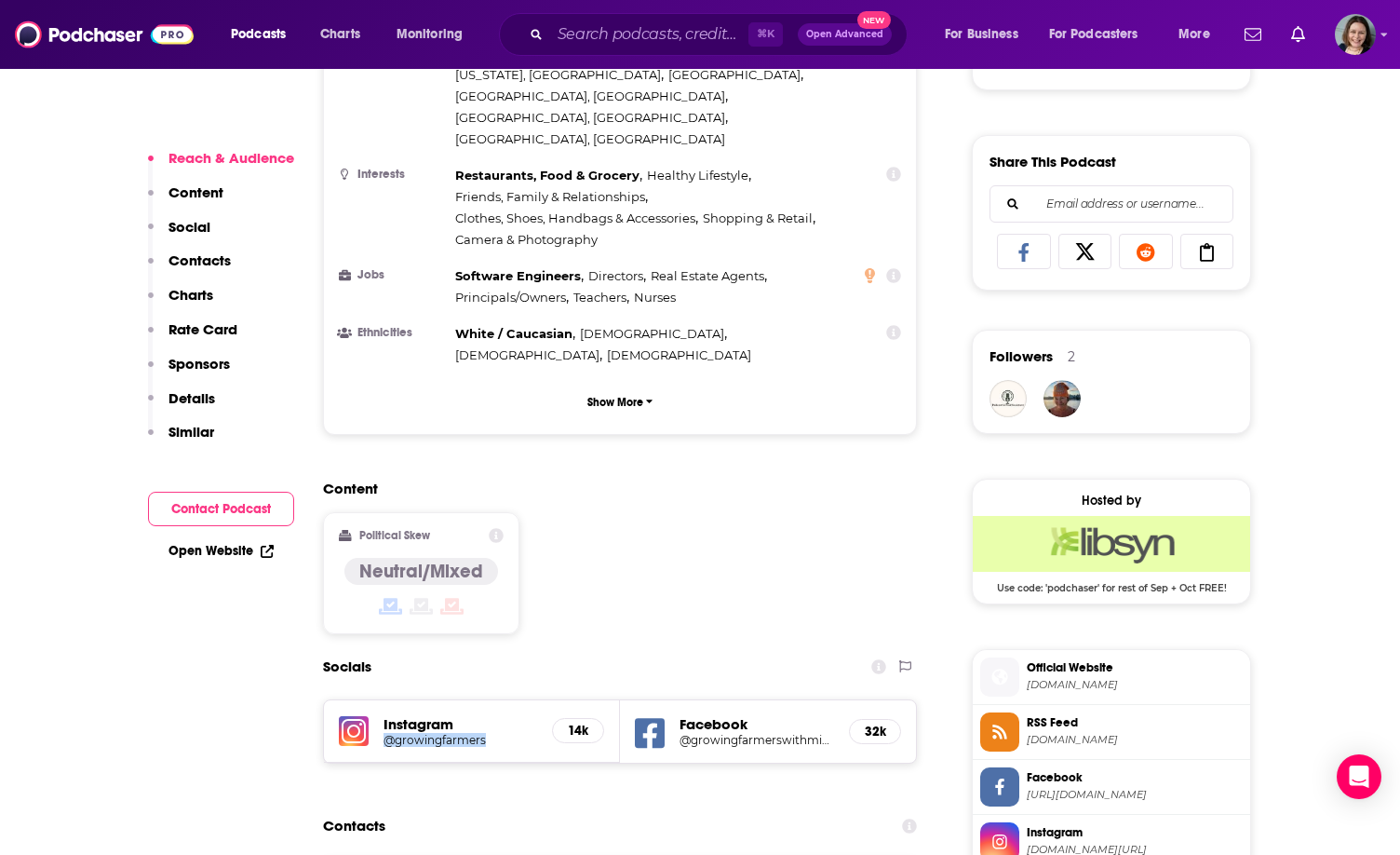
drag, startPoint x: 379, startPoint y: 647, endPoint x: 509, endPoint y: 647, distance: 130.0
click at [509, 701] on div "Instagram @growingfarmers 14k" at bounding box center [471, 731] width 296 height 62
copy h5 "@growingfarmers"
click at [509, 733] on h5 "@growingfarmers" at bounding box center [460, 740] width 153 height 14
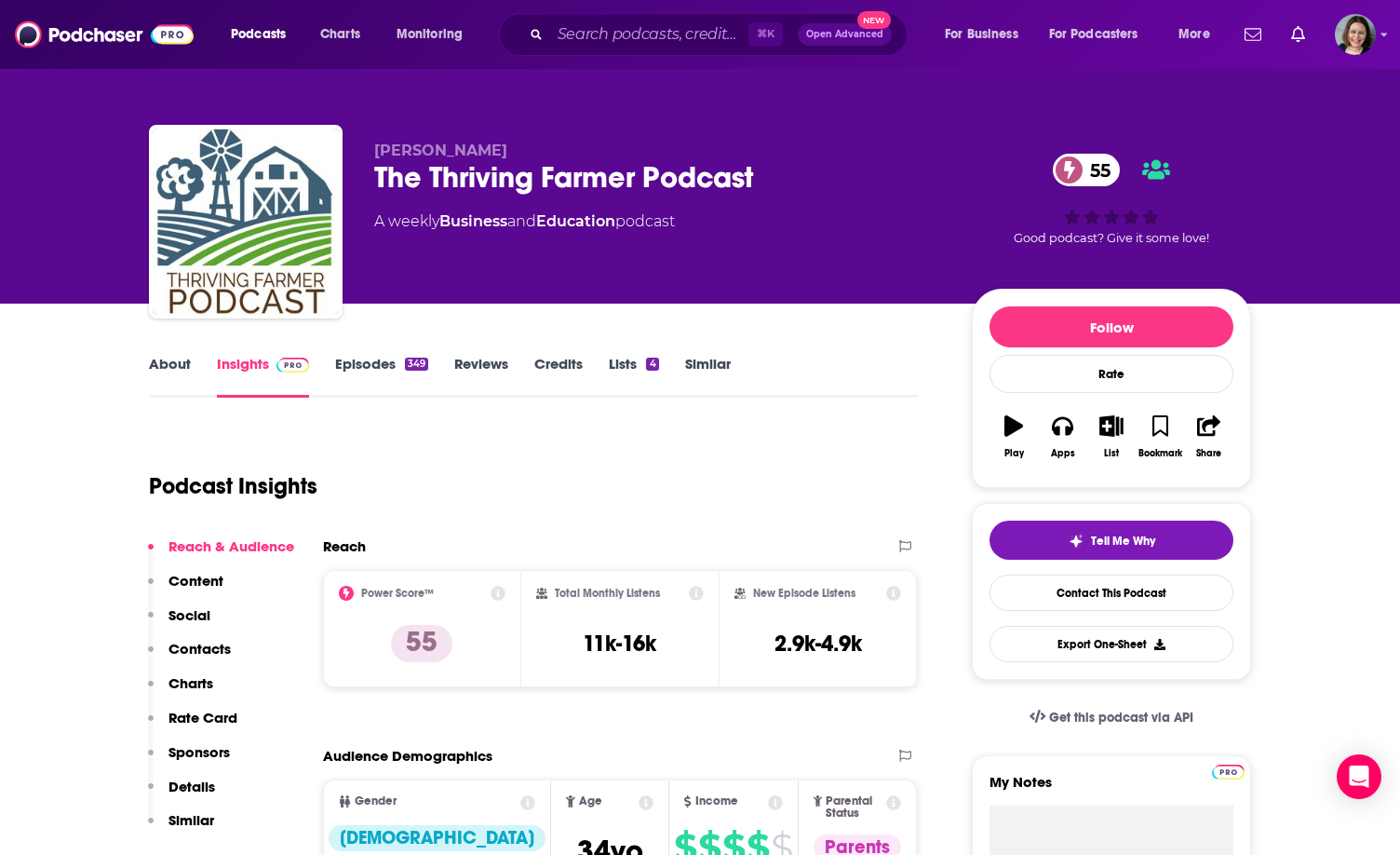
click at [383, 149] on span "[PERSON_NAME]" at bounding box center [441, 150] width 133 height 17
drag, startPoint x: 383, startPoint y: 149, endPoint x: 491, endPoint y: 149, distance: 108.0
click at [491, 149] on span "[PERSON_NAME]" at bounding box center [441, 150] width 133 height 17
copy span "[PERSON_NAME]"
click at [491, 149] on span "[PERSON_NAME]" at bounding box center [441, 150] width 133 height 17
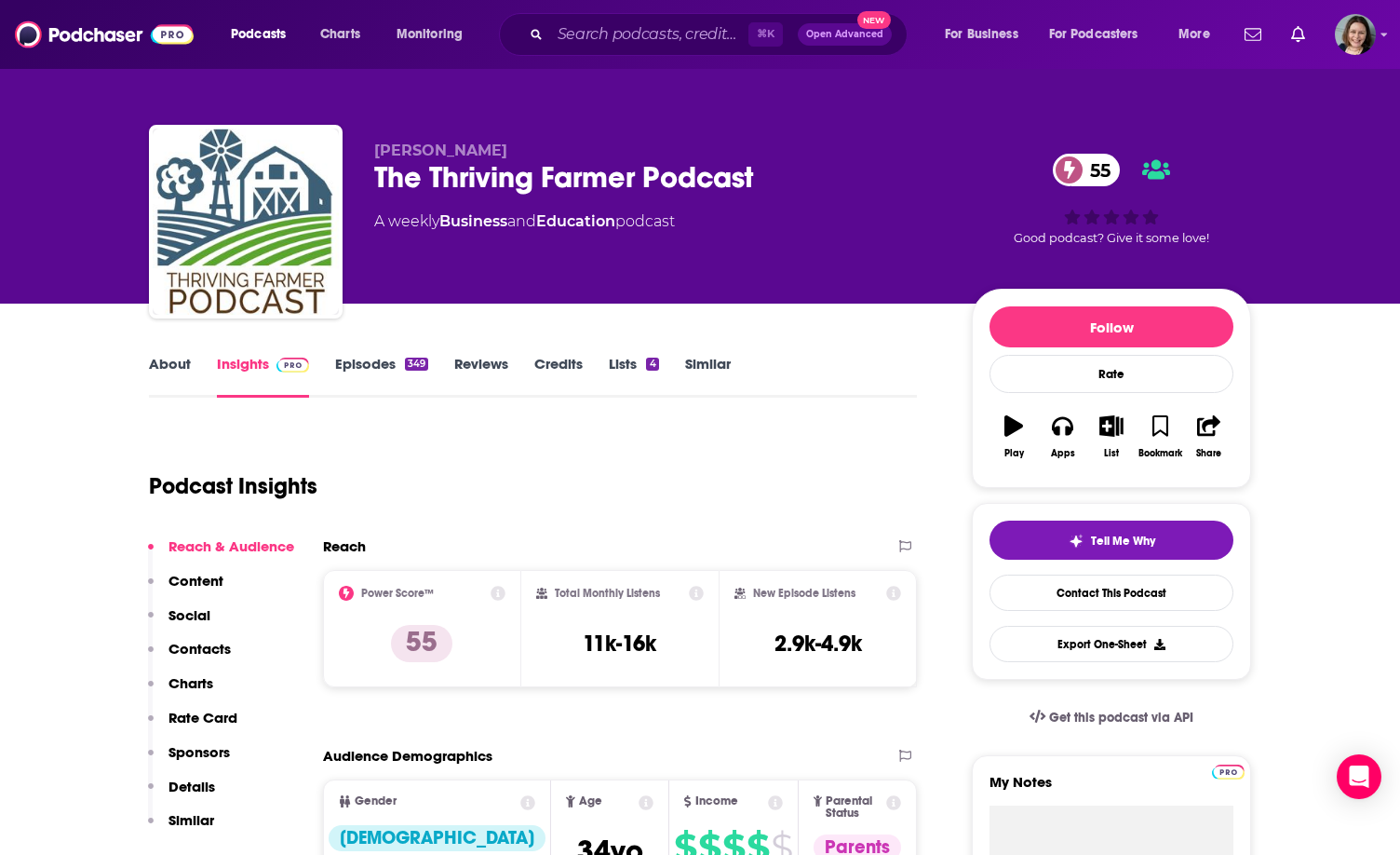
click at [180, 362] on link "About" at bounding box center [170, 376] width 42 height 43
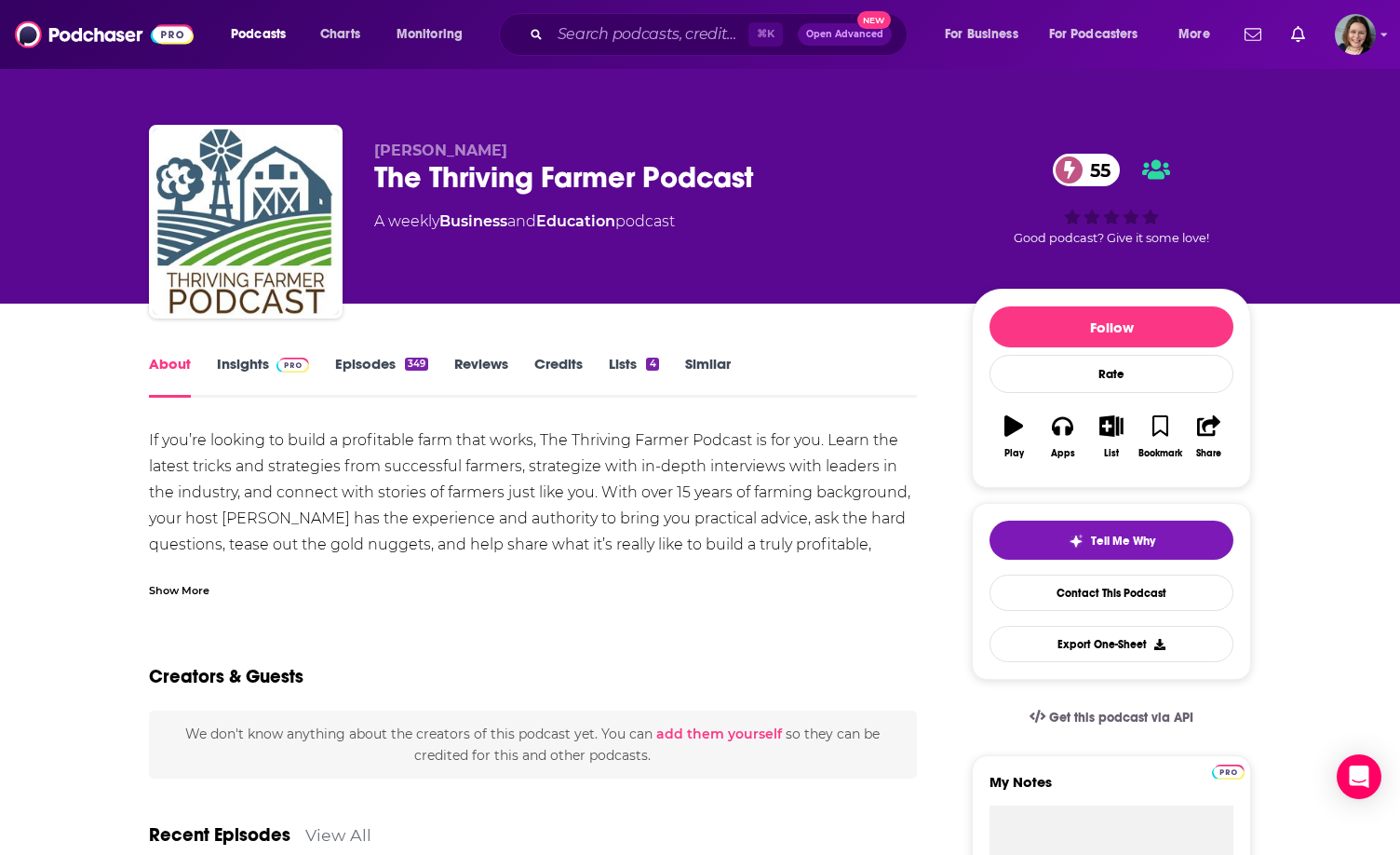
click at [480, 509] on div "If you’re looking to build a profitable farm that works, The Thriving Farmer Po…" at bounding box center [532, 532] width 768 height 209
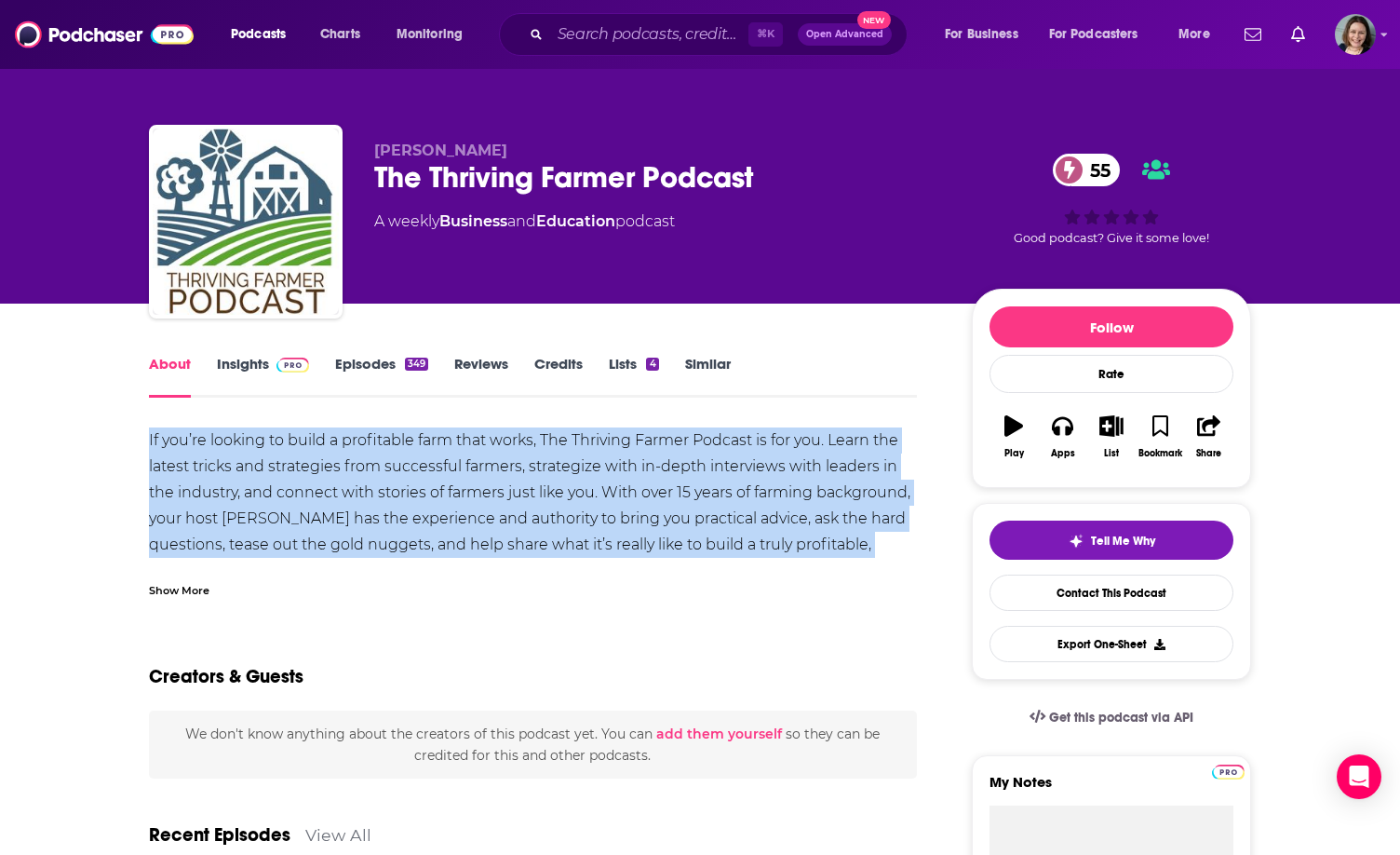
click at [480, 509] on div "If you’re looking to build a profitable farm that works, The Thriving Farmer Po…" at bounding box center [532, 532] width 768 height 209
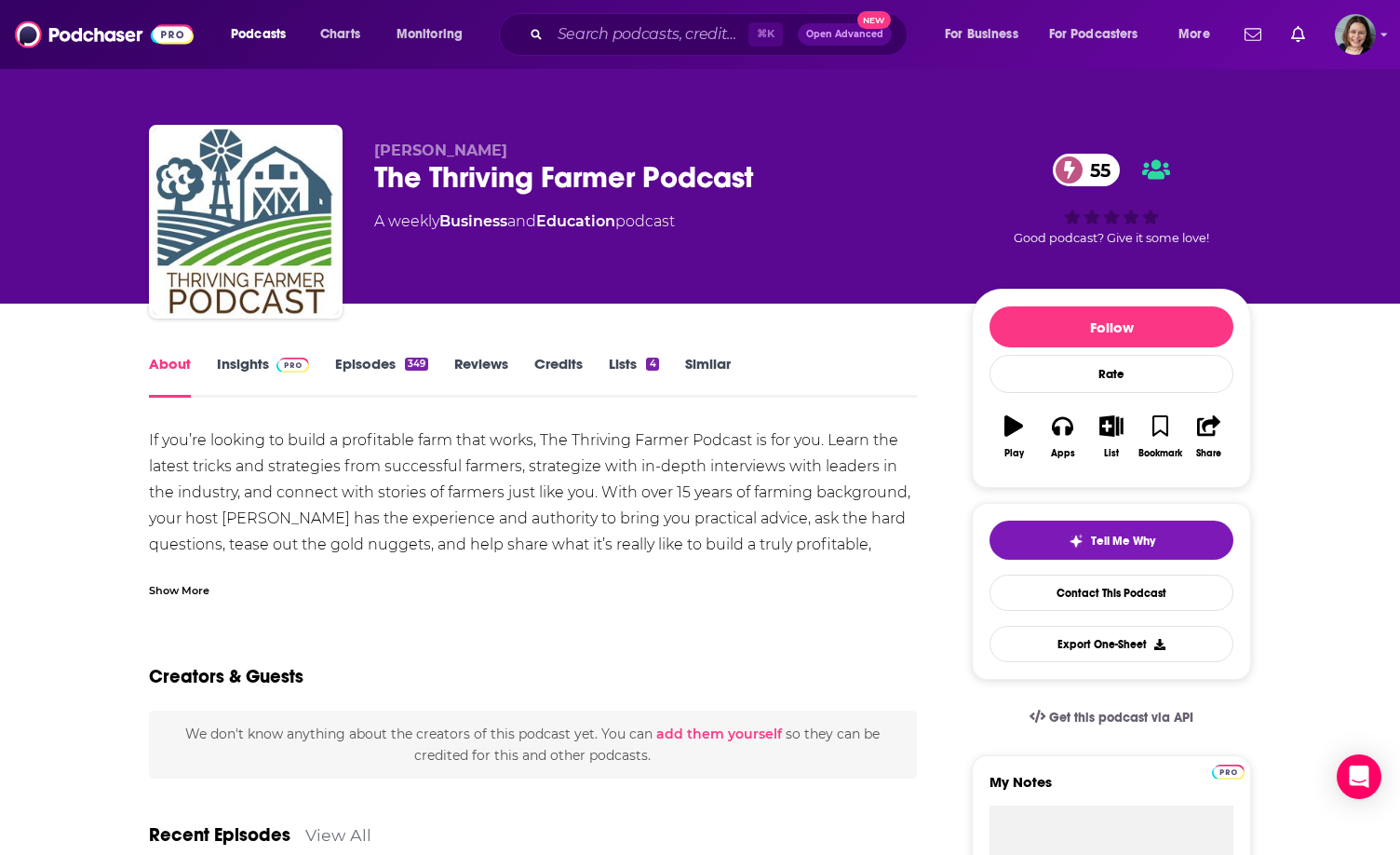
click at [191, 593] on div "Show More" at bounding box center [178, 589] width 60 height 17
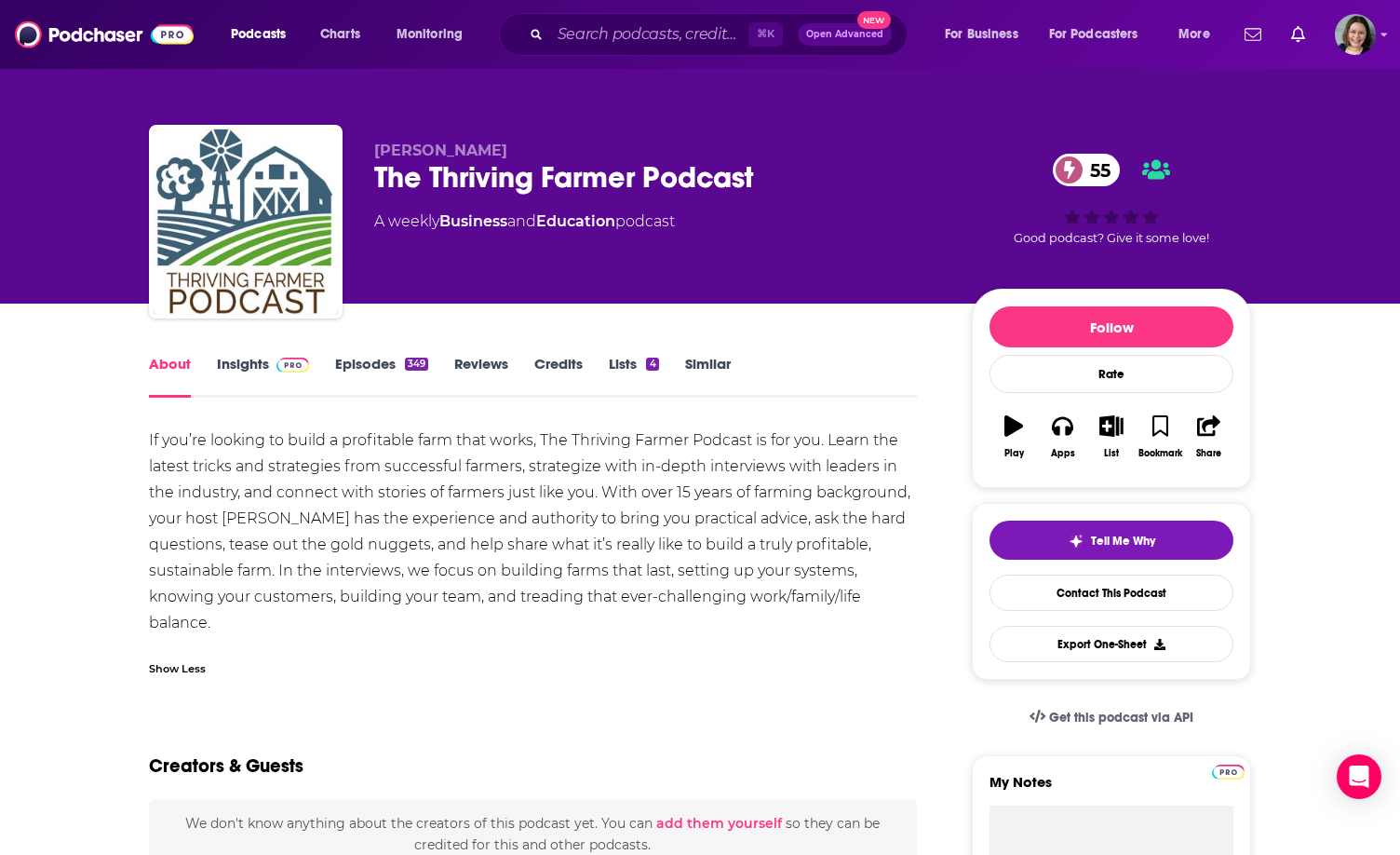
click at [187, 497] on div "If you’re looking to build a profitable farm that works, The Thriving Farmer Po…" at bounding box center [532, 532] width 768 height 209
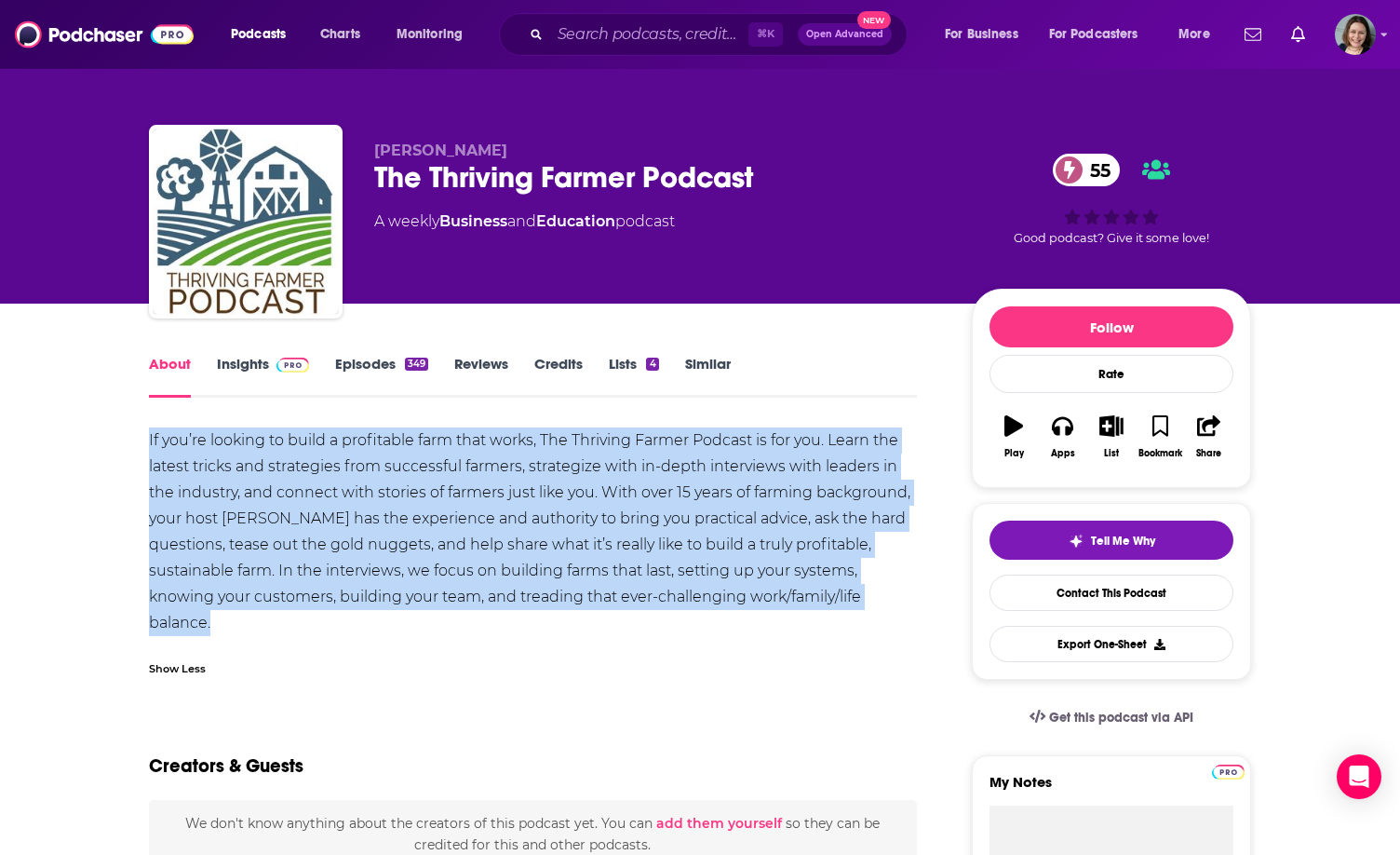
click at [187, 497] on div "If you’re looking to build a profitable farm that works, The Thriving Farmer Po…" at bounding box center [532, 532] width 768 height 209
copy div "If you’re looking to build a profitable farm that works, The Thriving Farmer Po…"
click at [187, 497] on div "If you’re looking to build a profitable farm that works, The Thriving Farmer Po…" at bounding box center [532, 532] width 768 height 209
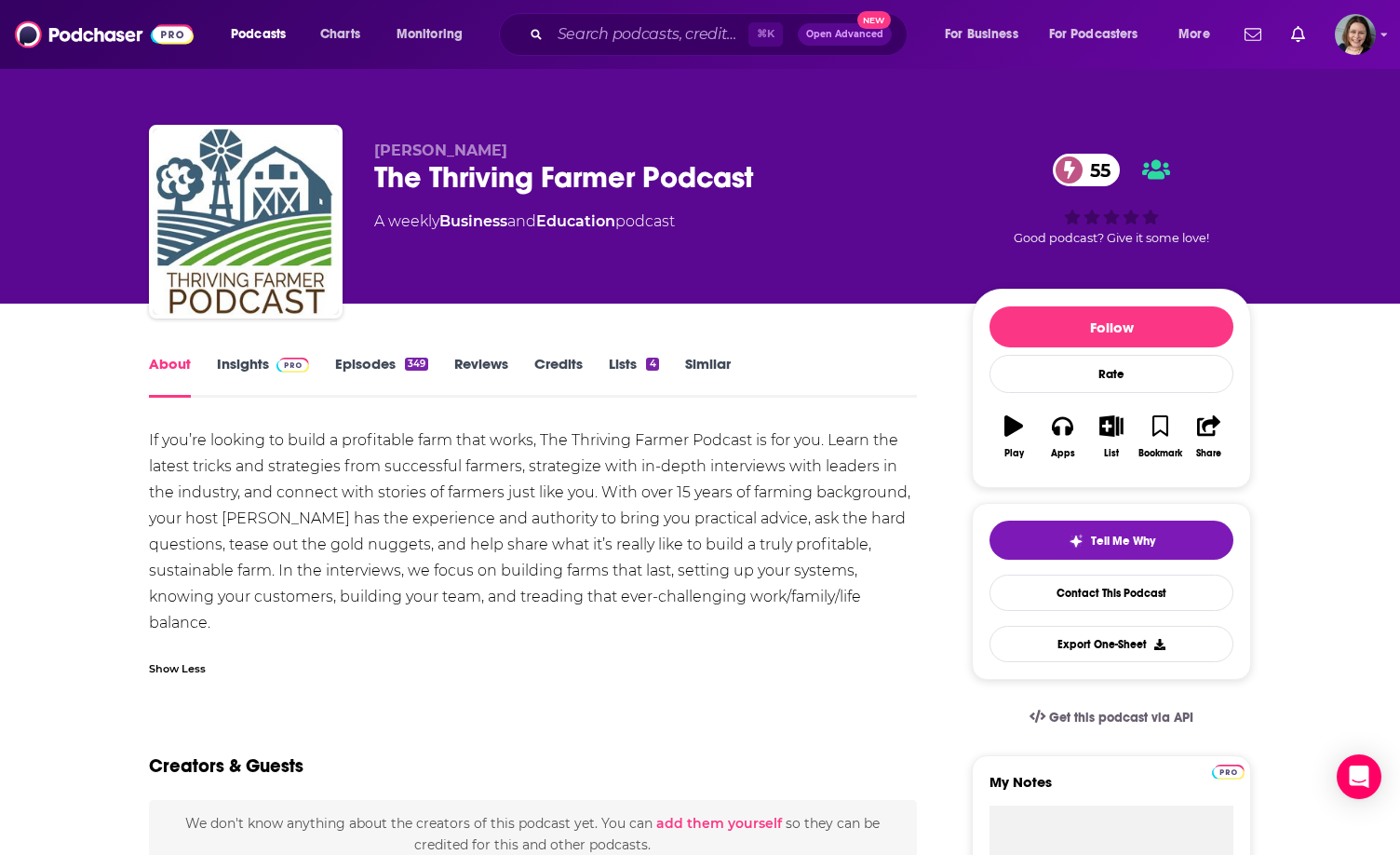
click at [244, 361] on link "Insights" at bounding box center [263, 376] width 92 height 43
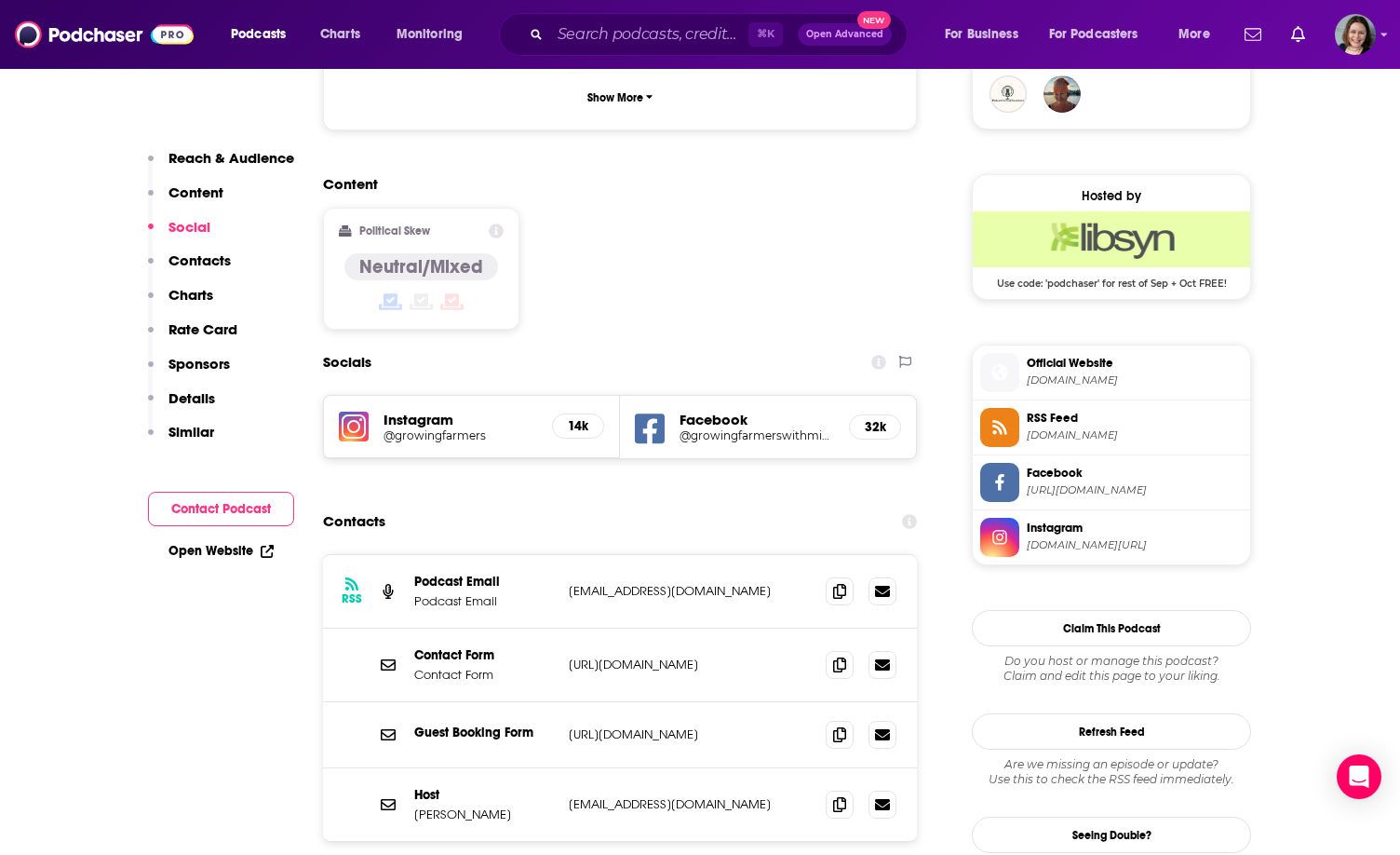
scroll to position [1407, 0]
drag, startPoint x: 565, startPoint y: 643, endPoint x: 813, endPoint y: 643, distance: 248.0
click at [813, 701] on div "Guest Booking Form [URL][DOMAIN_NAME] [URL][DOMAIN_NAME]" at bounding box center [620, 733] width 594 height 66
click at [740, 726] on p "[URL][DOMAIN_NAME]" at bounding box center [690, 733] width 242 height 16
